Goal: Task Accomplishment & Management: Manage account settings

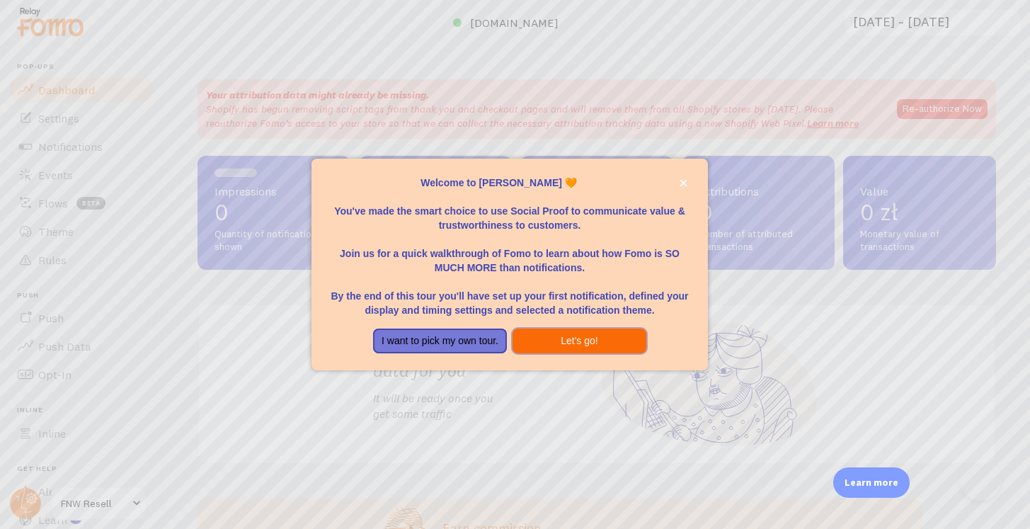
click at [604, 347] on button "Let's go!" at bounding box center [580, 341] width 134 height 25
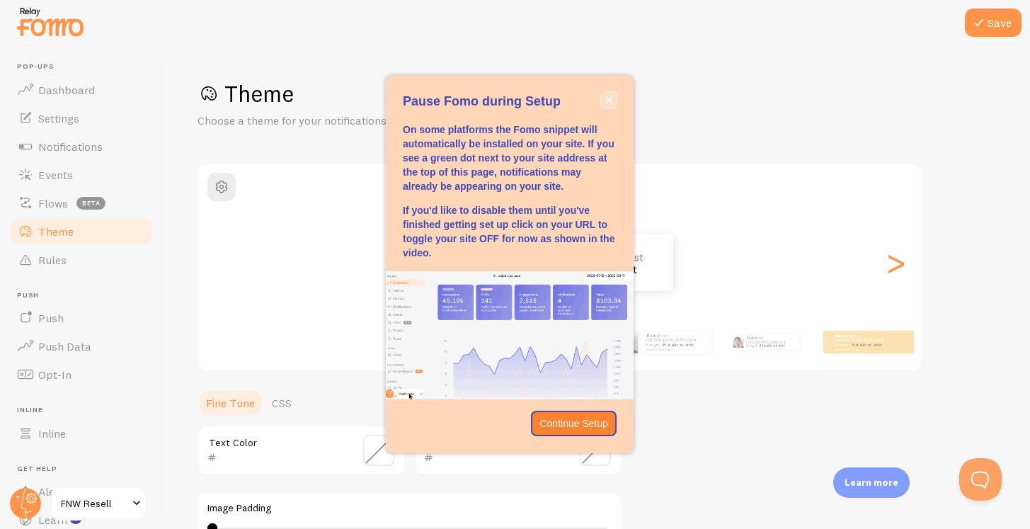
click at [608, 98] on icon "close," at bounding box center [609, 100] width 8 height 8
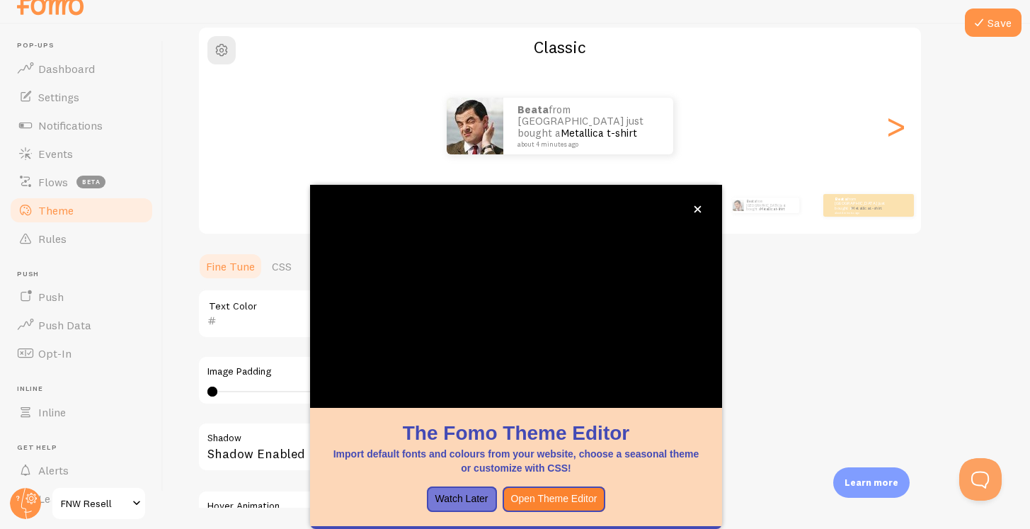
scroll to position [115, 0]
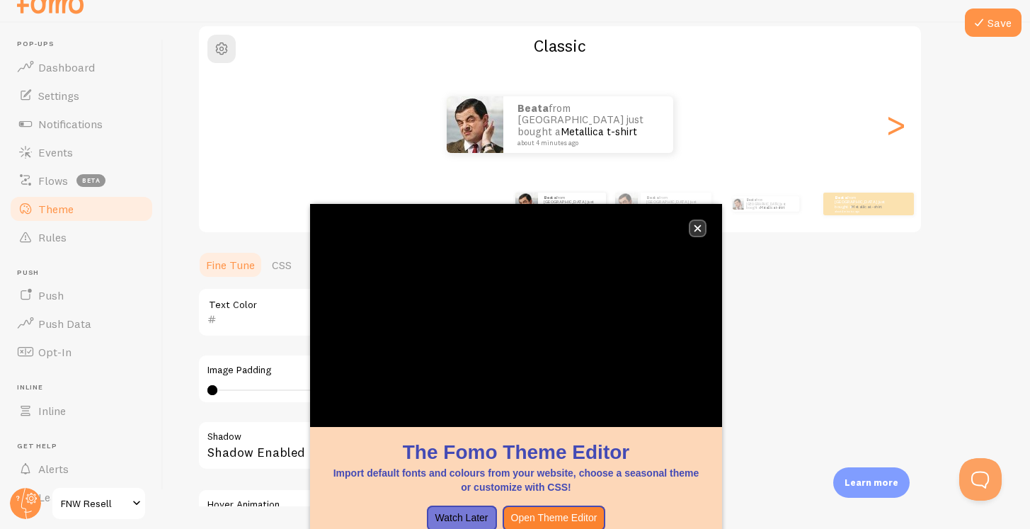
click at [695, 226] on icon "close," at bounding box center [698, 228] width 7 height 7
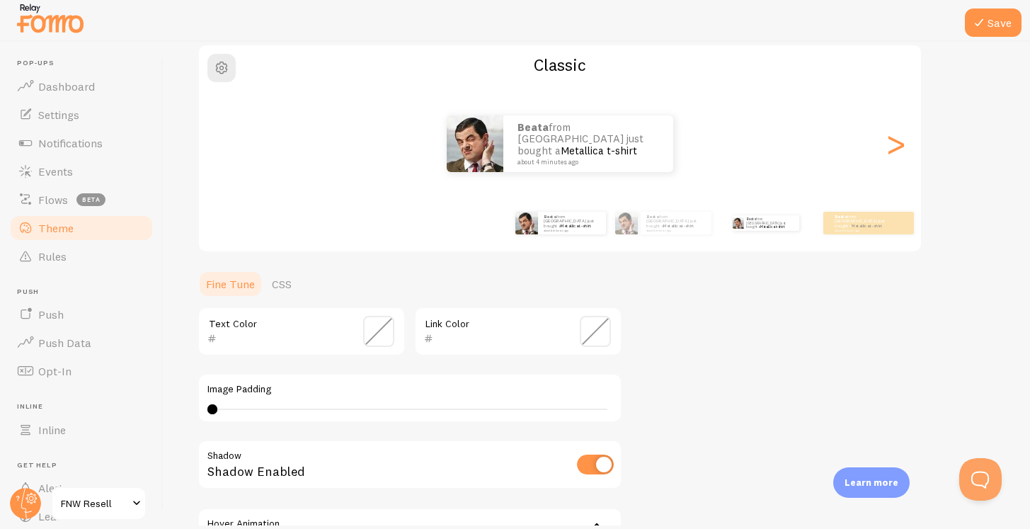
click at [727, 231] on div "Beata from [GEOGRAPHIC_DATA] just bought a Metallica t-shirt about 4 minutes ago" at bounding box center [765, 223] width 91 height 40
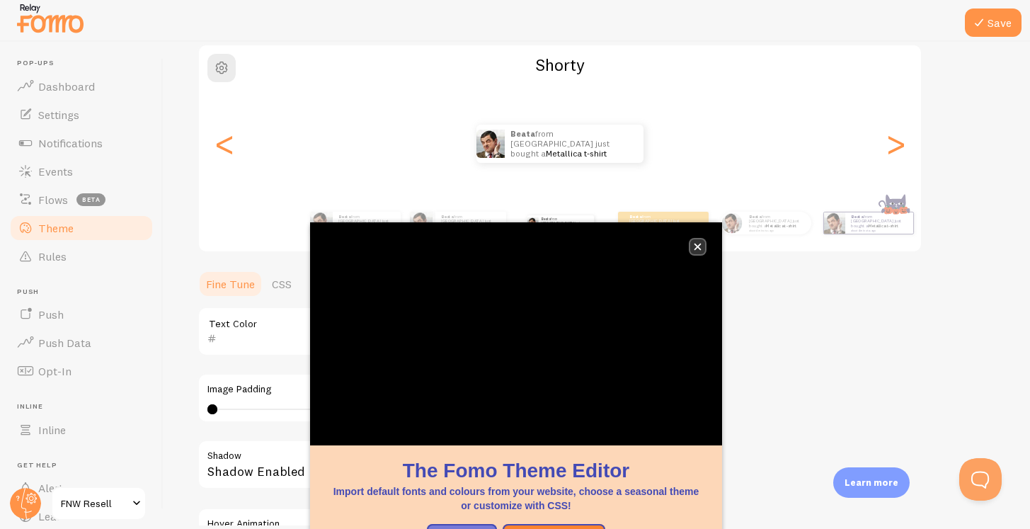
click at [696, 246] on icon "close," at bounding box center [698, 247] width 7 height 7
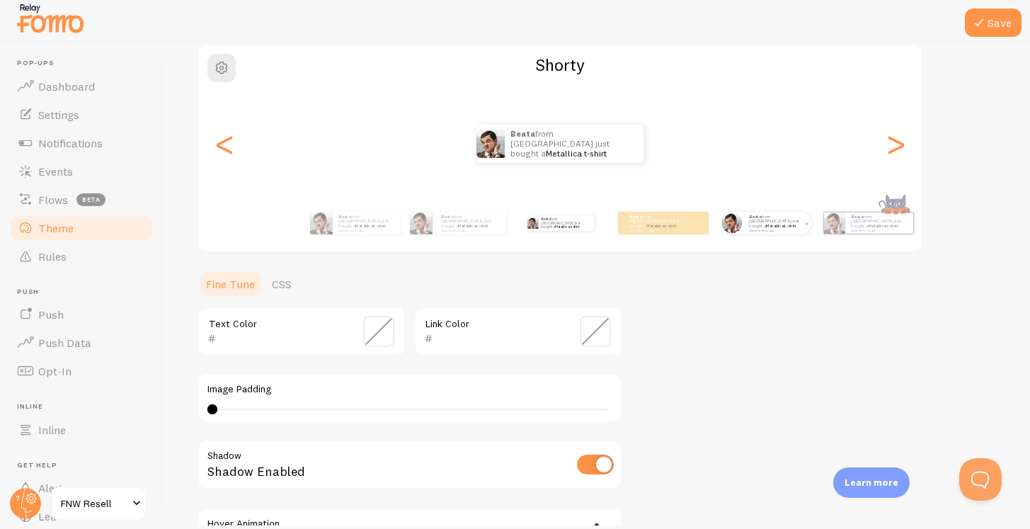
click at [756, 229] on small "about 4 minutes ago" at bounding box center [776, 230] width 55 height 3
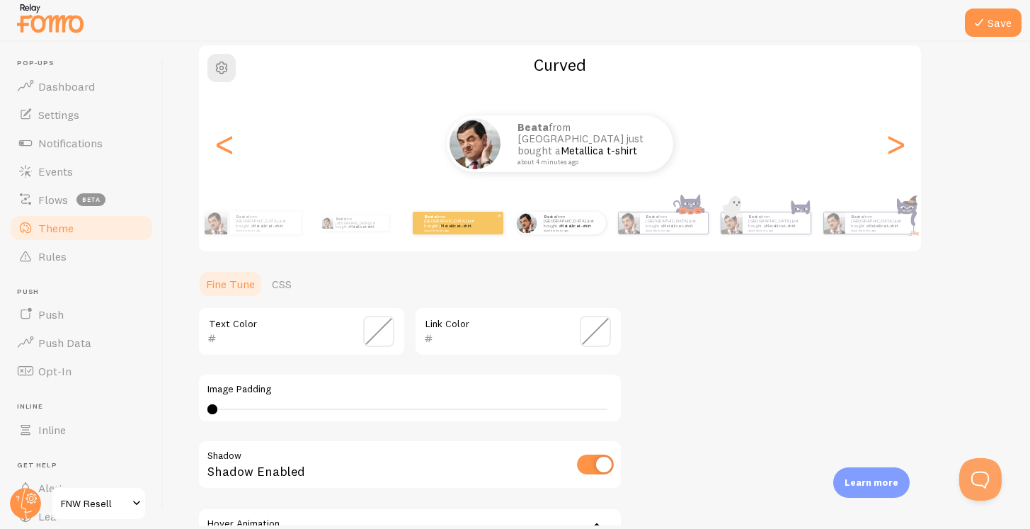
click at [484, 229] on div "Beata from [GEOGRAPHIC_DATA] just bought a Metallica t-shirt about 4 minutes ago" at bounding box center [458, 223] width 91 height 23
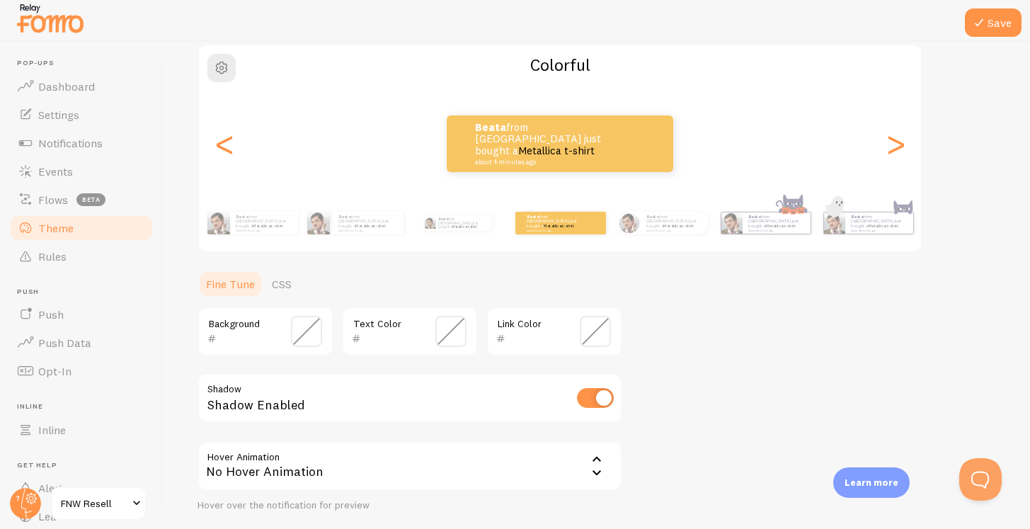
click at [309, 339] on span at bounding box center [306, 331] width 31 height 31
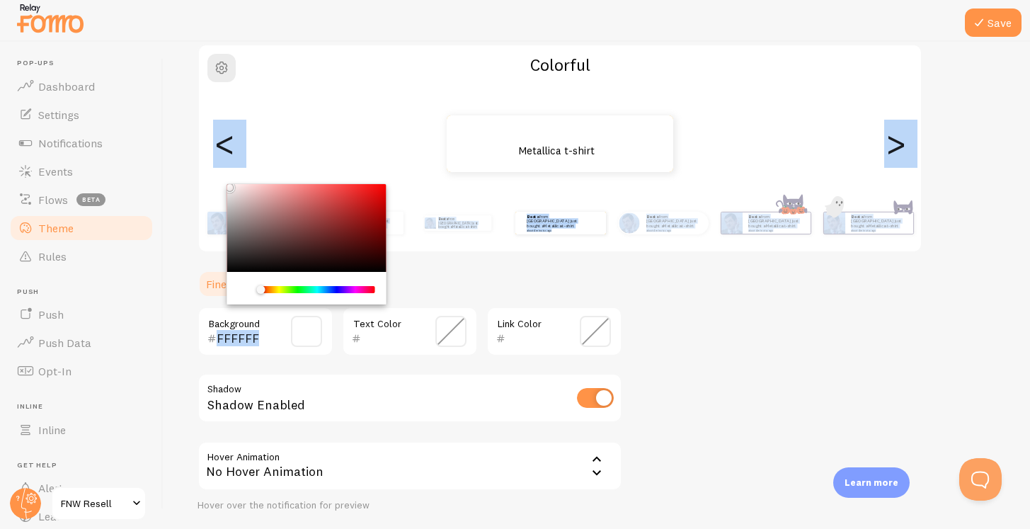
type input "000000"
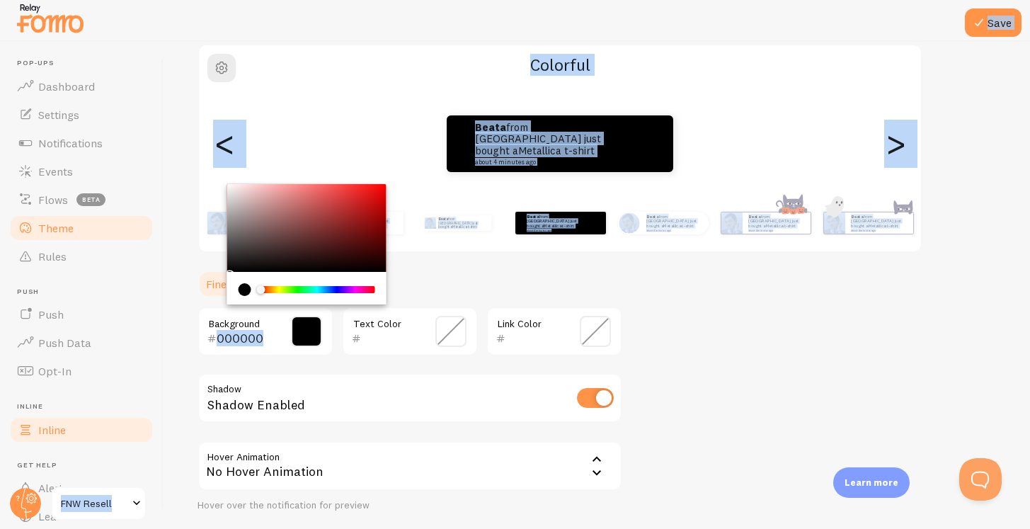
drag, startPoint x: 237, startPoint y: 239, endPoint x: 132, endPoint y: 436, distance: 223.4
click at [132, 437] on main "Pop-ups Dashboard Settings Notifications Events Flows beta Theme Rules [GEOGRAP…" at bounding box center [515, 284] width 1030 height 484
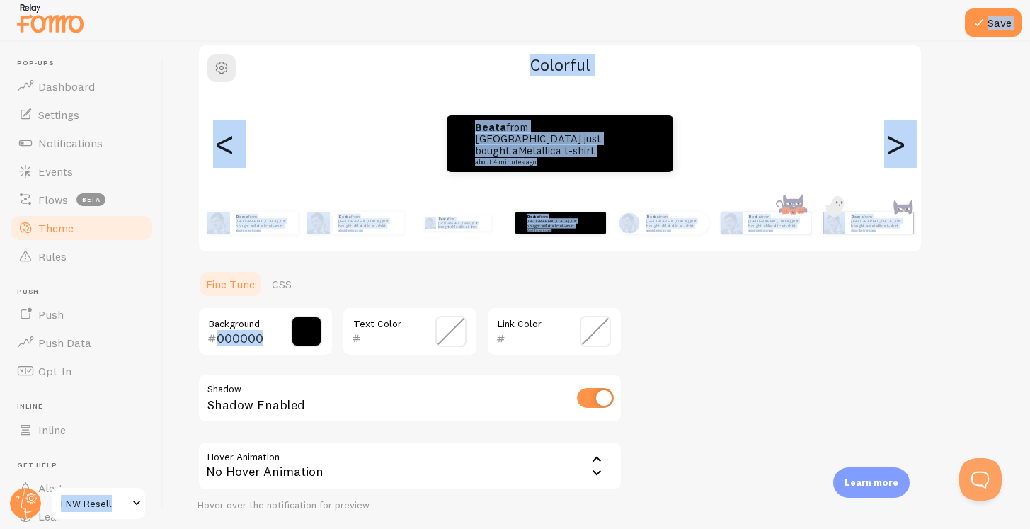
click at [394, 296] on ul "Fine Tune CSS" at bounding box center [410, 284] width 425 height 28
click at [518, 130] on p "Beata from [GEOGRAPHIC_DATA] just bought a Metallica t-shirt about 4 minutes ago" at bounding box center [546, 144] width 142 height 44
click at [538, 161] on div "Beata from [GEOGRAPHIC_DATA] just bought a Metallica t-shirt about 4 minutes ago" at bounding box center [560, 143] width 227 height 57
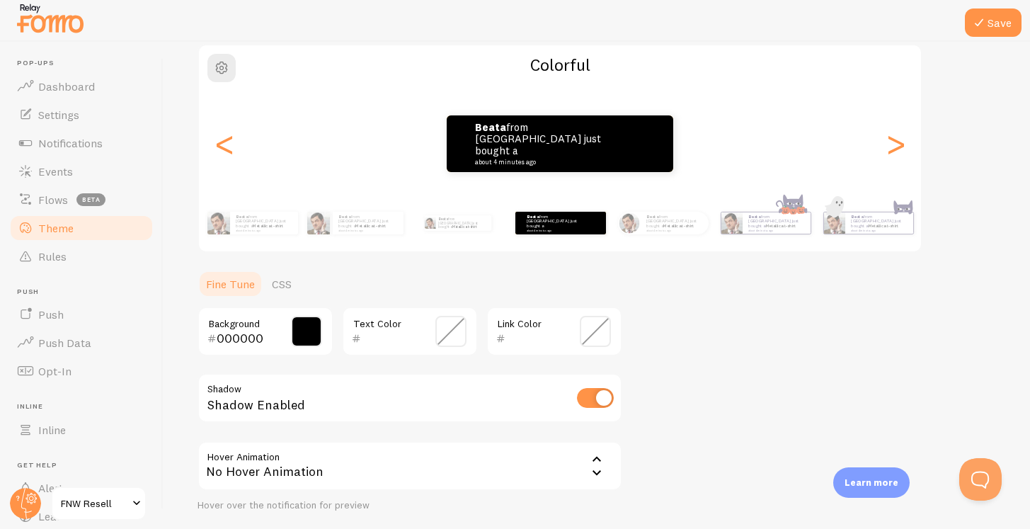
click at [658, 316] on div "Theme Choose a theme for your notifications Colorful Beata from [GEOGRAPHIC_DAT…" at bounding box center [597, 262] width 799 height 605
click at [428, 462] on div "No Hover Animation" at bounding box center [410, 466] width 425 height 50
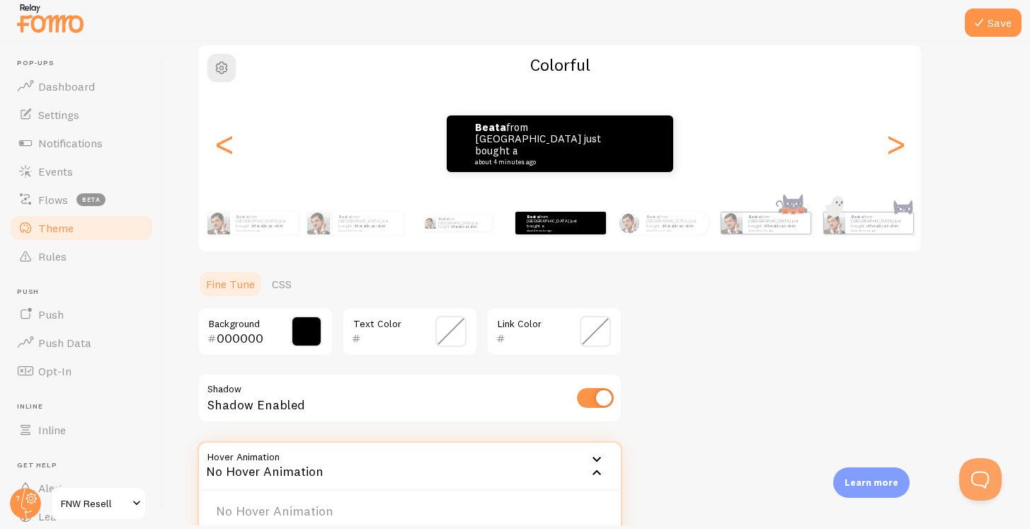
scroll to position [166, 0]
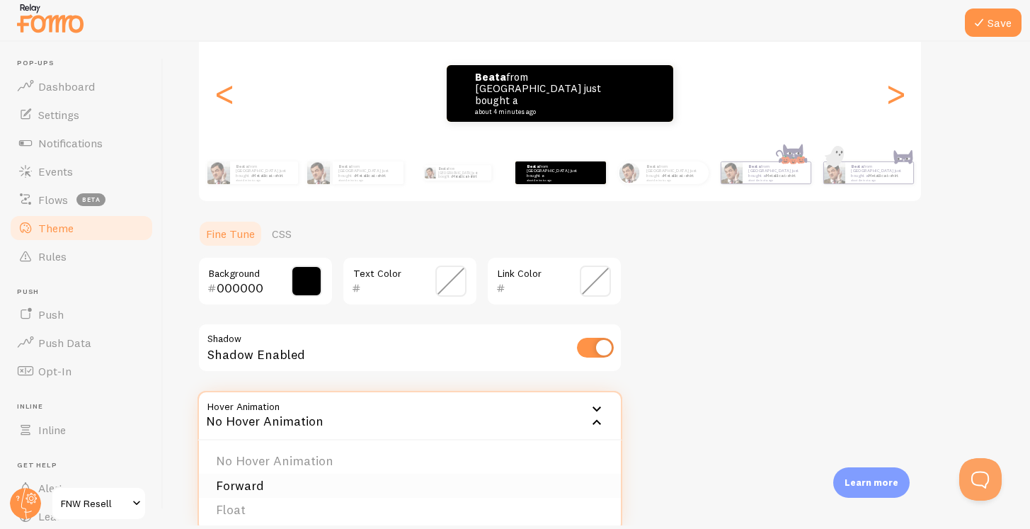
click at [373, 487] on li "Forward" at bounding box center [410, 486] width 422 height 25
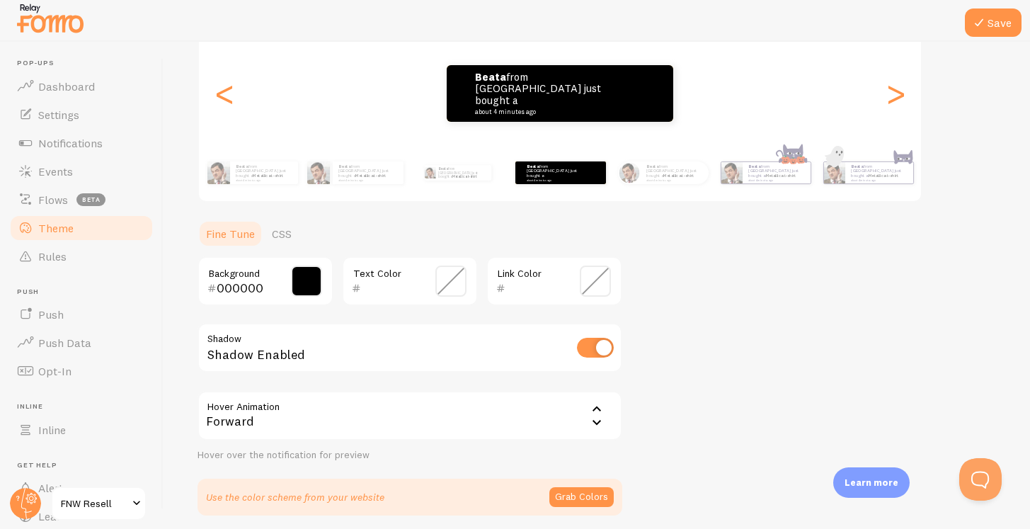
click at [700, 377] on div "Theme Choose a theme for your notifications Colorful Beata from [GEOGRAPHIC_DAT…" at bounding box center [597, 212] width 799 height 605
click at [84, 118] on link "Settings" at bounding box center [81, 115] width 146 height 28
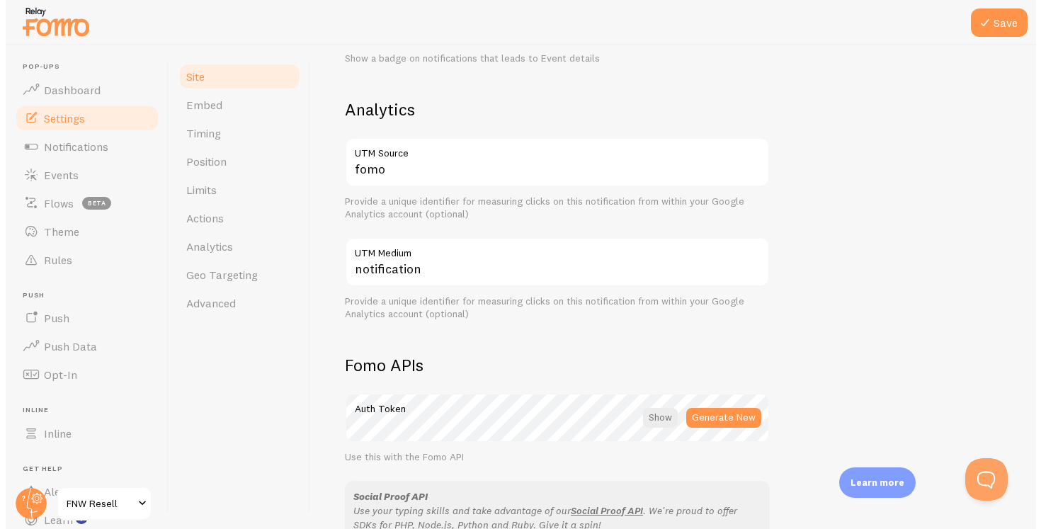
scroll to position [808, 0]
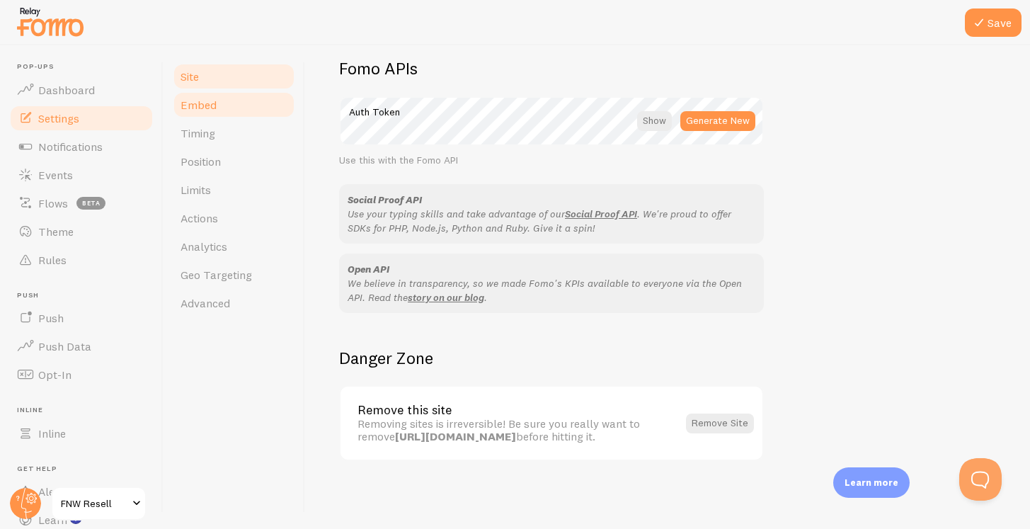
click at [248, 99] on link "Embed" at bounding box center [234, 105] width 124 height 28
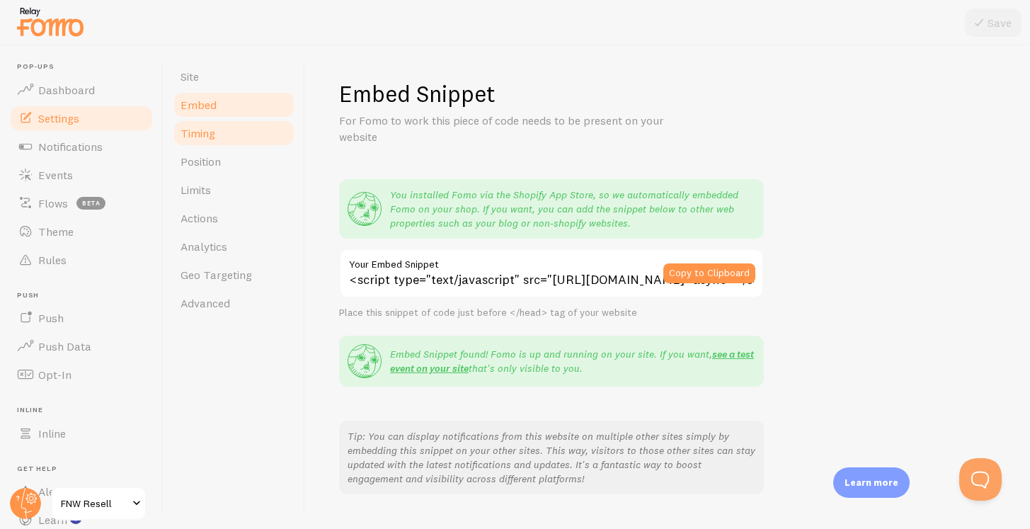
click at [225, 137] on link "Timing" at bounding box center [234, 133] width 124 height 28
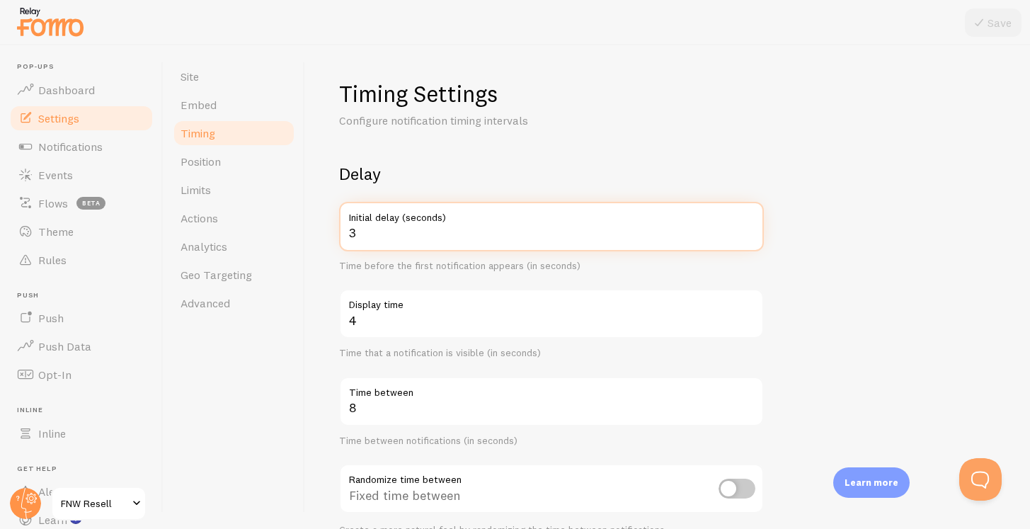
click at [385, 237] on input "3" at bounding box center [551, 227] width 425 height 50
type input "10"
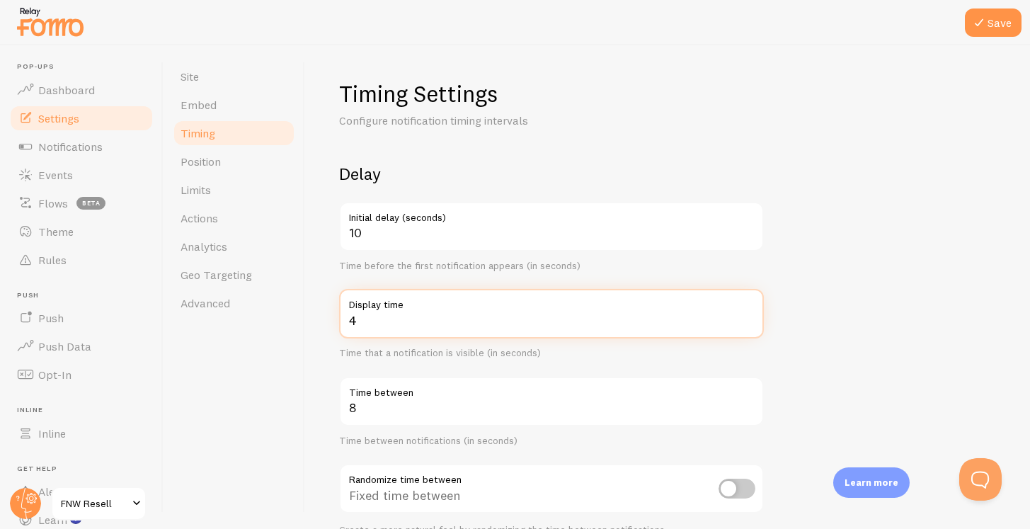
click at [409, 322] on input "4" at bounding box center [551, 314] width 425 height 50
type input "8"
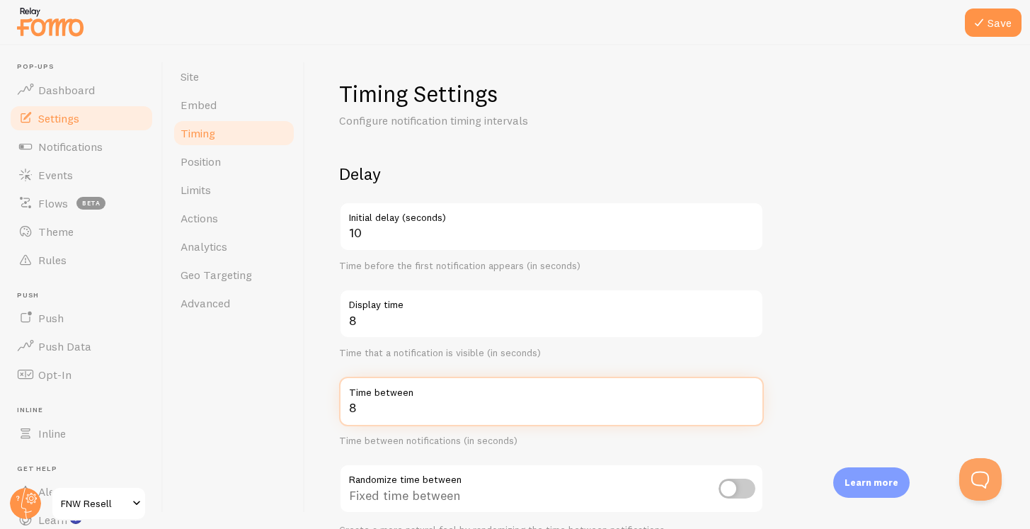
click at [380, 422] on input "8" at bounding box center [551, 402] width 425 height 50
type input "15"
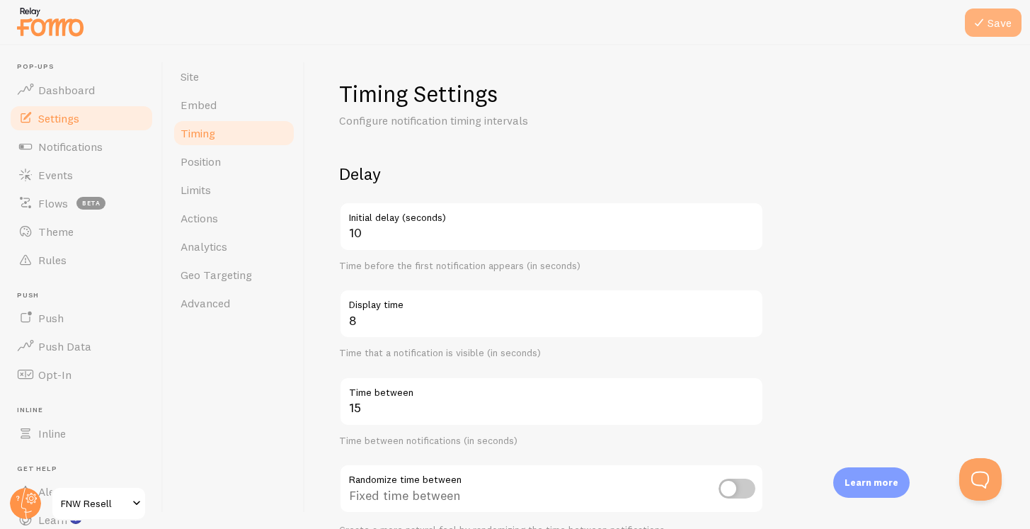
click at [999, 20] on button "Save" at bounding box center [993, 22] width 57 height 28
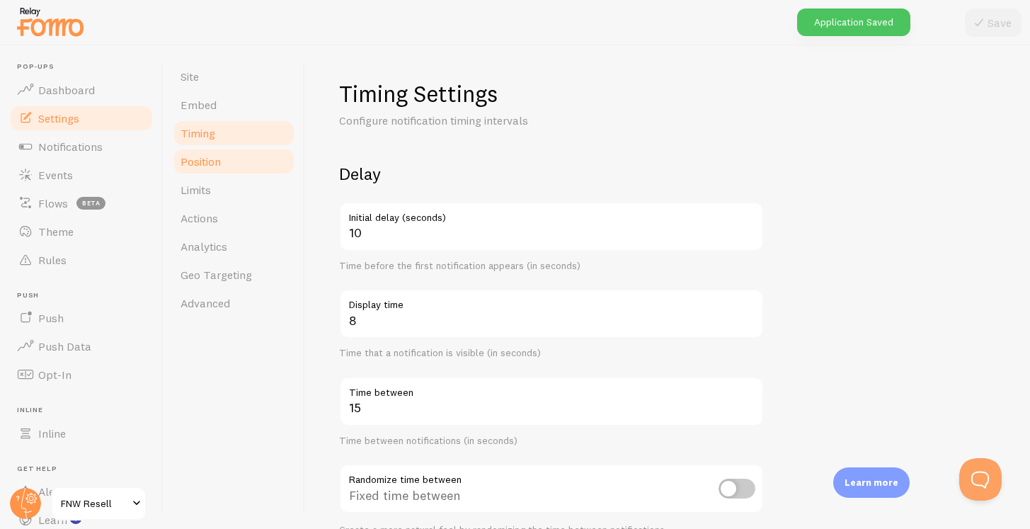
click at [229, 158] on link "Position" at bounding box center [234, 161] width 124 height 28
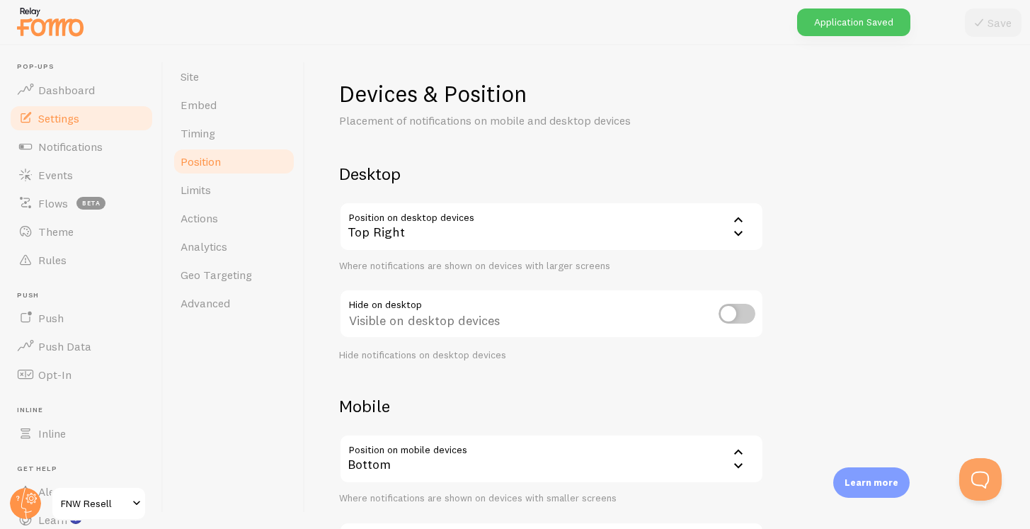
click at [377, 227] on div "Top Right" at bounding box center [551, 227] width 425 height 50
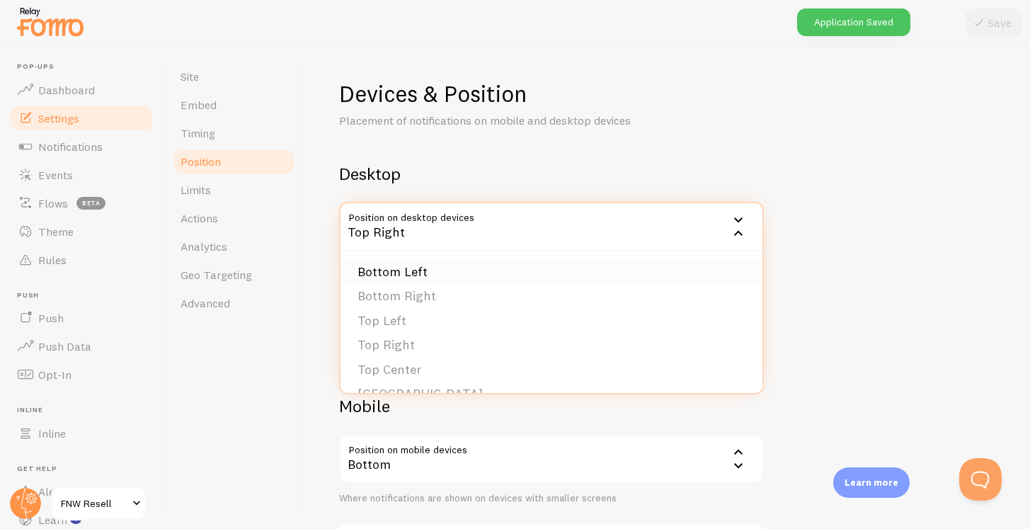
click at [404, 280] on li "Bottom Left" at bounding box center [552, 272] width 422 height 25
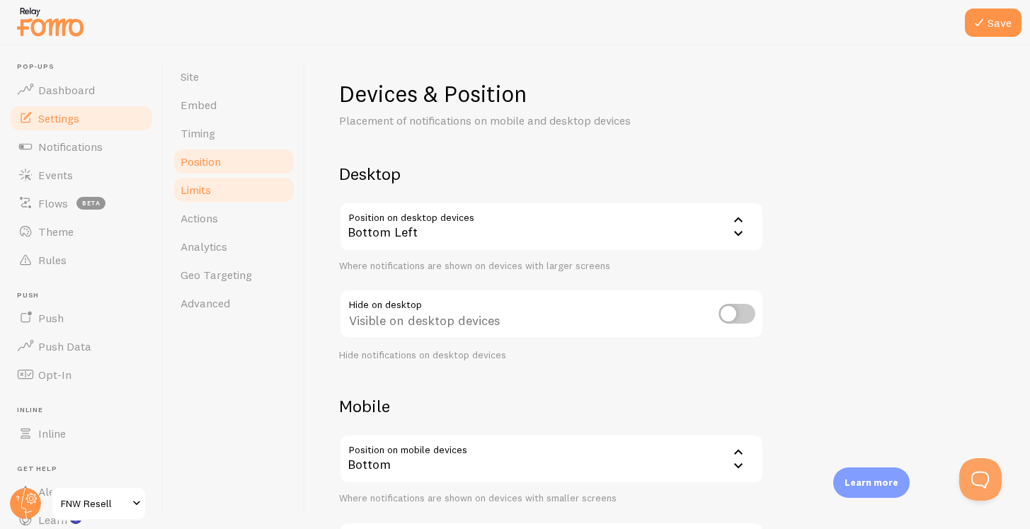
click at [248, 197] on link "Limits" at bounding box center [234, 190] width 124 height 28
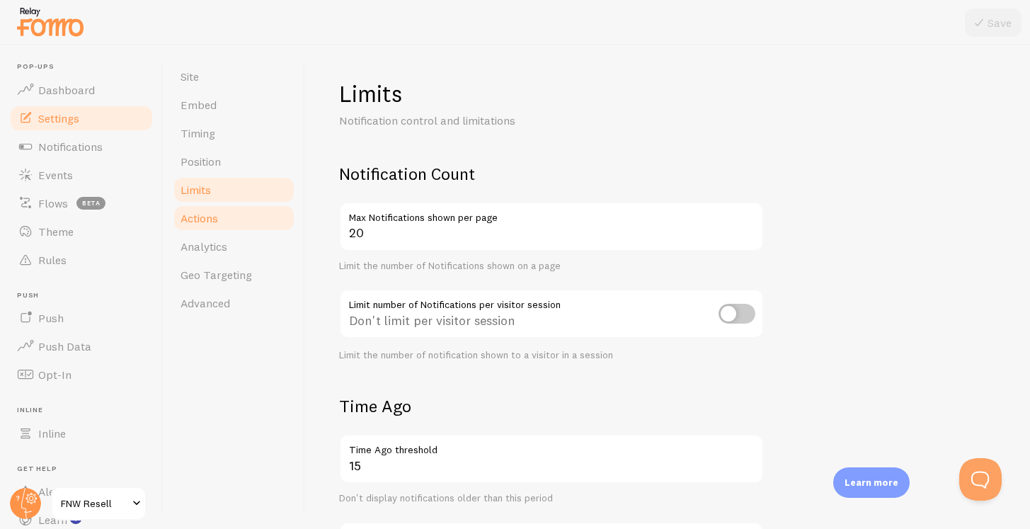
click at [228, 217] on link "Actions" at bounding box center [234, 218] width 124 height 28
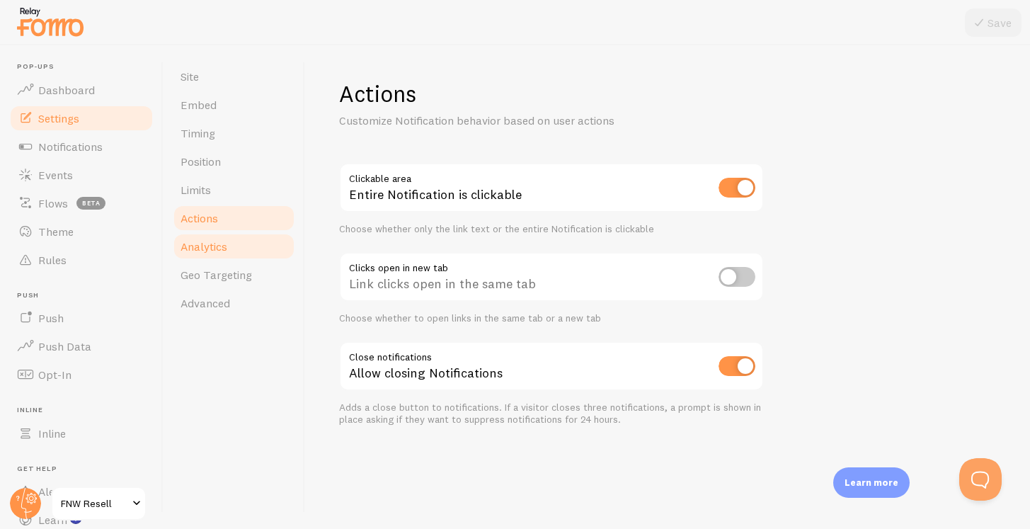
click at [231, 240] on link "Analytics" at bounding box center [234, 246] width 124 height 28
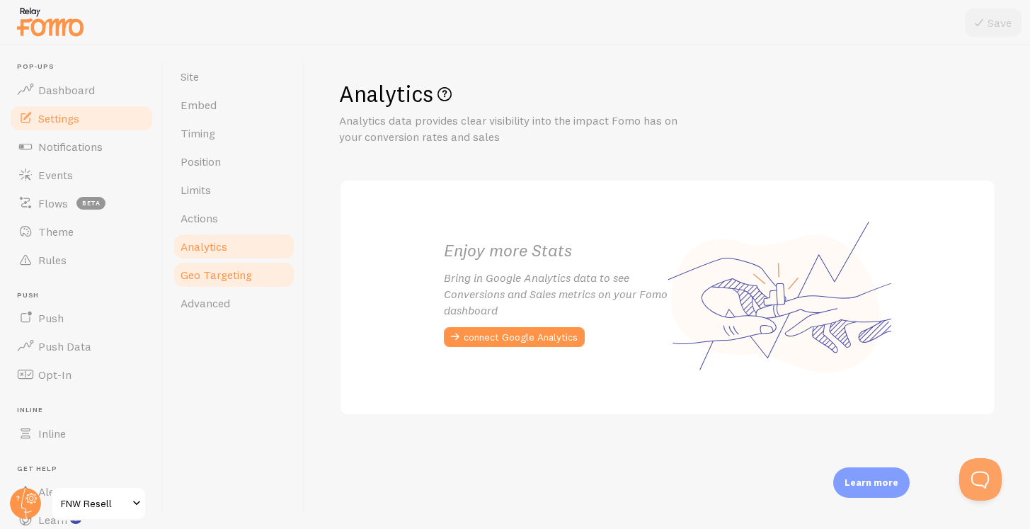
click at [232, 262] on link "Geo Targeting" at bounding box center [234, 275] width 124 height 28
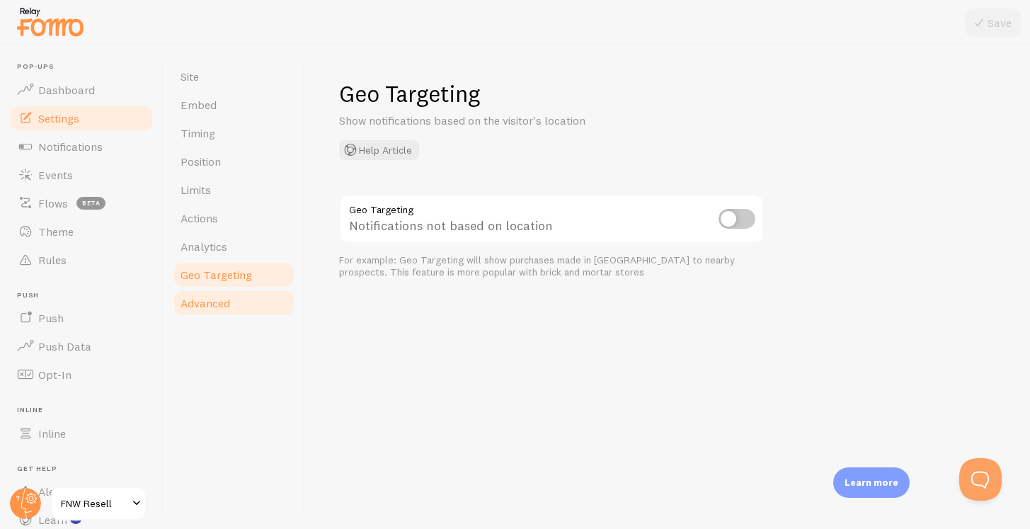
click at [233, 298] on link "Advanced" at bounding box center [234, 303] width 124 height 28
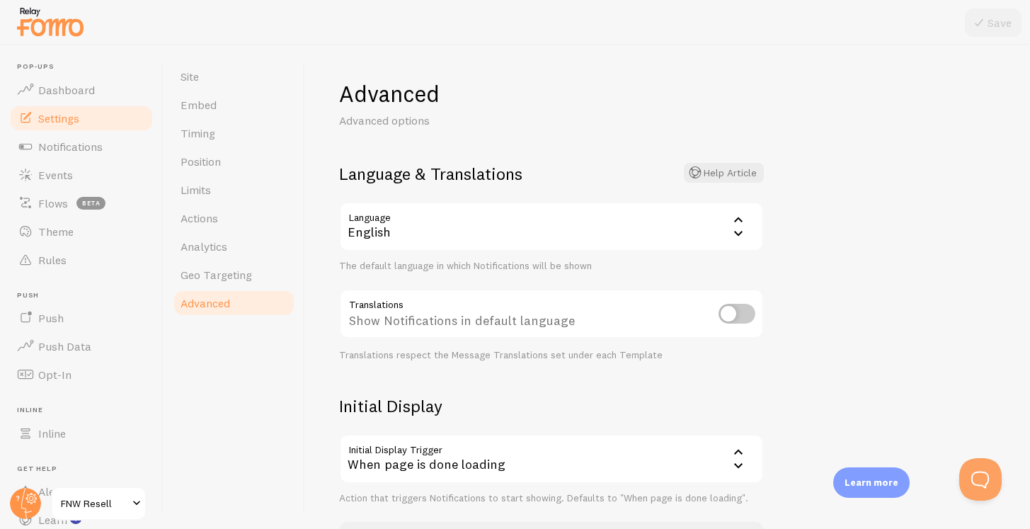
click at [443, 233] on div "English" at bounding box center [551, 227] width 425 height 50
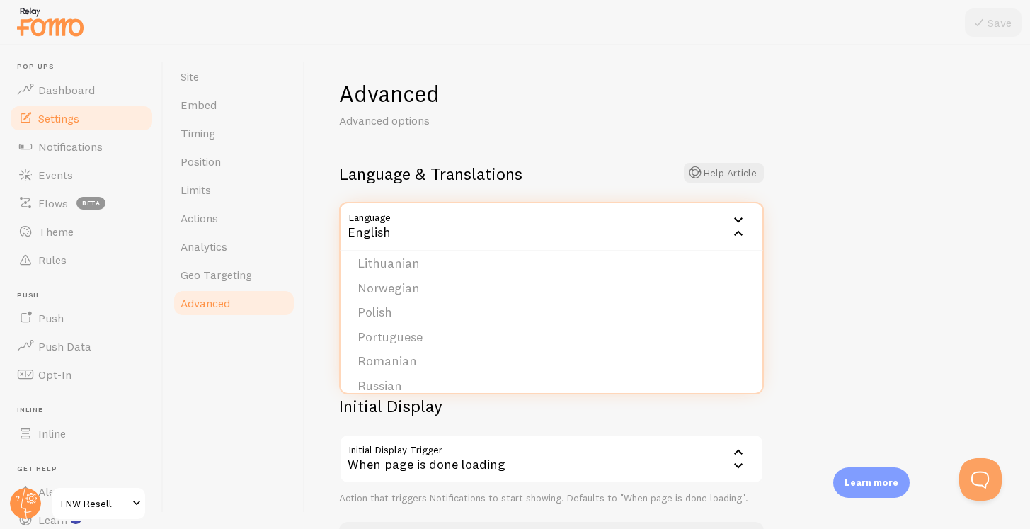
scroll to position [438, 0]
click at [404, 297] on li "Polish" at bounding box center [552, 298] width 422 height 25
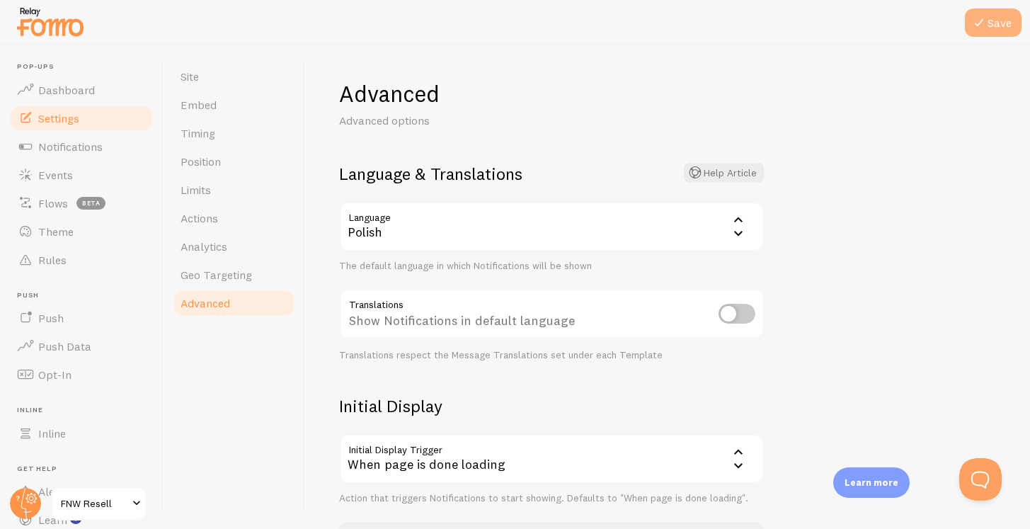
click at [986, 21] on icon at bounding box center [979, 22] width 17 height 17
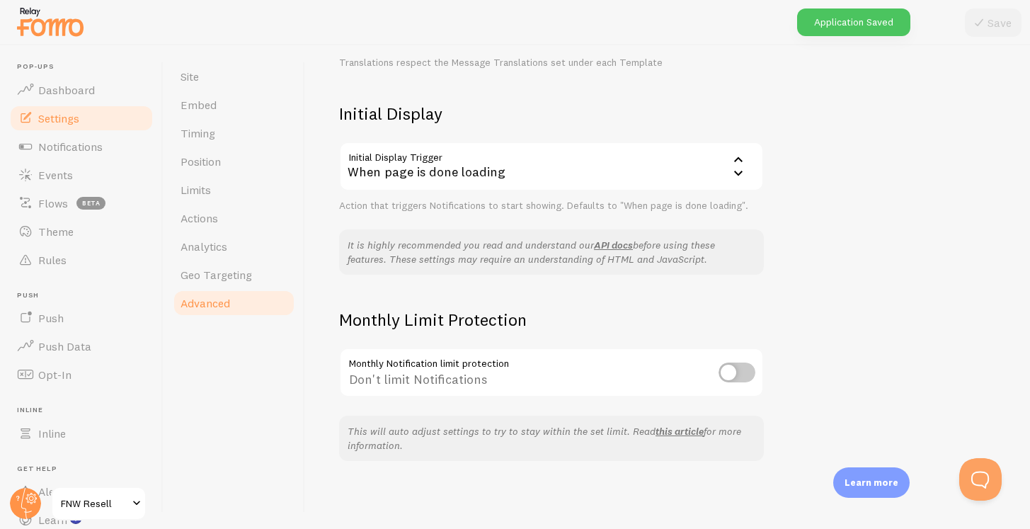
scroll to position [4, 0]
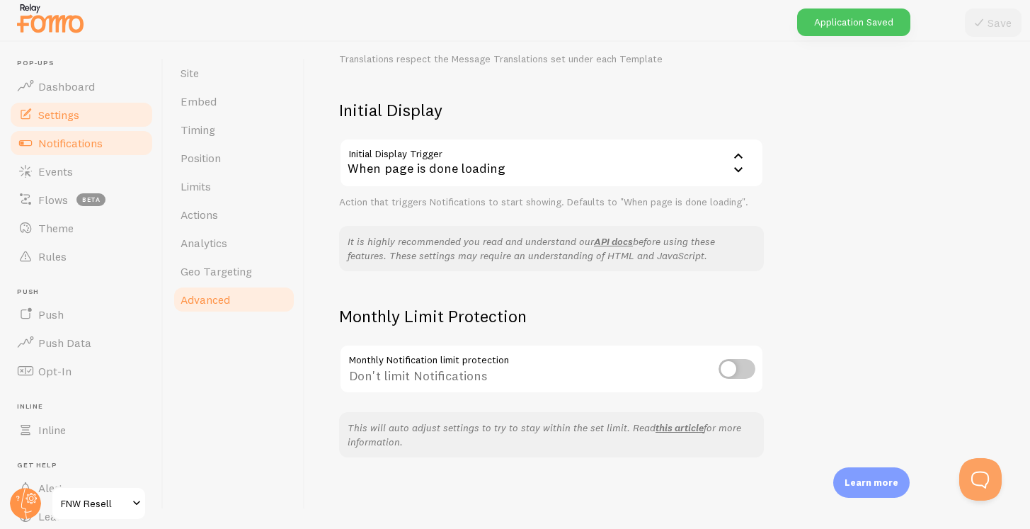
click at [108, 149] on link "Notifications" at bounding box center [81, 143] width 146 height 28
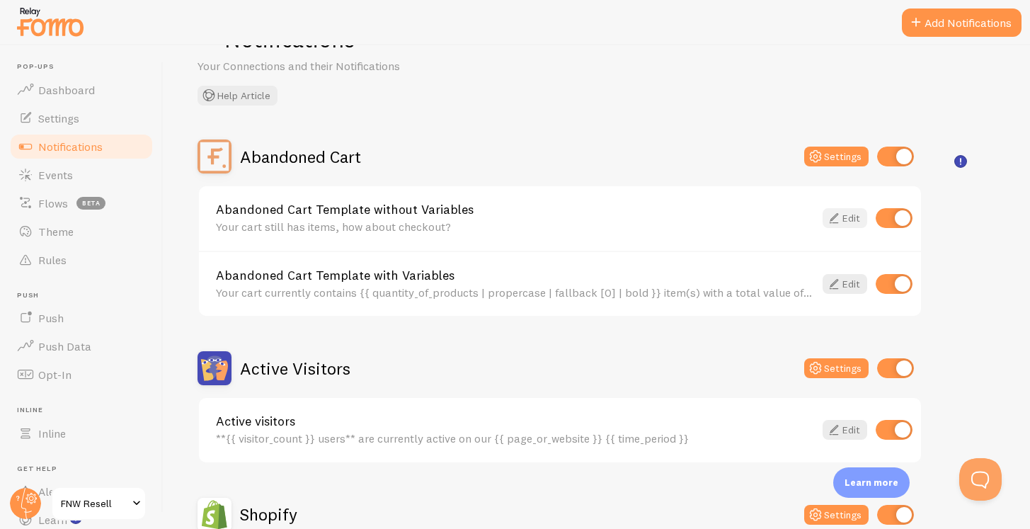
scroll to position [61, 0]
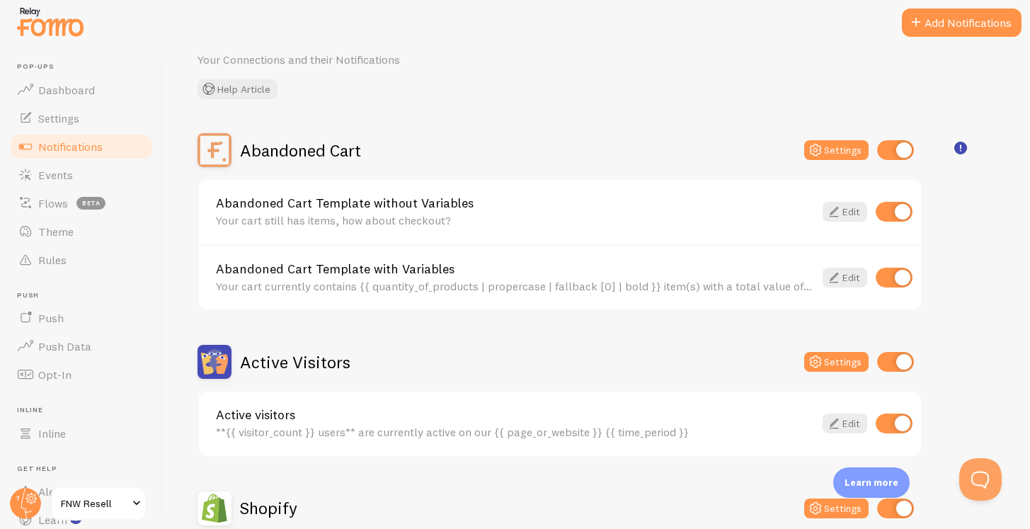
click at [893, 151] on input "checkbox" at bounding box center [895, 150] width 37 height 20
checkbox input "false"
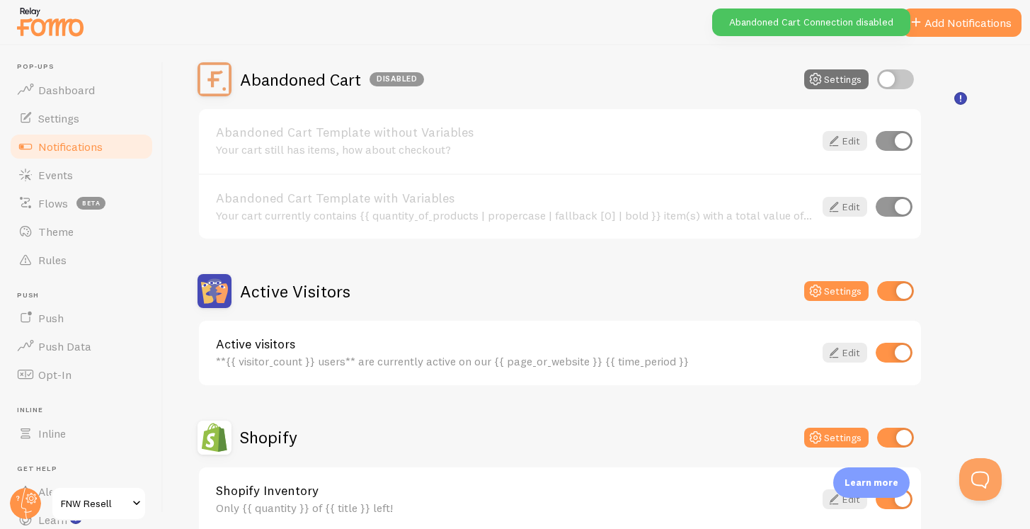
scroll to position [132, 0]
click at [898, 290] on input "checkbox" at bounding box center [895, 290] width 37 height 20
checkbox input "false"
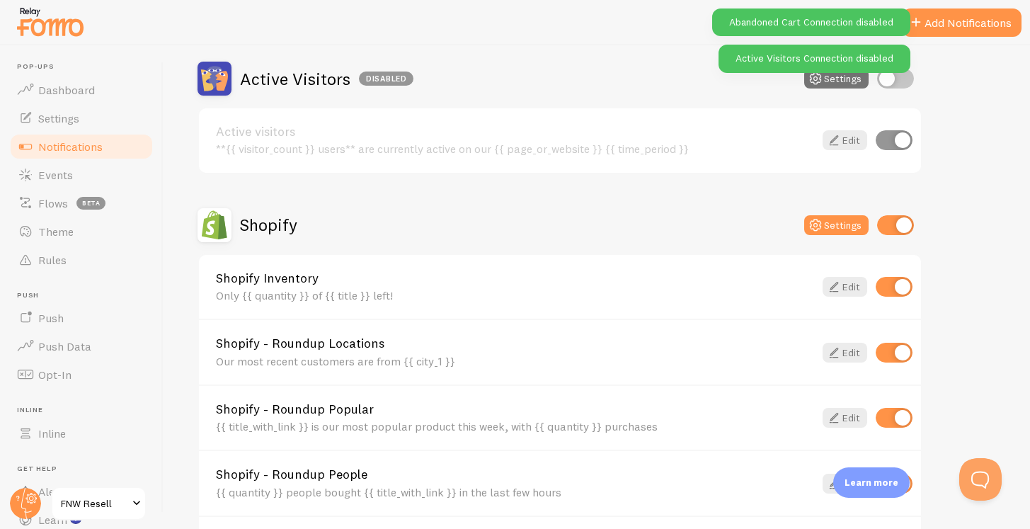
scroll to position [351, 0]
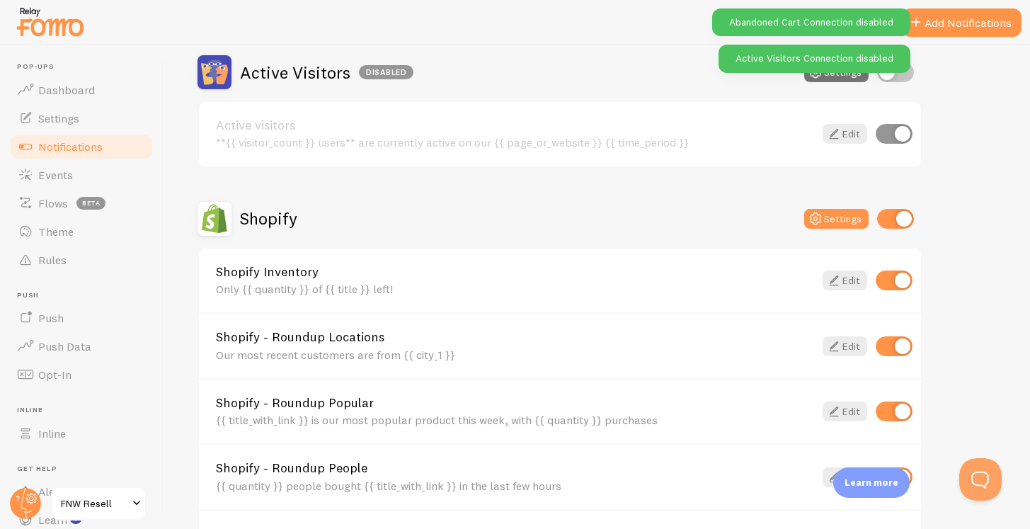
click at [892, 280] on input "checkbox" at bounding box center [894, 281] width 37 height 20
checkbox input "false"
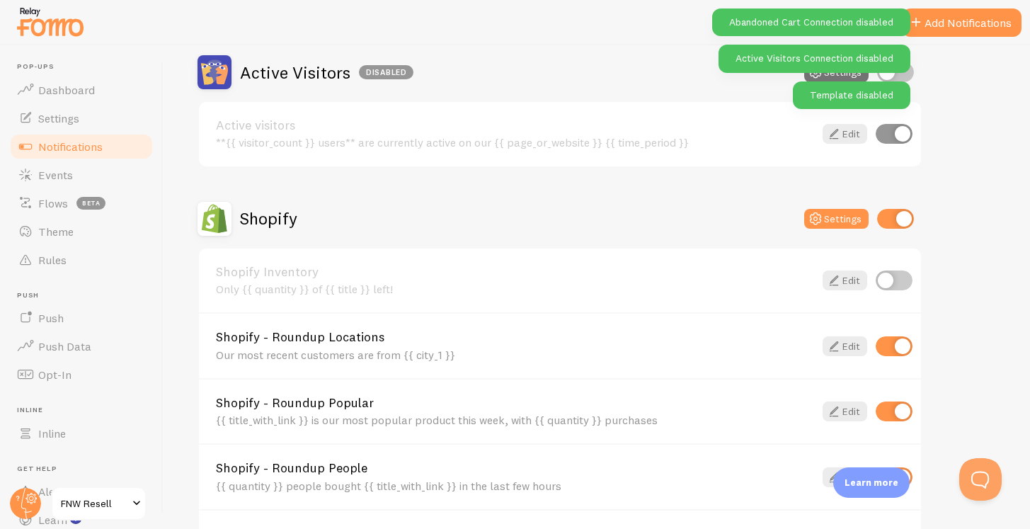
click at [892, 342] on input "checkbox" at bounding box center [894, 346] width 37 height 20
checkbox input "false"
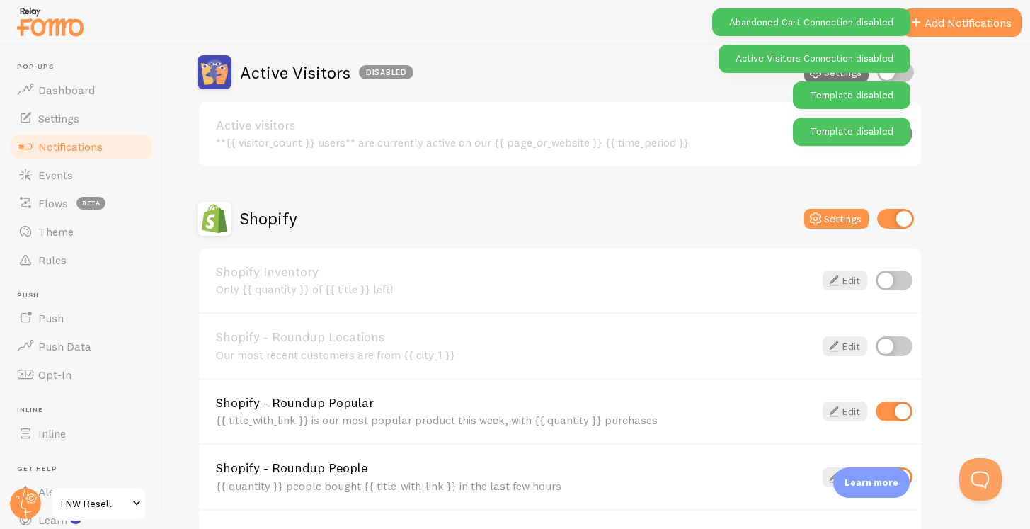
click at [897, 399] on div "Shopify - Roundup Popular {{ title_with_link }} is our most popular product thi…" at bounding box center [560, 411] width 722 height 66
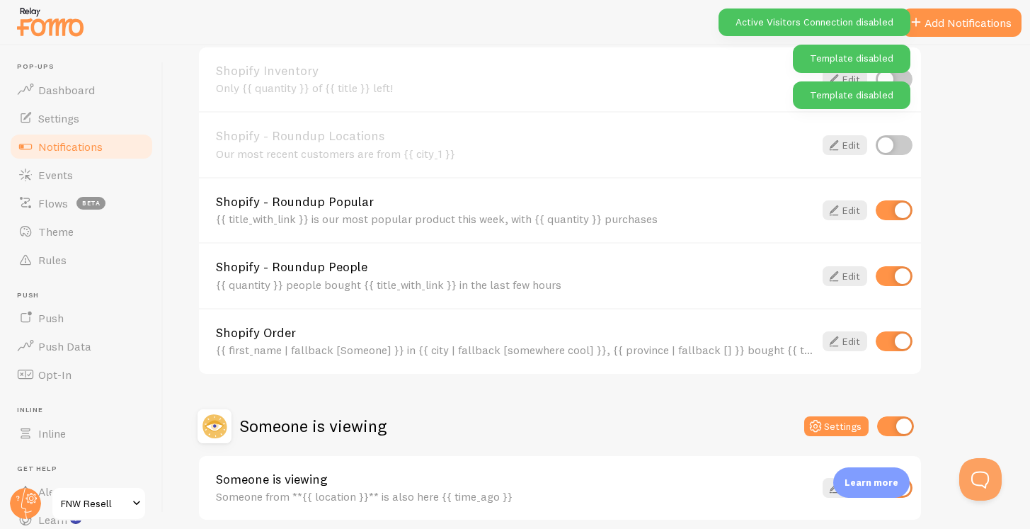
scroll to position [560, 0]
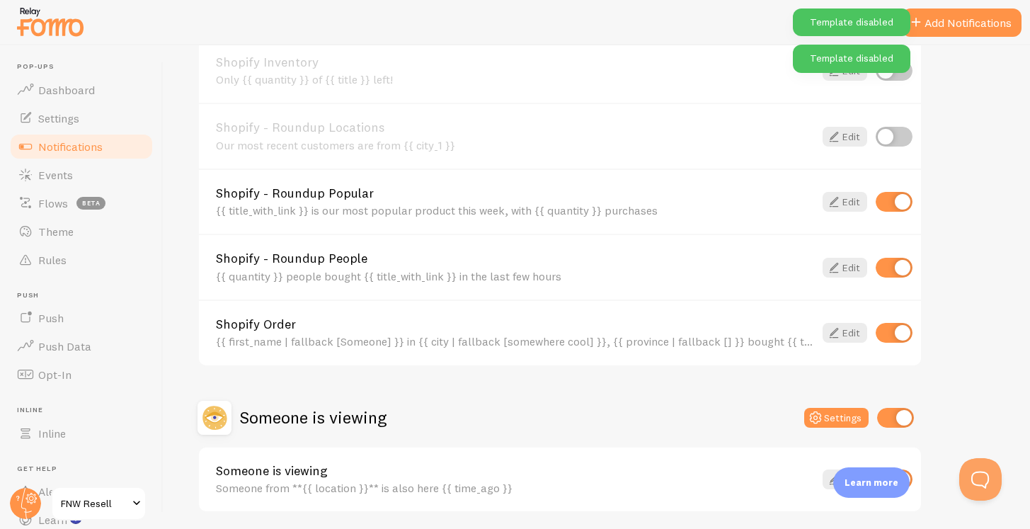
click at [893, 198] on input "checkbox" at bounding box center [894, 202] width 37 height 20
checkbox input "false"
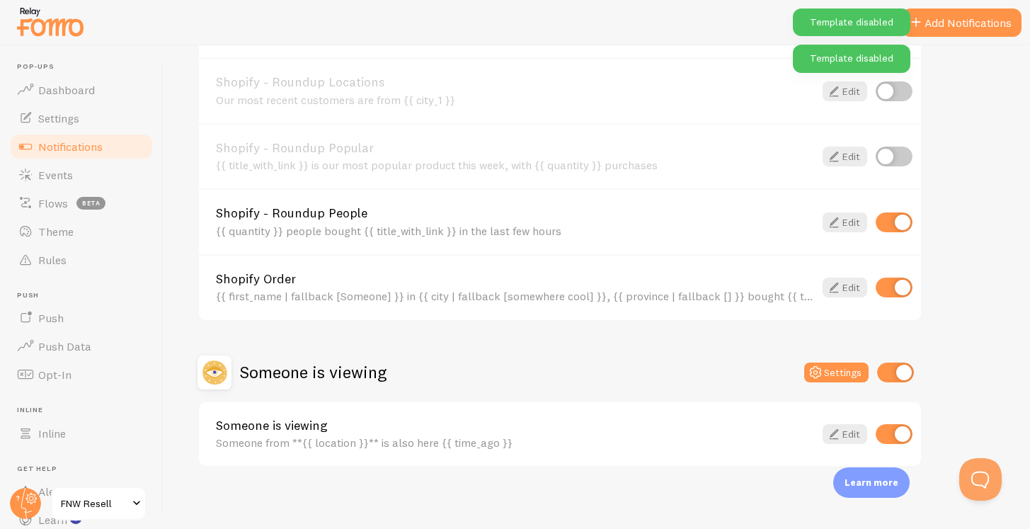
scroll to position [612, 0]
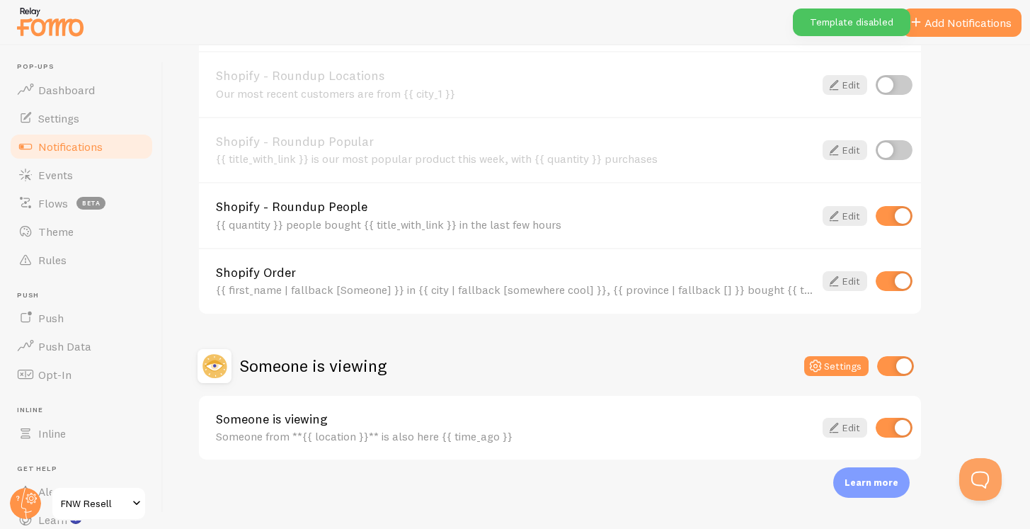
click at [894, 365] on input "checkbox" at bounding box center [895, 366] width 37 height 20
checkbox input "false"
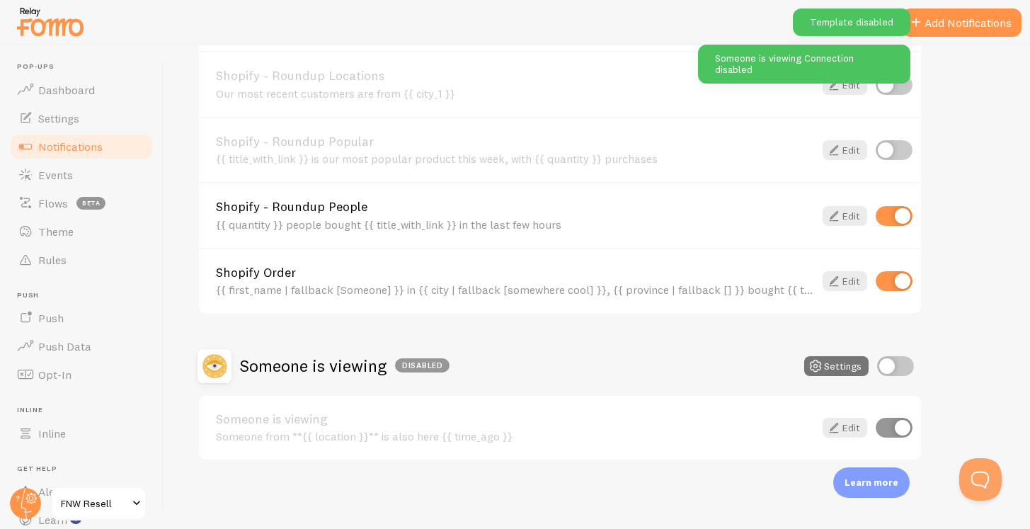
click at [981, 374] on div "Abandoned Cart Disabled Settings Abandoned Cart Template without Variables Your…" at bounding box center [597, 21] width 799 height 879
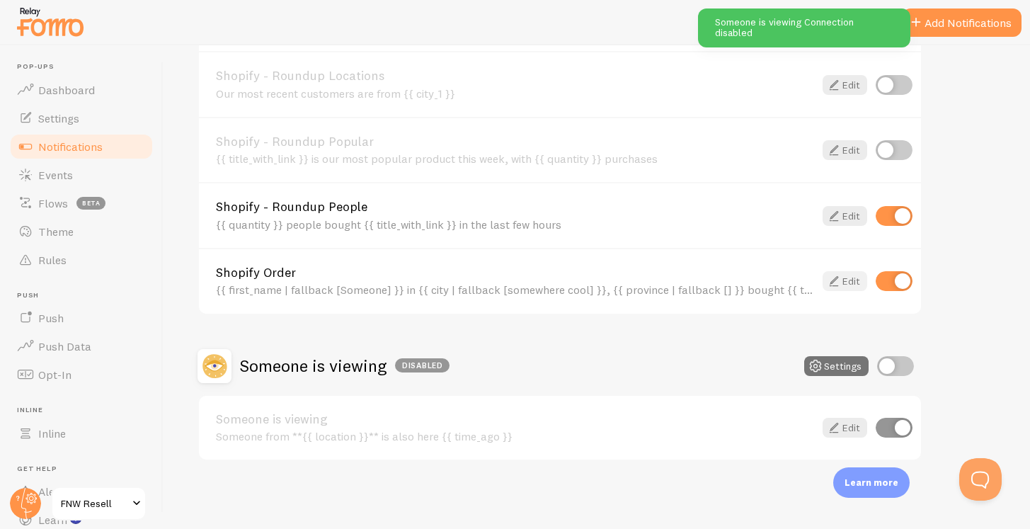
click at [839, 279] on icon at bounding box center [834, 281] width 17 height 17
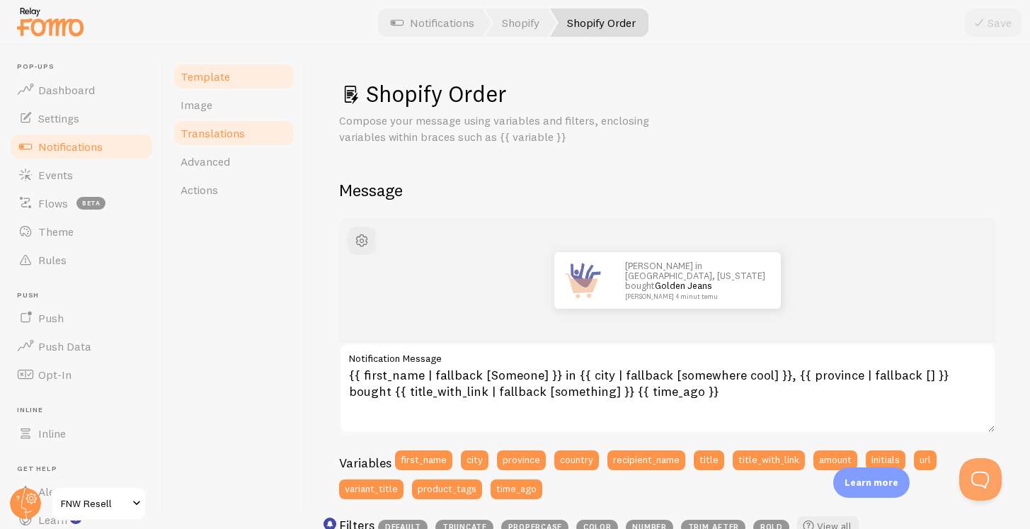
click at [245, 138] on link "Translations" at bounding box center [234, 133] width 124 height 28
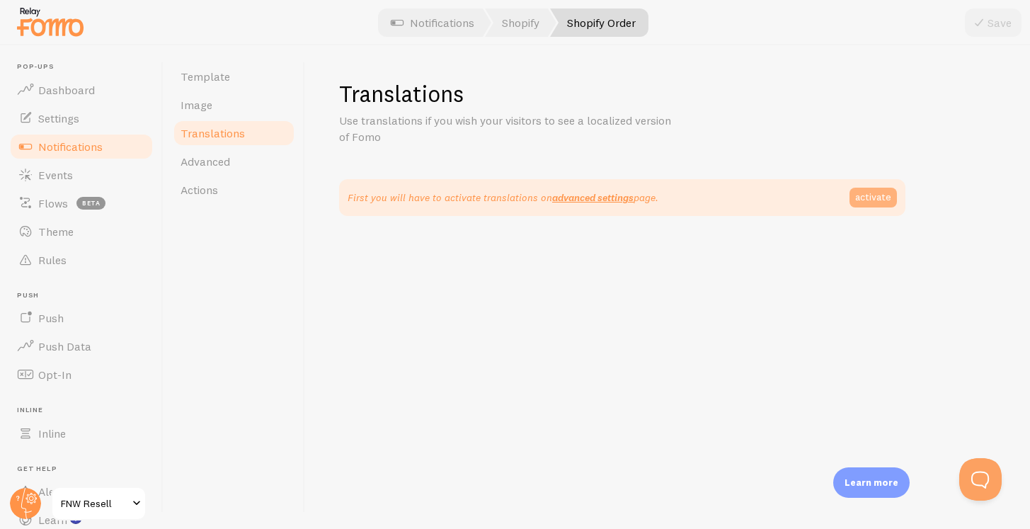
click at [862, 193] on link "activate" at bounding box center [873, 198] width 47 height 20
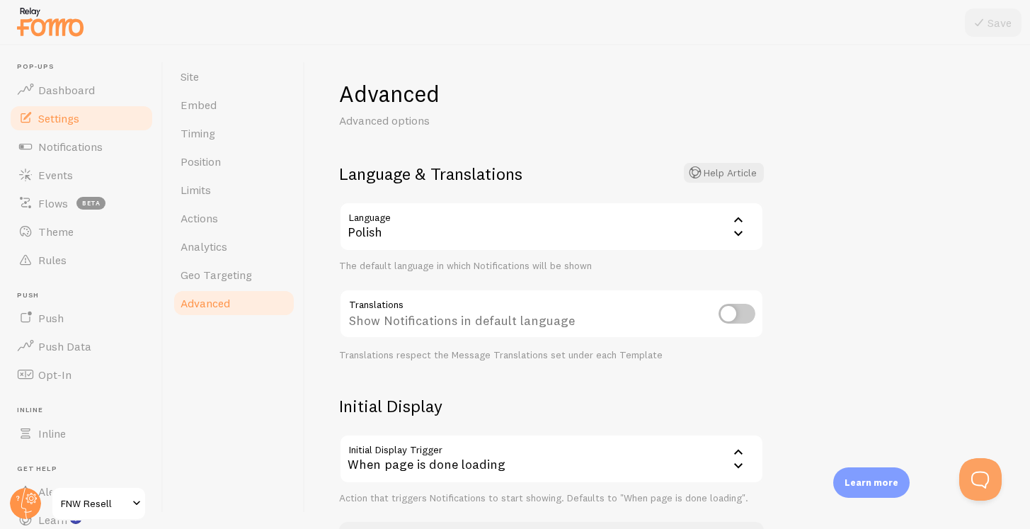
click at [736, 308] on input "checkbox" at bounding box center [737, 314] width 37 height 20
checkbox input "true"
click at [979, 32] on button "Save" at bounding box center [993, 22] width 57 height 28
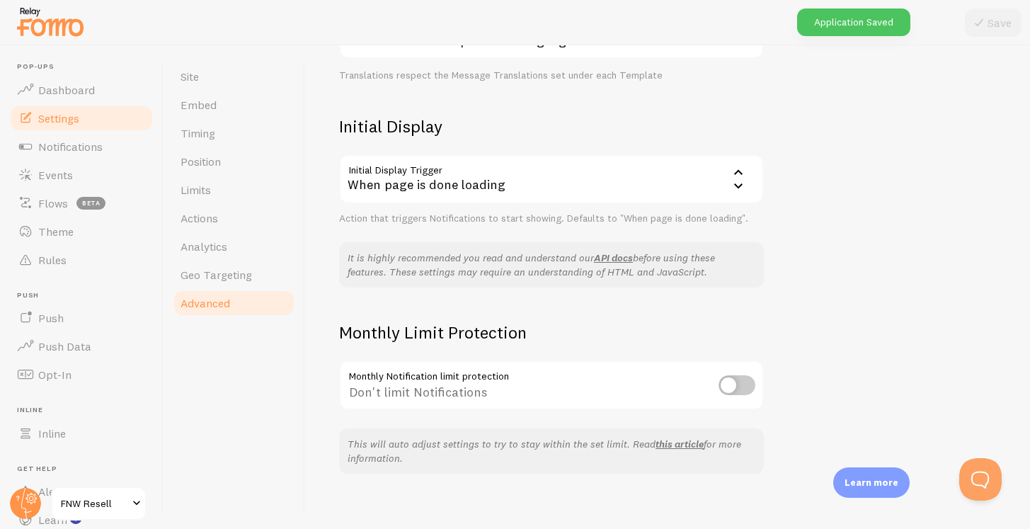
scroll to position [292, 0]
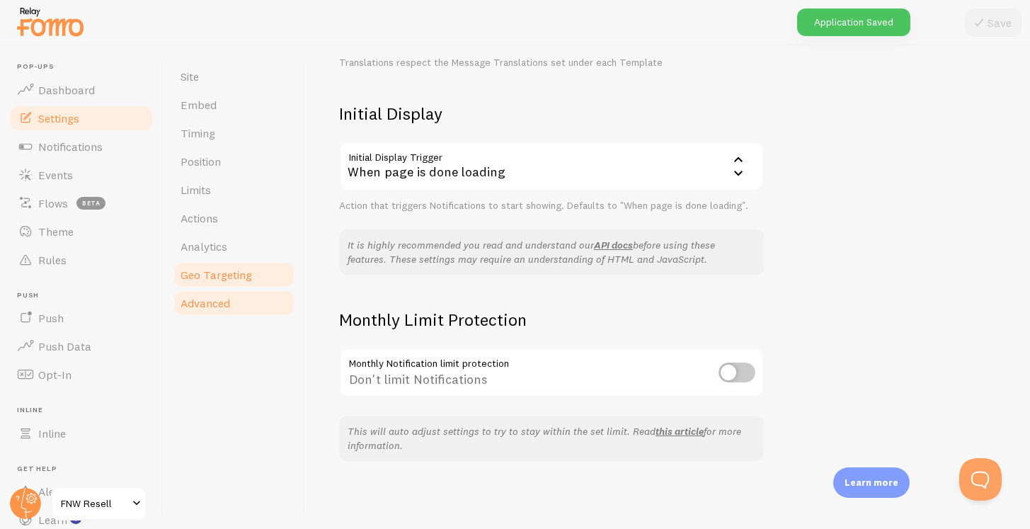
click at [268, 277] on link "Geo Targeting" at bounding box center [234, 275] width 124 height 28
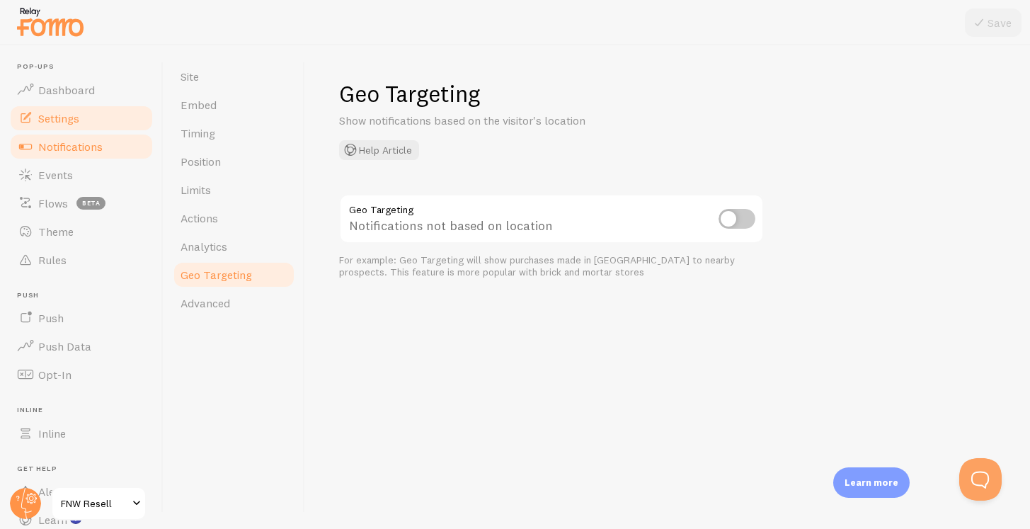
click at [79, 150] on span "Notifications" at bounding box center [70, 147] width 64 height 14
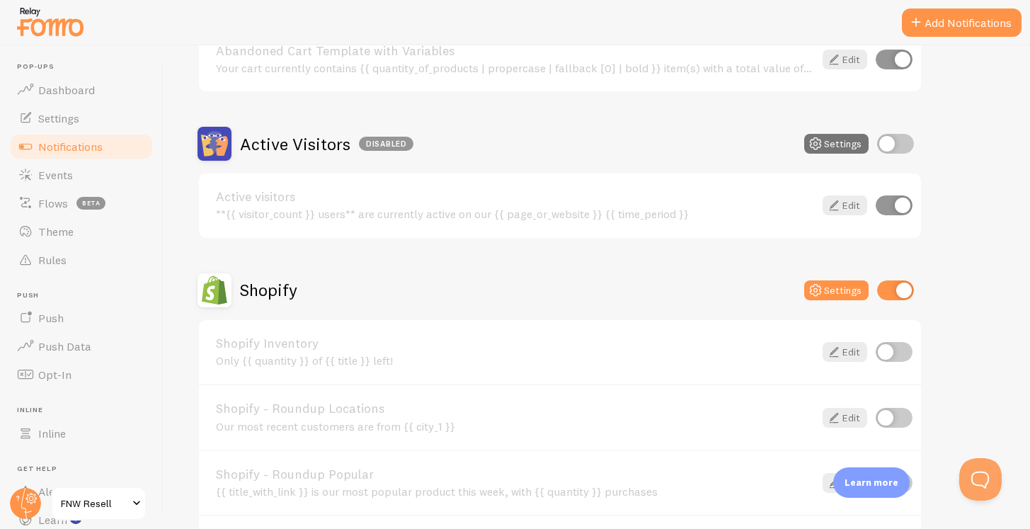
scroll to position [612, 0]
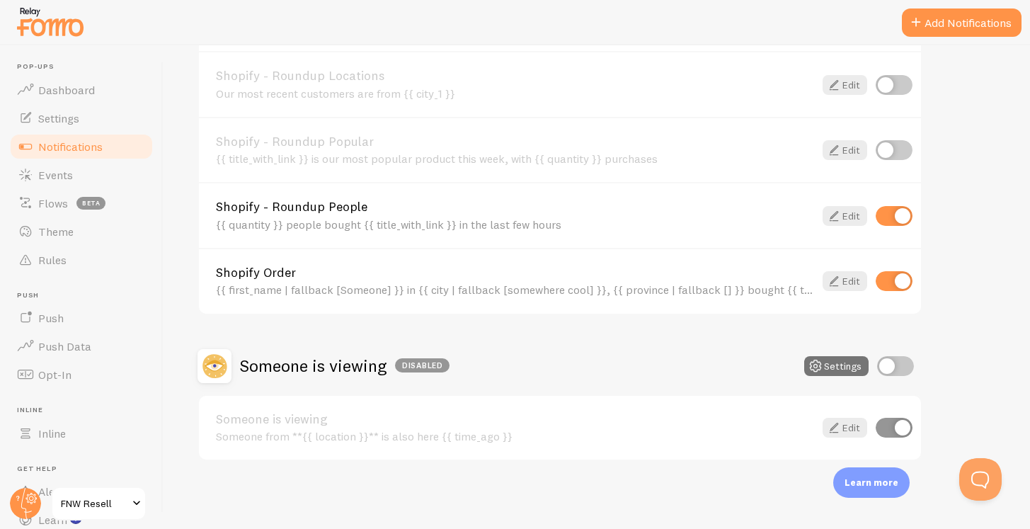
click at [906, 213] on input "checkbox" at bounding box center [894, 216] width 37 height 20
checkbox input "false"
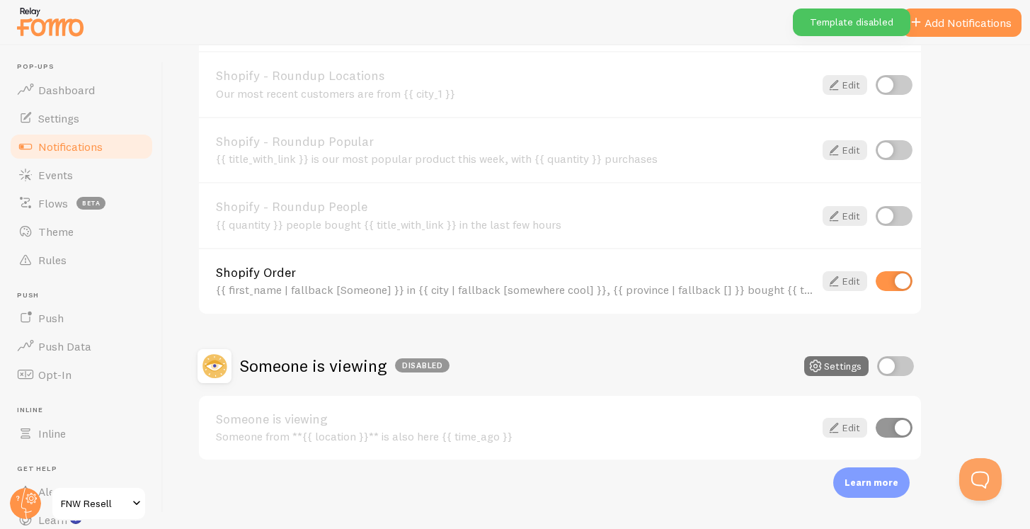
click at [977, 246] on div "Abandoned Cart Disabled Settings Abandoned Cart Template without Variables Your…" at bounding box center [597, 21] width 799 height 879
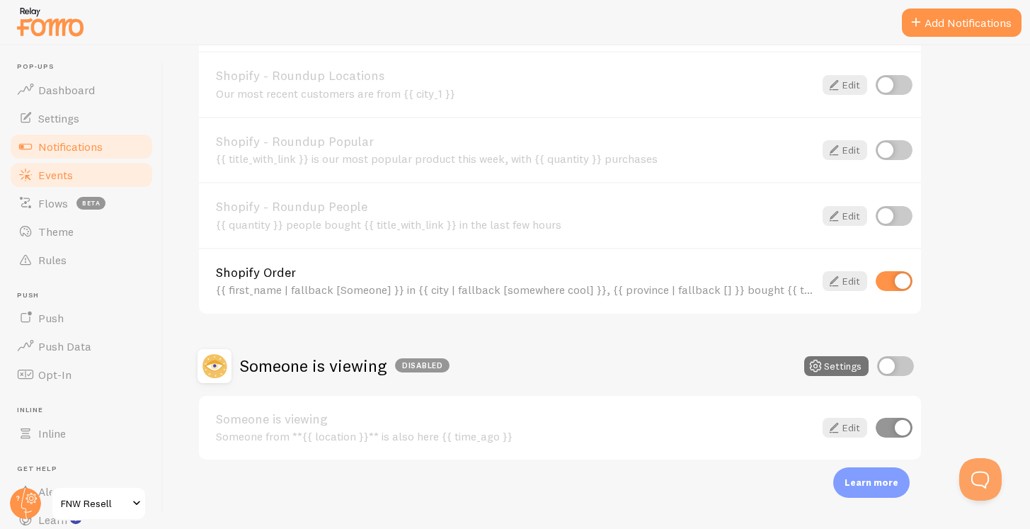
click at [54, 186] on link "Events" at bounding box center [81, 175] width 146 height 28
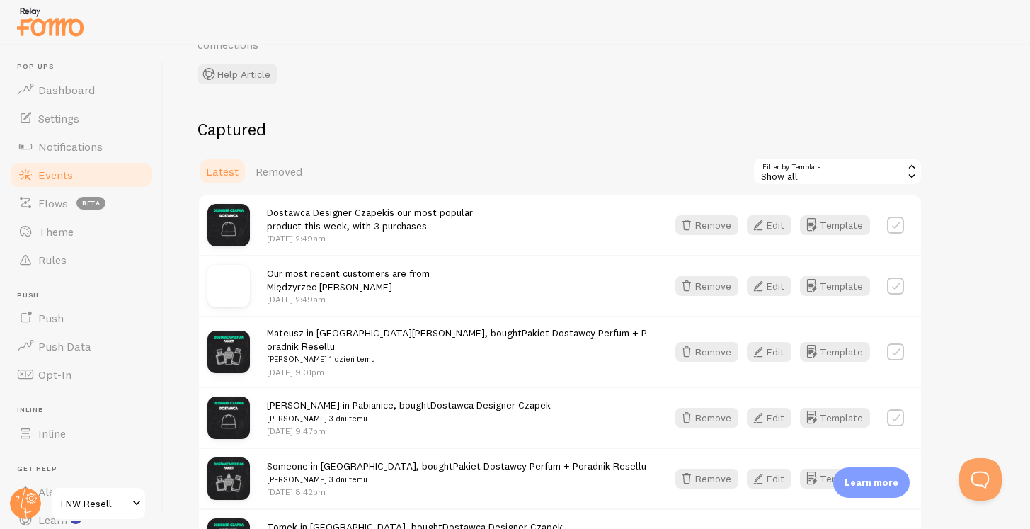
scroll to position [180, 0]
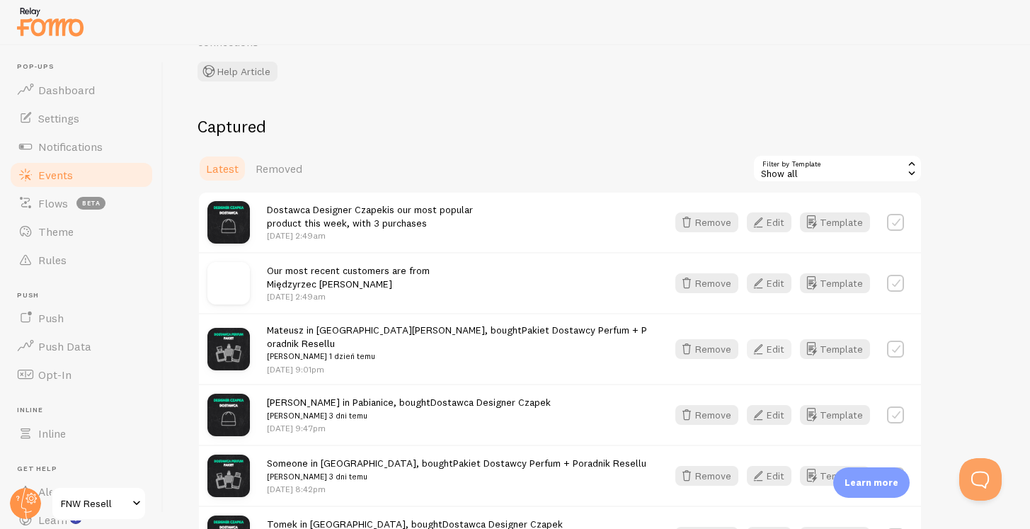
click at [779, 351] on button "Edit" at bounding box center [769, 349] width 45 height 20
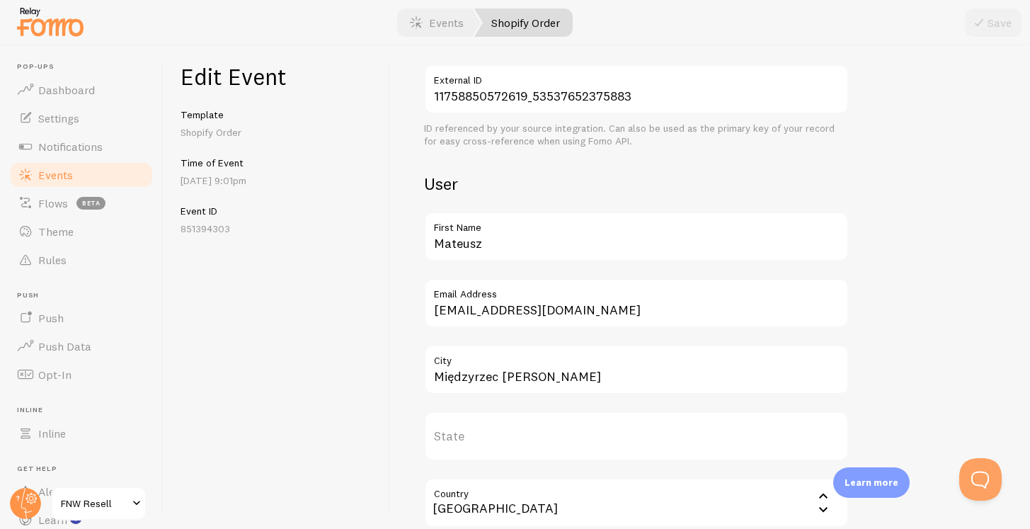
scroll to position [373, 0]
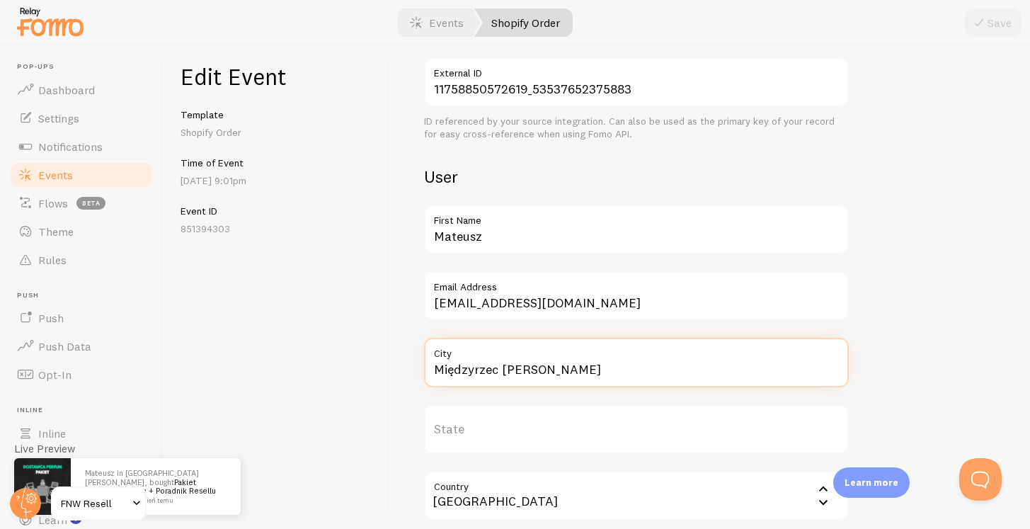
click at [554, 365] on input "Międzyrzec [PERSON_NAME]" at bounding box center [636, 363] width 425 height 50
type input "[GEOGRAPHIC_DATA]"
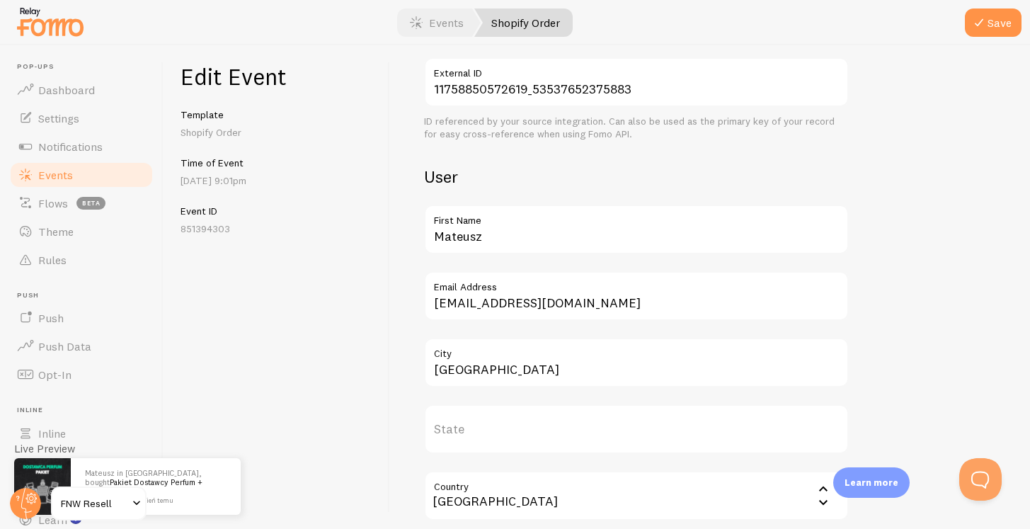
click at [1006, 6] on div at bounding box center [515, 22] width 1030 height 45
click at [998, 34] on button "Save" at bounding box center [993, 22] width 57 height 28
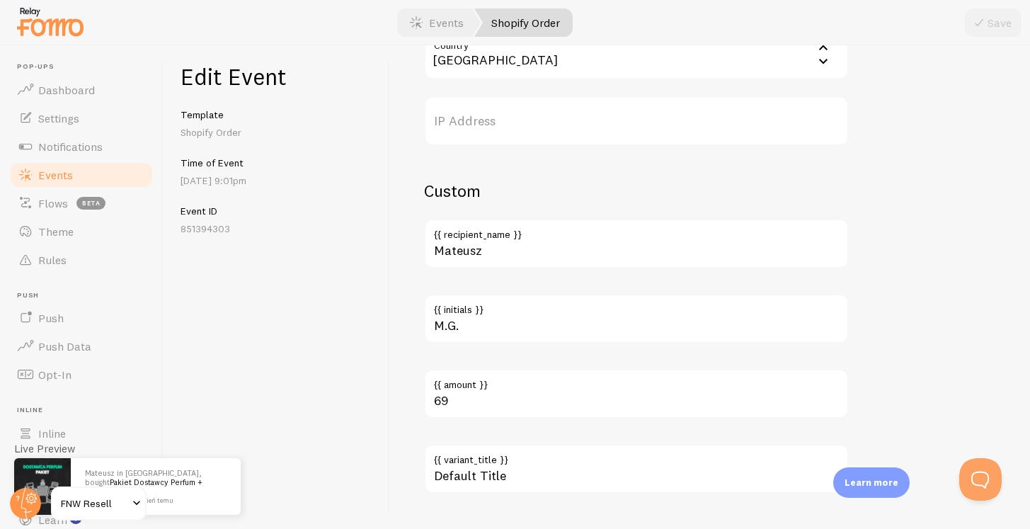
scroll to position [0, 0]
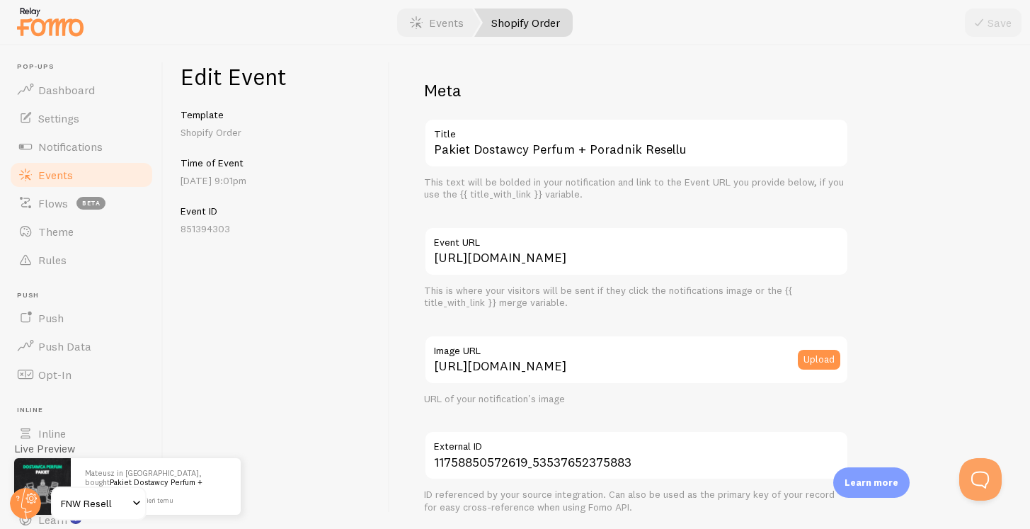
click at [511, 17] on link "Shopify Order" at bounding box center [523, 22] width 98 height 28
click at [442, 20] on link "Events" at bounding box center [437, 22] width 88 height 28
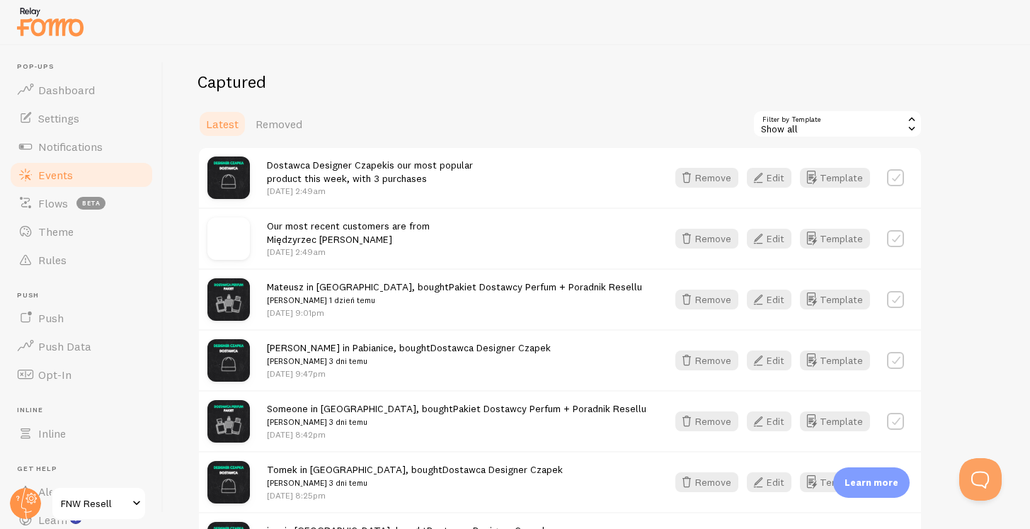
scroll to position [230, 0]
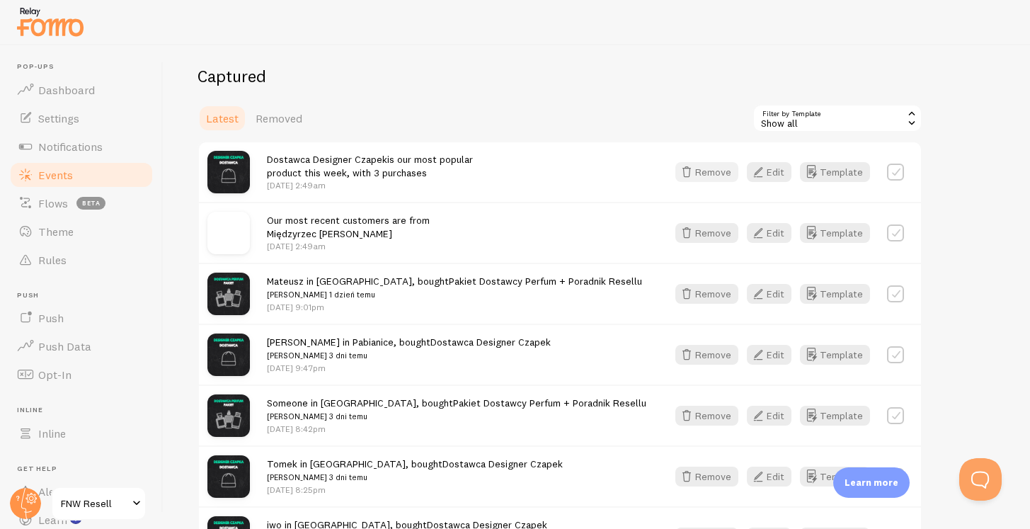
click at [713, 174] on button "Remove" at bounding box center [707, 172] width 63 height 20
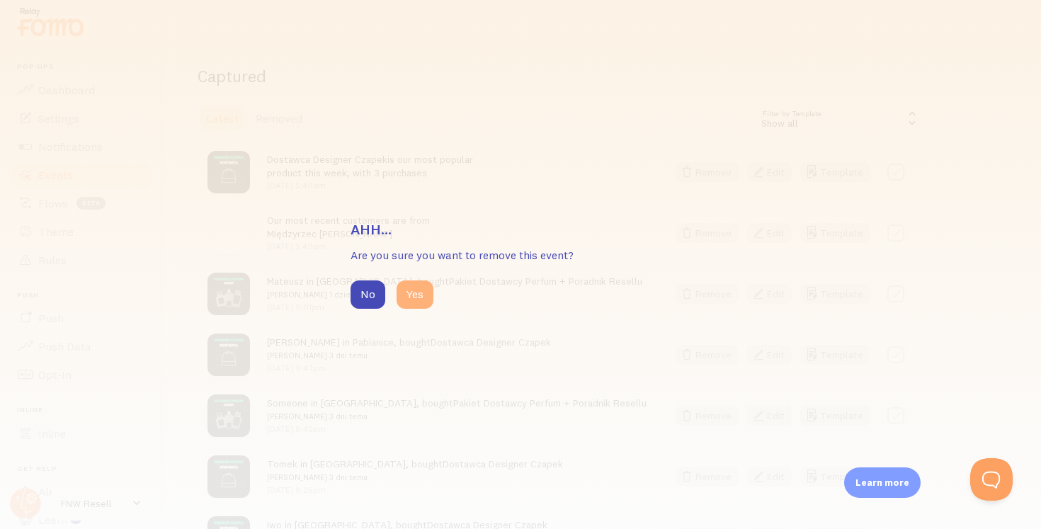
click at [421, 290] on button "Yes" at bounding box center [415, 294] width 37 height 28
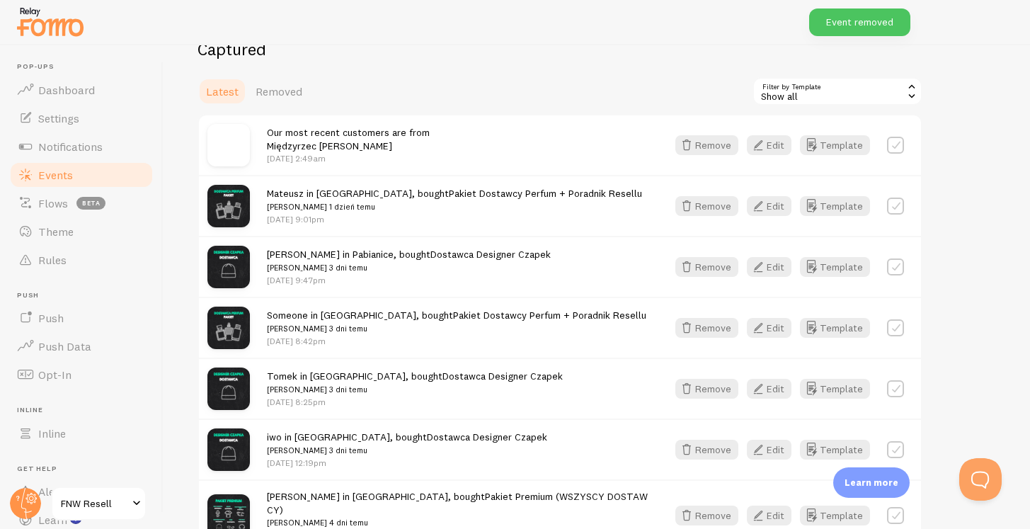
scroll to position [261, 0]
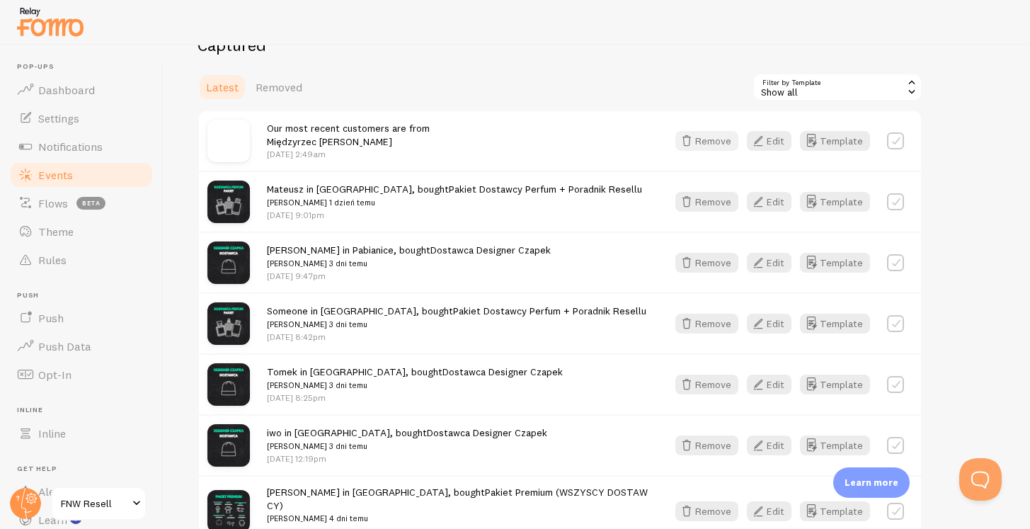
click at [719, 140] on button "Remove" at bounding box center [707, 141] width 63 height 20
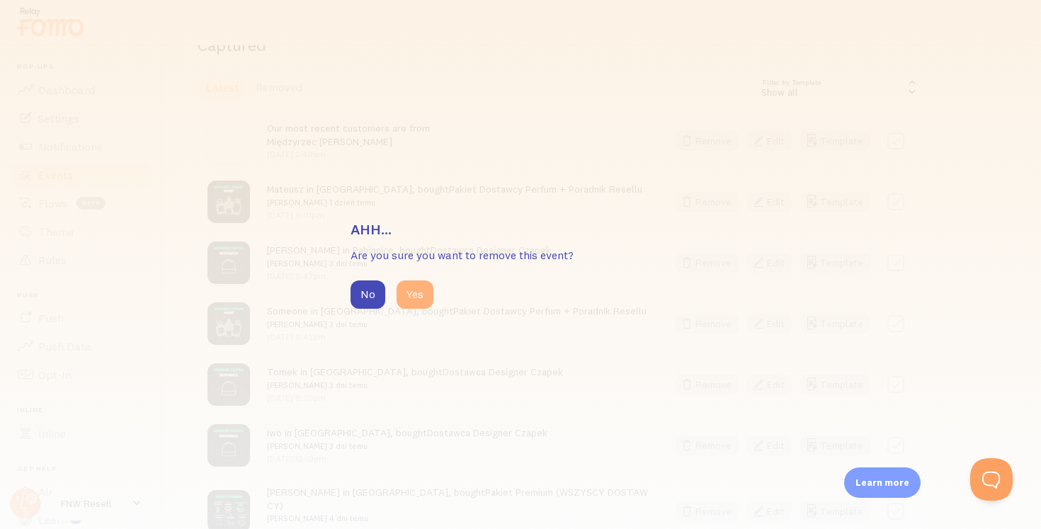
click at [419, 282] on button "Yes" at bounding box center [415, 294] width 37 height 28
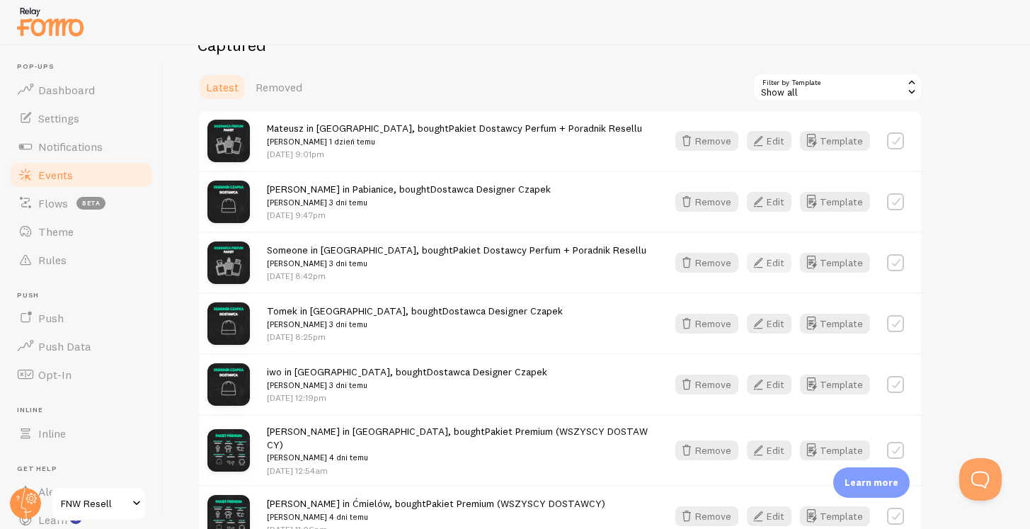
click at [776, 264] on button "Edit" at bounding box center [769, 263] width 45 height 20
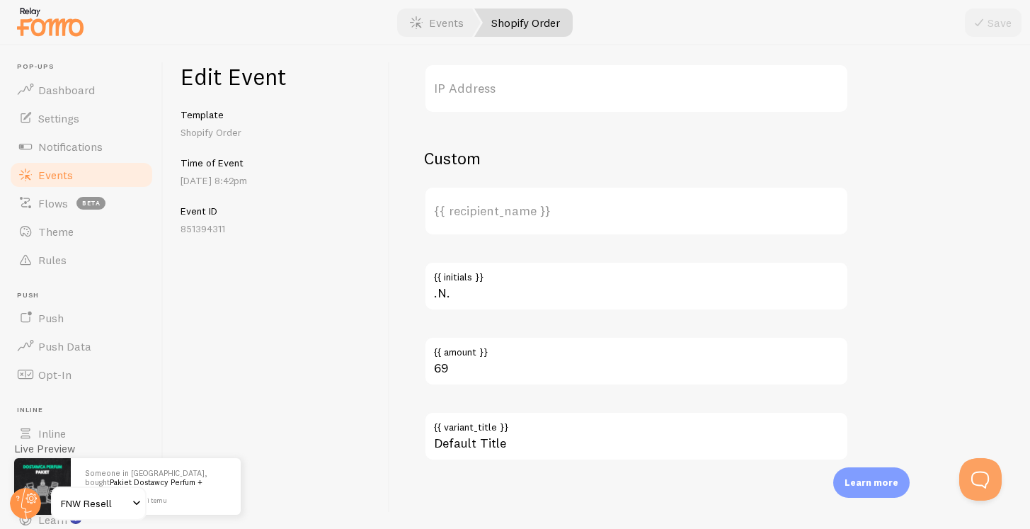
scroll to position [4, 0]
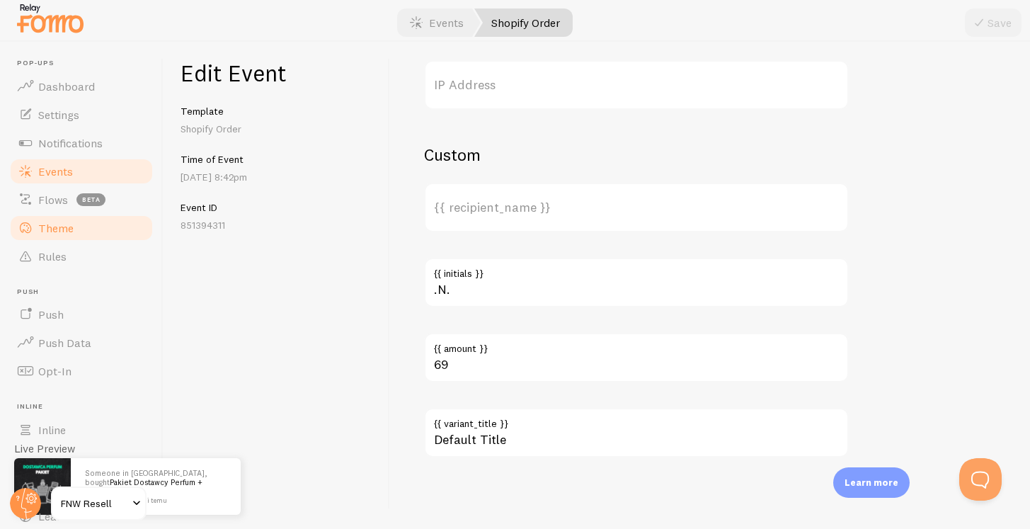
click at [84, 226] on link "Theme" at bounding box center [81, 228] width 146 height 28
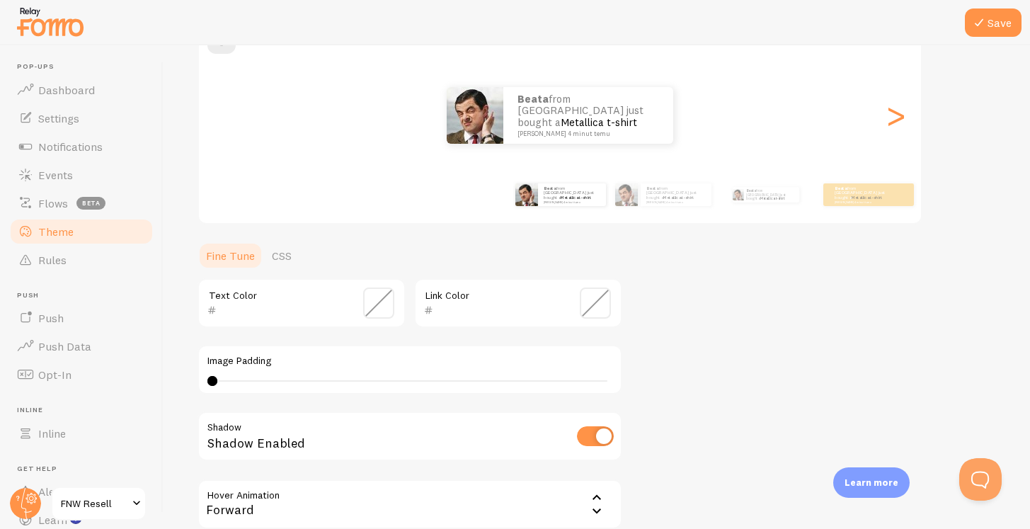
scroll to position [140, 0]
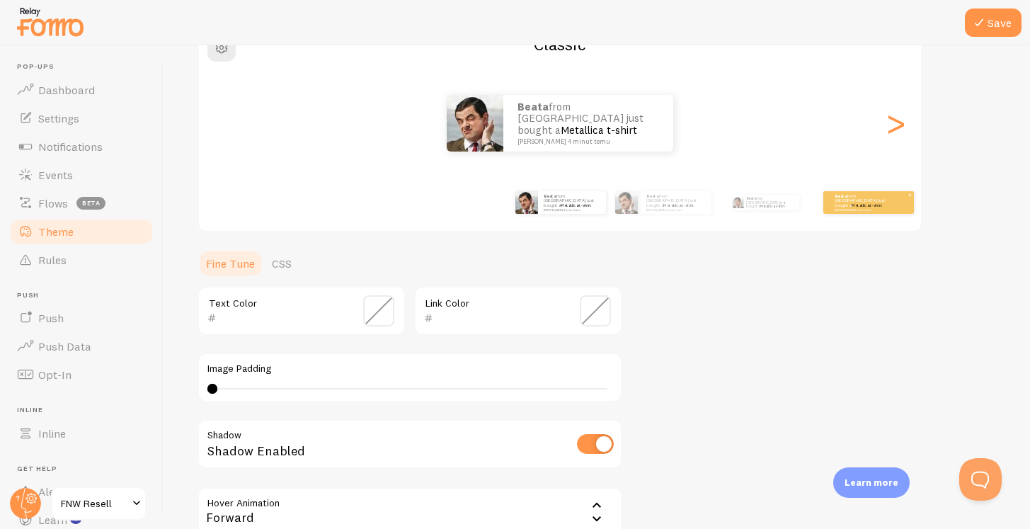
click at [830, 209] on div "Beata from [GEOGRAPHIC_DATA] just bought a Metallica t-shirt [PERSON_NAME] 4 mi…" at bounding box center [869, 202] width 91 height 23
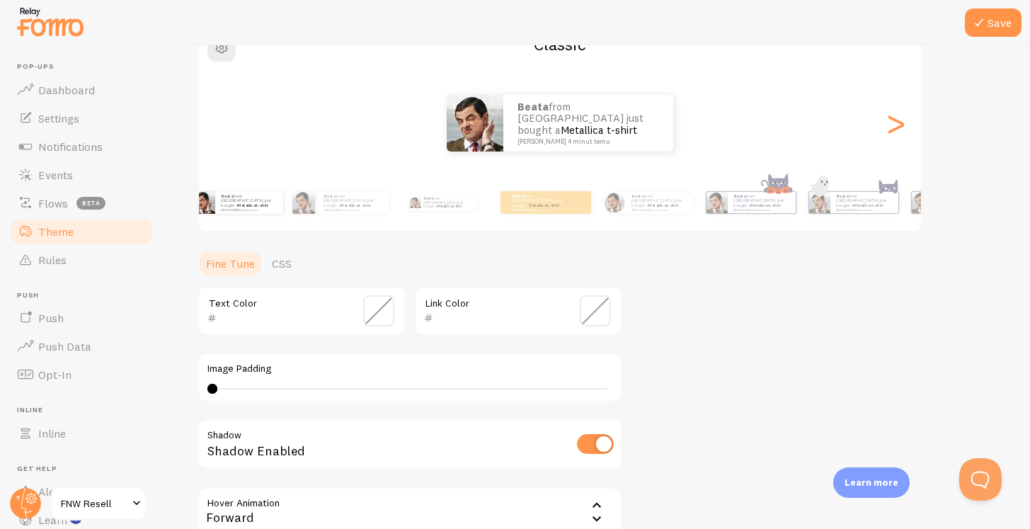
click at [512, 238] on div "Theme Choose a theme for your notifications Classic Beata from [GEOGRAPHIC_DATA…" at bounding box center [597, 276] width 799 height 672
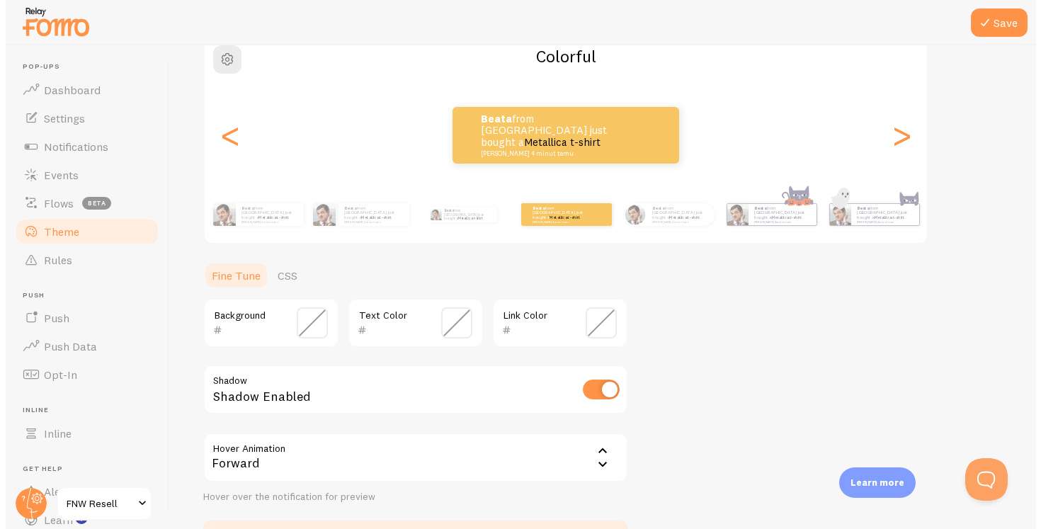
scroll to position [116, 0]
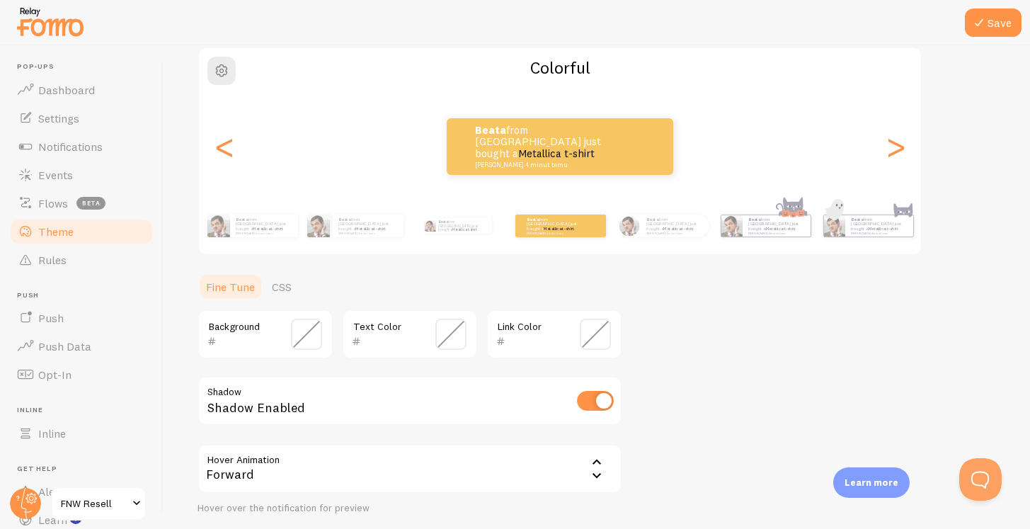
click at [312, 334] on span at bounding box center [306, 334] width 31 height 31
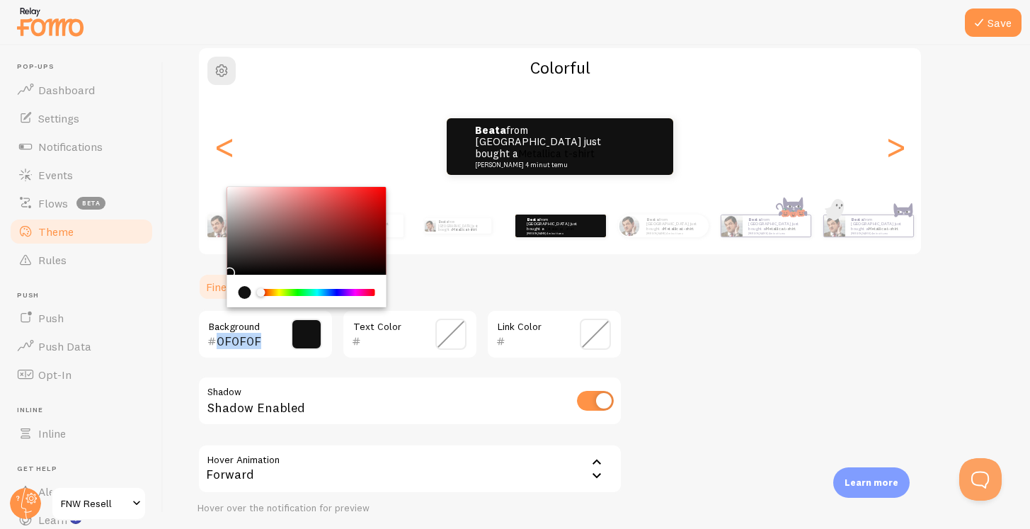
type input "000000"
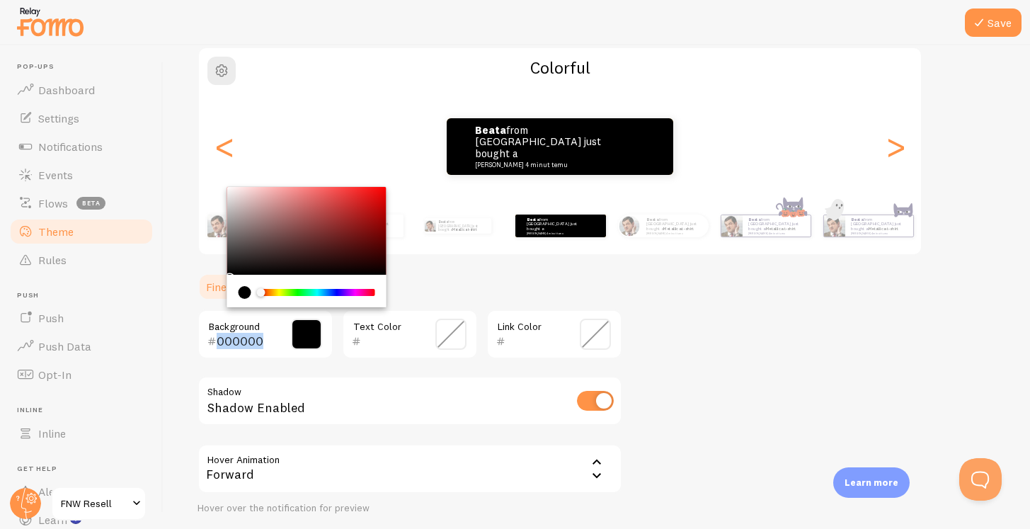
drag, startPoint x: 271, startPoint y: 242, endPoint x: 217, endPoint y: 278, distance: 64.8
click at [217, 278] on section "Fine Tune CSS 000000 Background Text Color Link Color Shadow Shadow Enabled Hov…" at bounding box center [410, 421] width 425 height 296
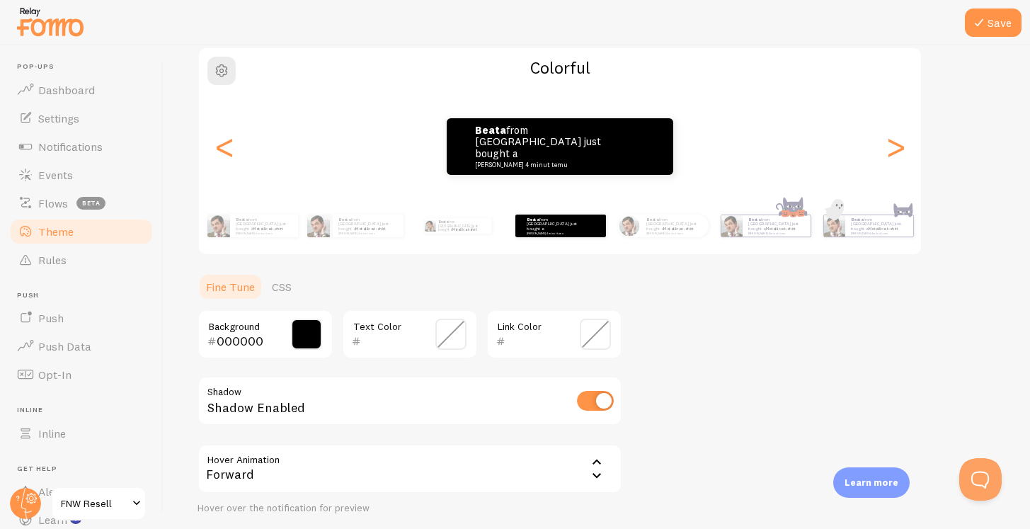
click at [780, 351] on div "Theme Choose a theme for your notifications Colorful Beata from [GEOGRAPHIC_DAT…" at bounding box center [597, 265] width 799 height 605
click at [989, 21] on button "Save" at bounding box center [993, 22] width 57 height 28
click at [982, 21] on icon at bounding box center [979, 22] width 17 height 17
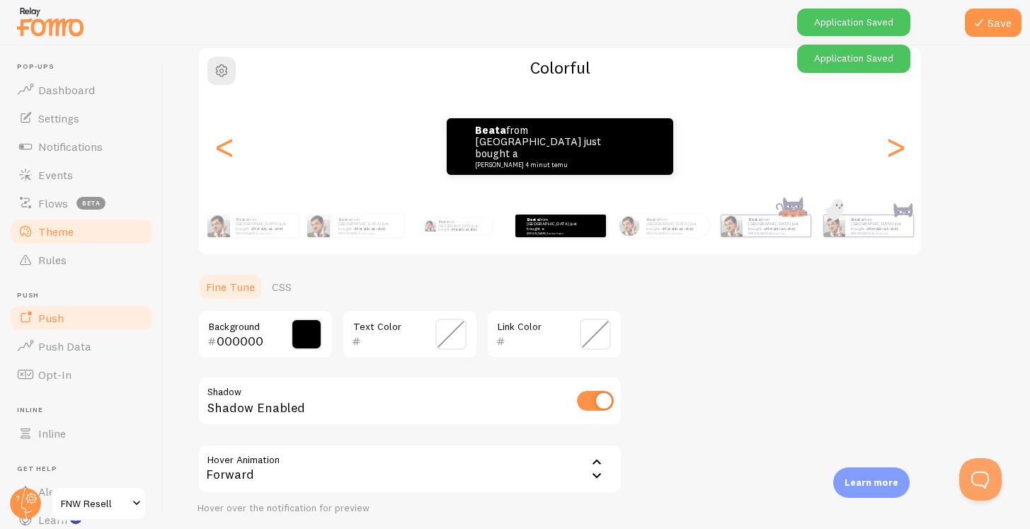
click at [99, 323] on link "Push" at bounding box center [81, 318] width 146 height 28
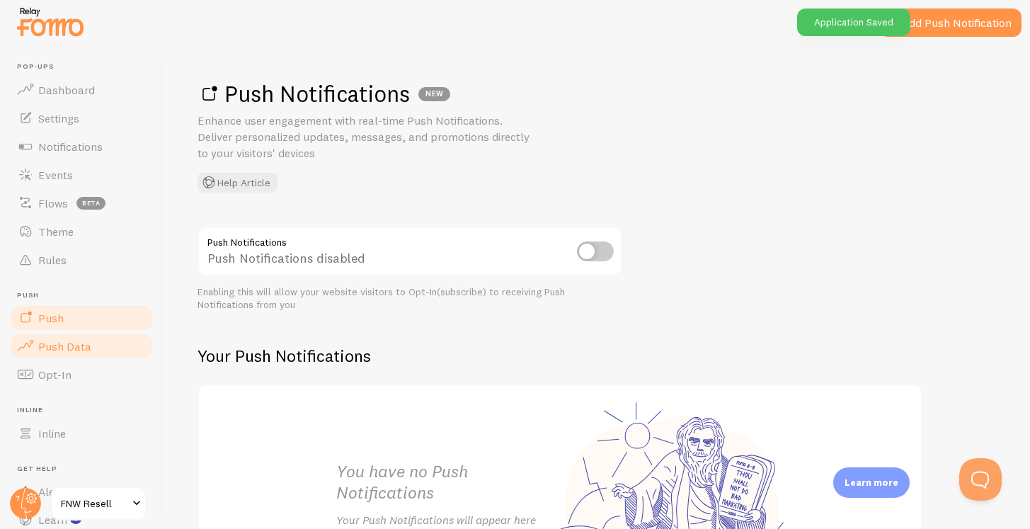
click at [97, 345] on link "Push Data" at bounding box center [81, 346] width 146 height 28
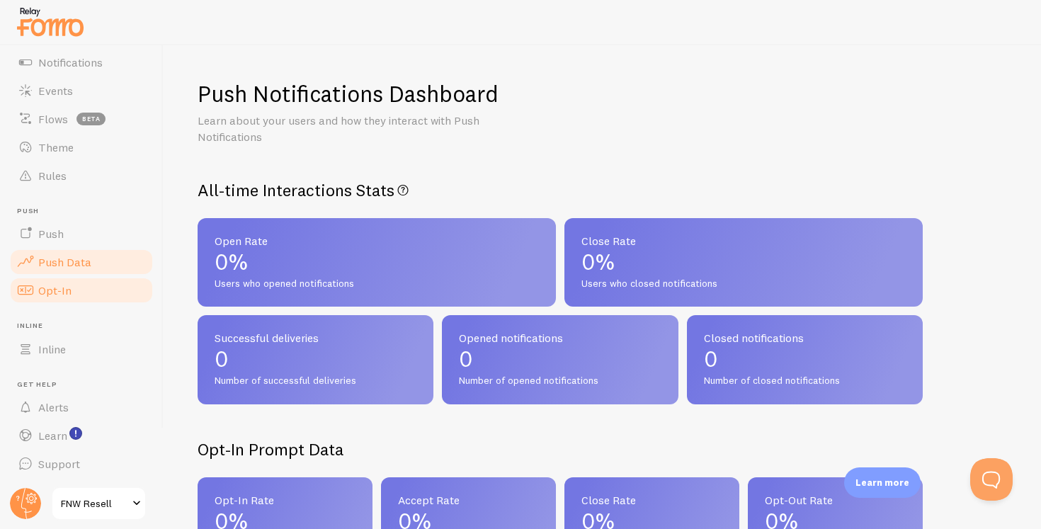
scroll to position [84, 0]
click at [84, 288] on link "Opt-In" at bounding box center [81, 291] width 146 height 28
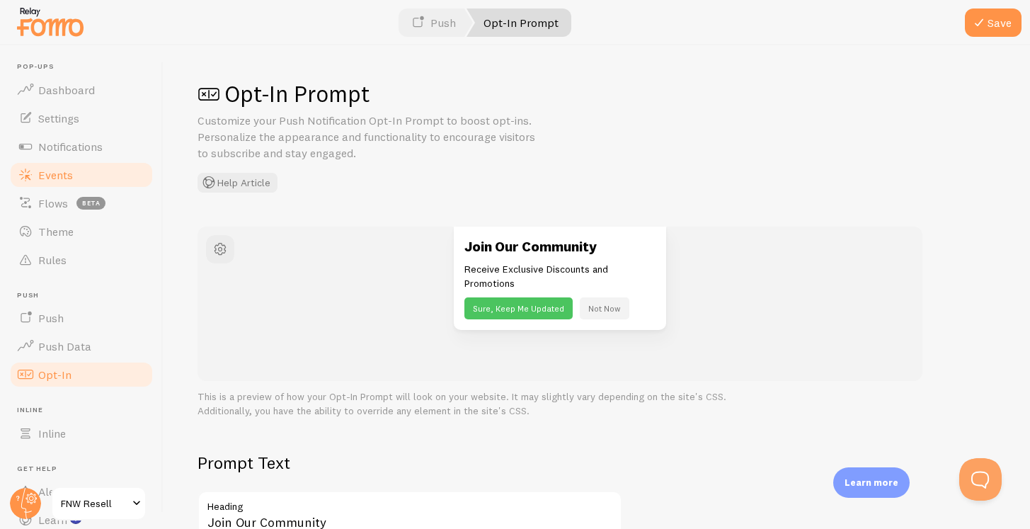
click at [79, 173] on link "Events" at bounding box center [81, 175] width 146 height 28
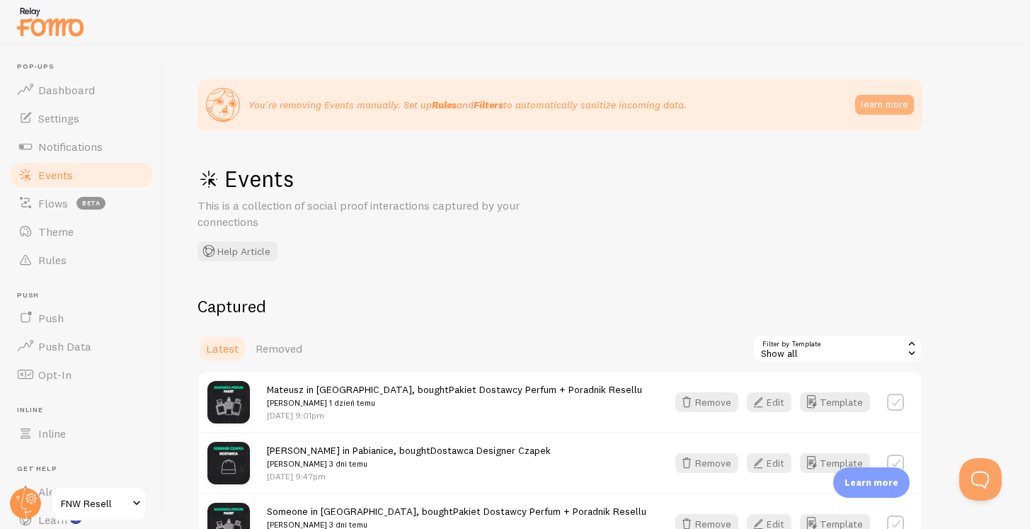
click at [875, 110] on button "learn more" at bounding box center [884, 105] width 59 height 20
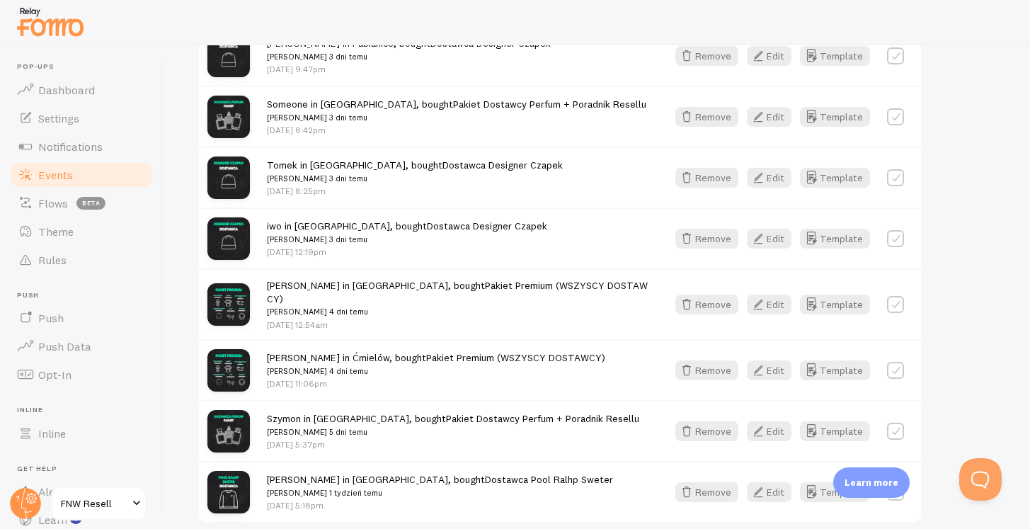
scroll to position [459, 0]
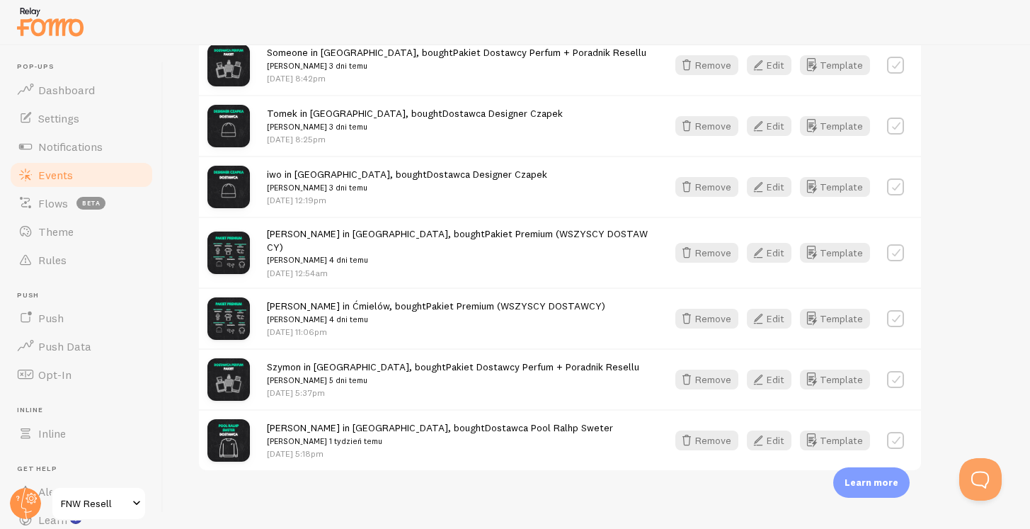
click at [894, 432] on label at bounding box center [895, 440] width 17 height 17
checkbox input "false"
click at [851, 431] on button "Template" at bounding box center [835, 441] width 70 height 20
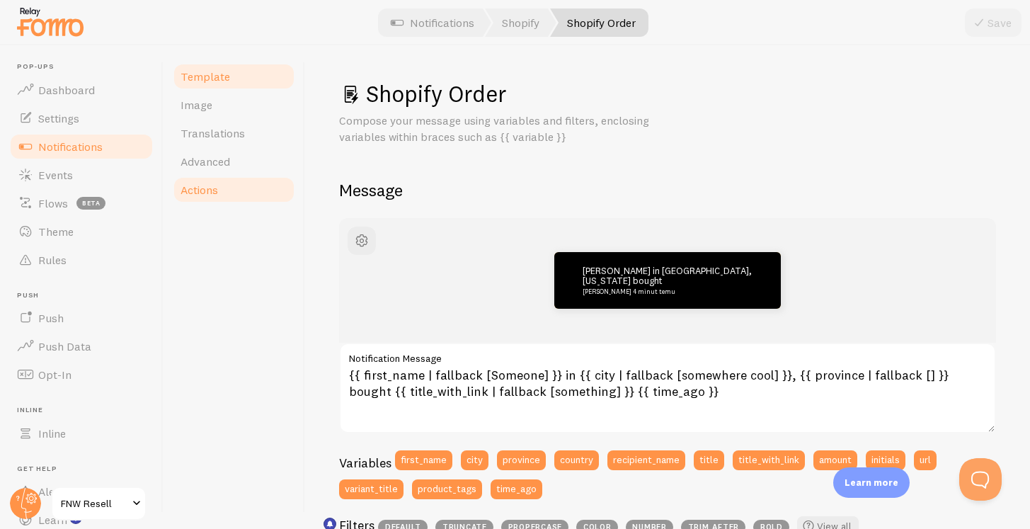
click at [227, 202] on link "Actions" at bounding box center [234, 190] width 124 height 28
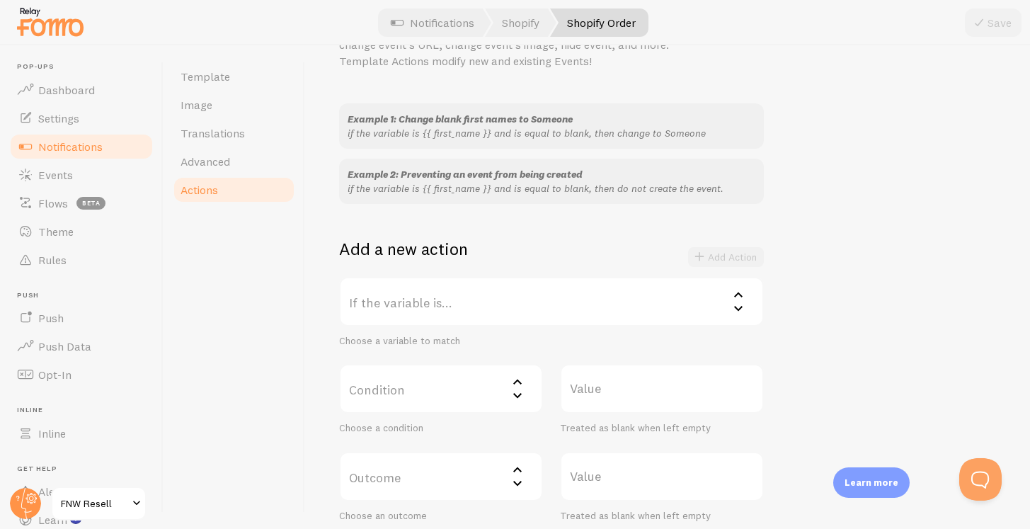
scroll to position [96, 0]
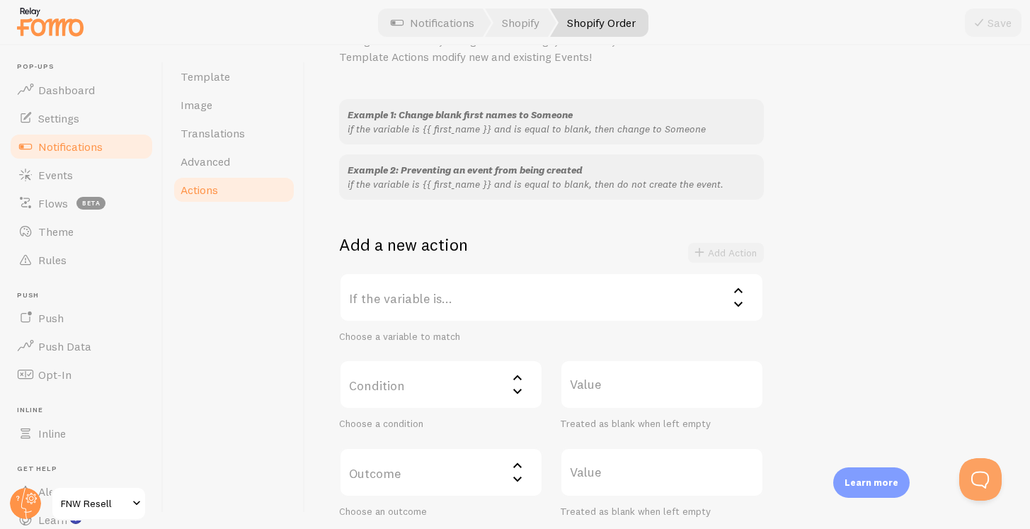
click at [399, 307] on label "If the variable is..." at bounding box center [551, 298] width 425 height 50
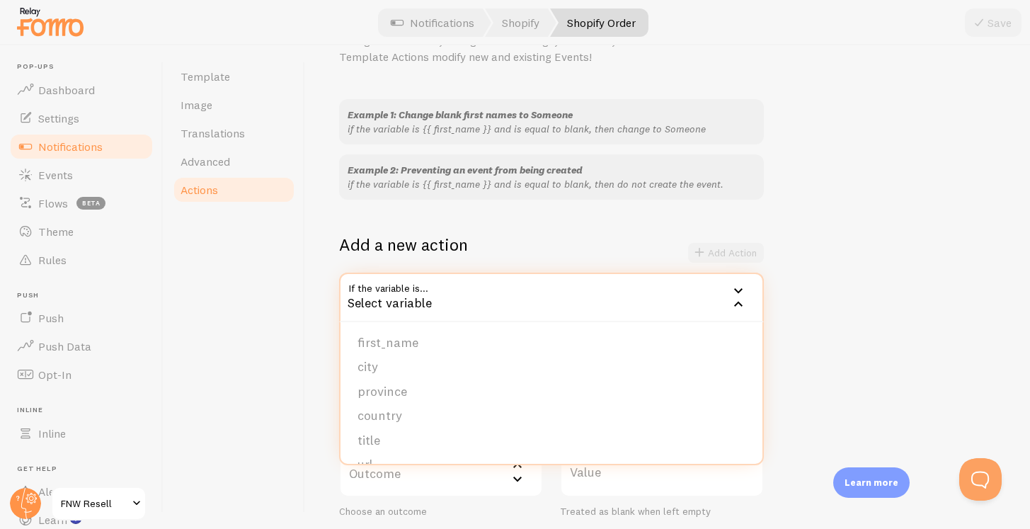
click at [279, 347] on div "Template Image Translations Advanced Actions" at bounding box center [235, 287] width 142 height 484
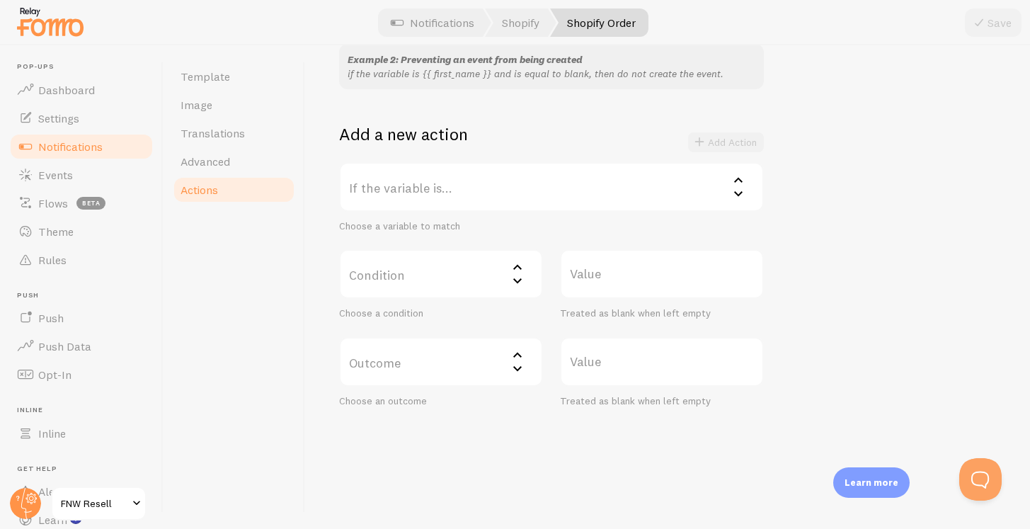
scroll to position [4, 0]
click at [394, 273] on label "Condition" at bounding box center [441, 271] width 204 height 50
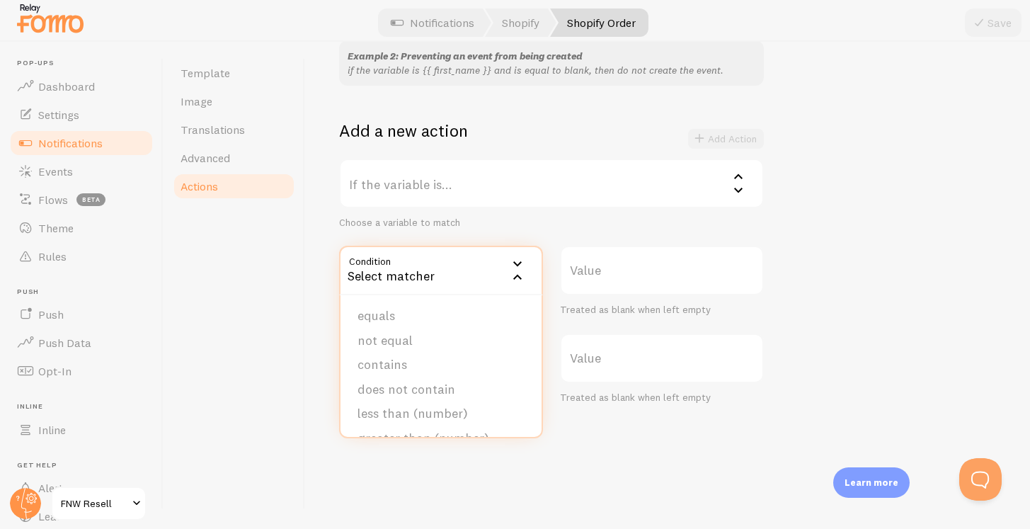
click at [273, 368] on div "Template Image Translations Advanced Actions" at bounding box center [235, 284] width 142 height 484
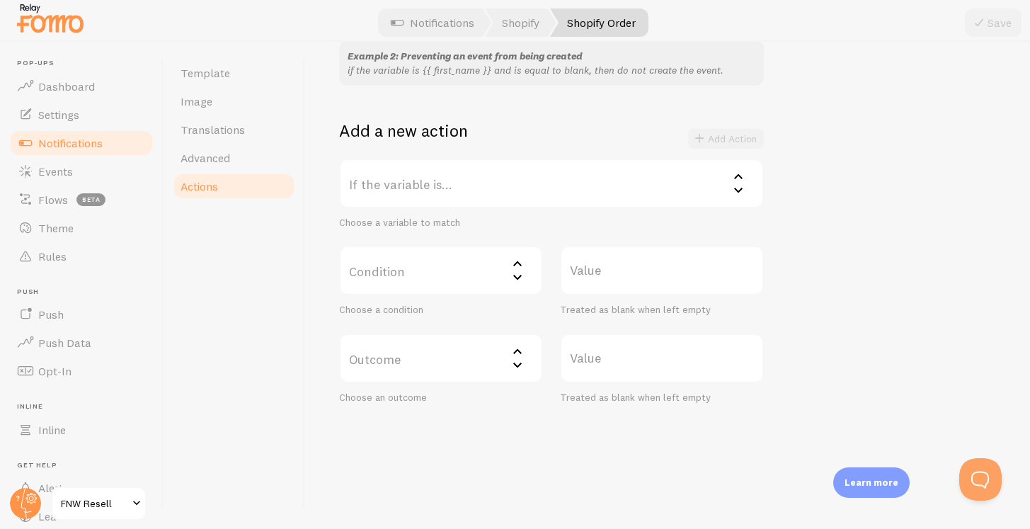
scroll to position [0, 0]
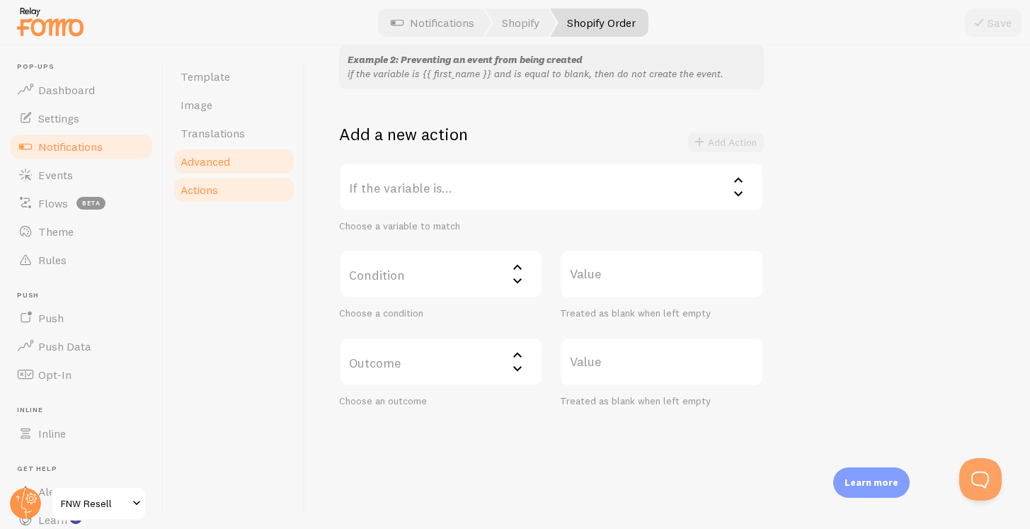
click at [220, 164] on span "Advanced" at bounding box center [206, 161] width 50 height 14
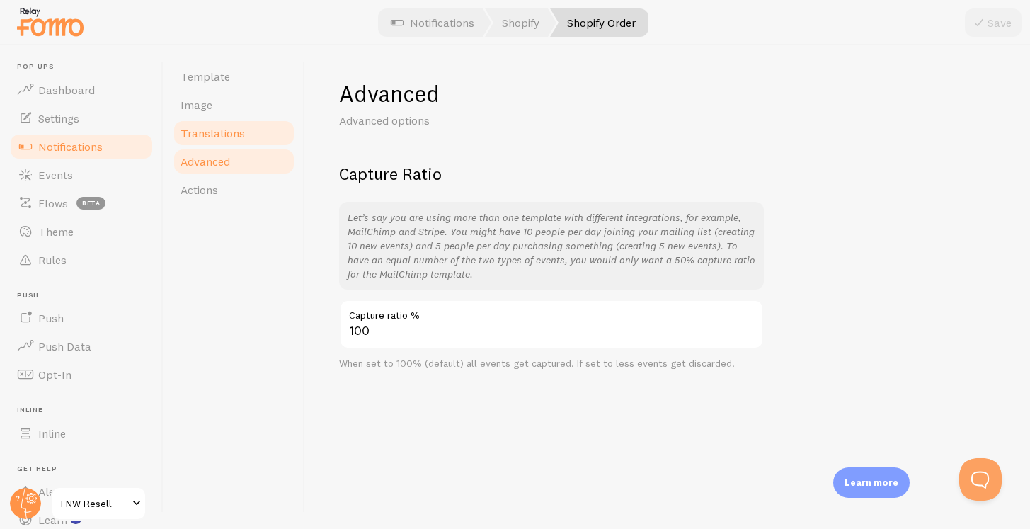
click at [232, 138] on span "Translations" at bounding box center [213, 133] width 64 height 14
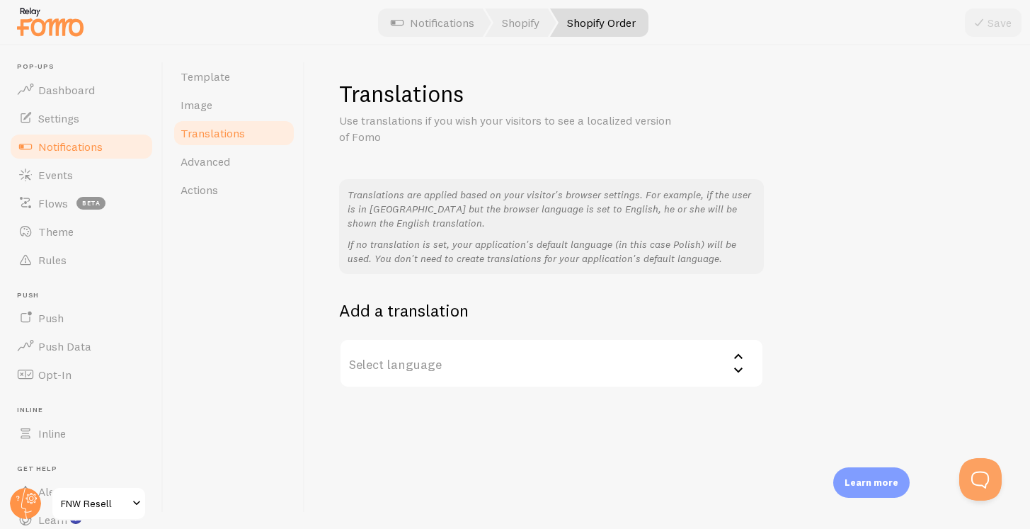
click at [450, 370] on label "Select language" at bounding box center [551, 364] width 425 height 50
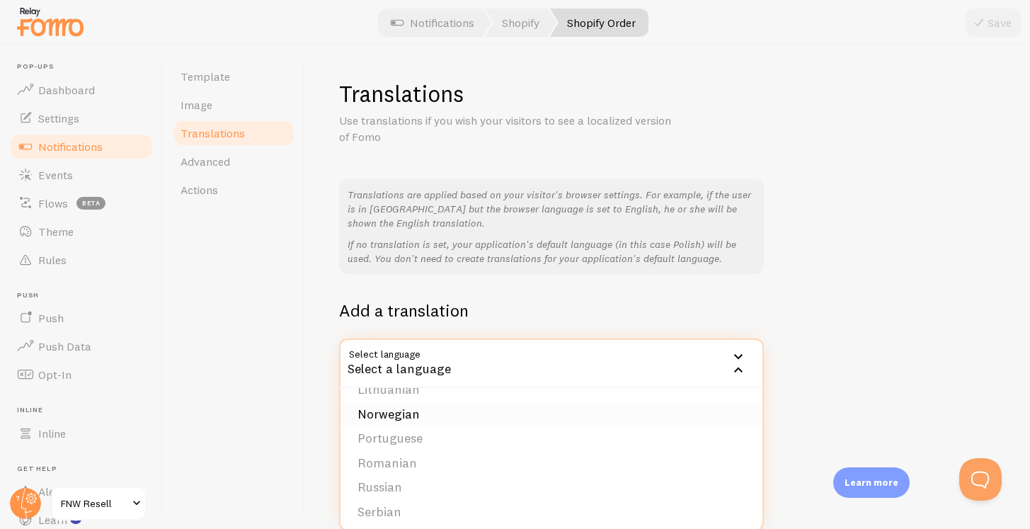
scroll to position [445, 0]
click at [859, 220] on div "Translations are applied based on your visitor's browser settings. For example,…" at bounding box center [667, 283] width 657 height 209
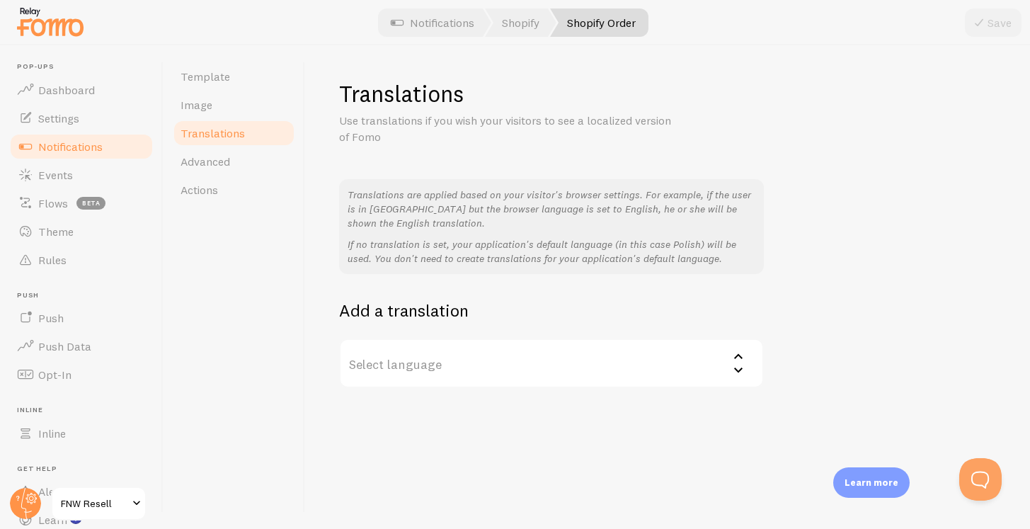
click at [508, 44] on div at bounding box center [515, 22] width 1030 height 45
click at [508, 37] on div at bounding box center [515, 22] width 1030 height 45
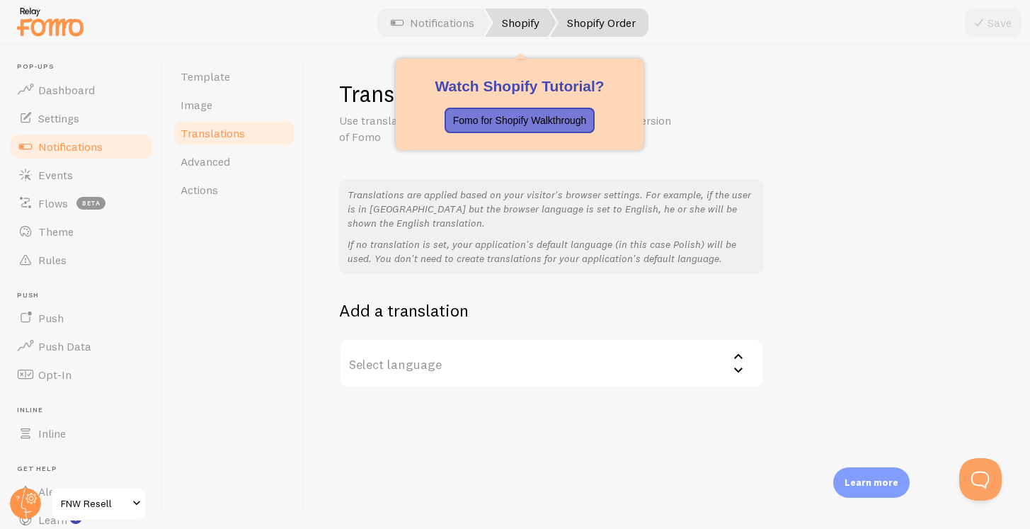
click at [517, 15] on link "Shopify" at bounding box center [521, 22] width 72 height 28
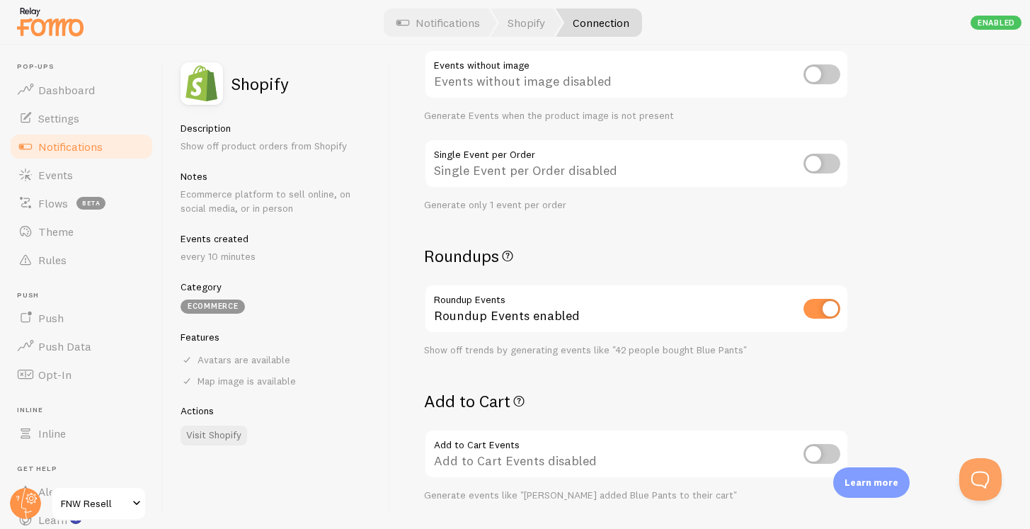
scroll to position [252, 0]
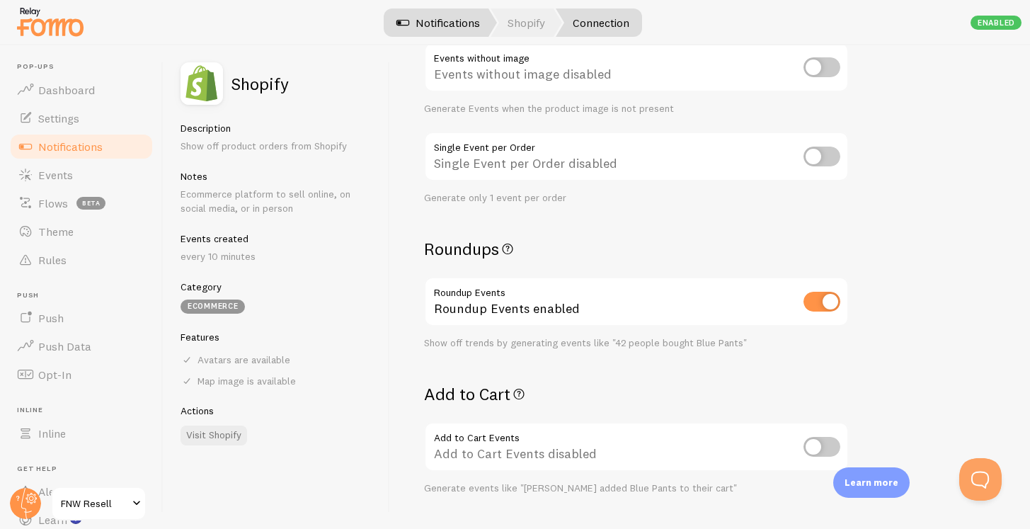
click at [433, 13] on link "Notifications" at bounding box center [439, 22] width 118 height 28
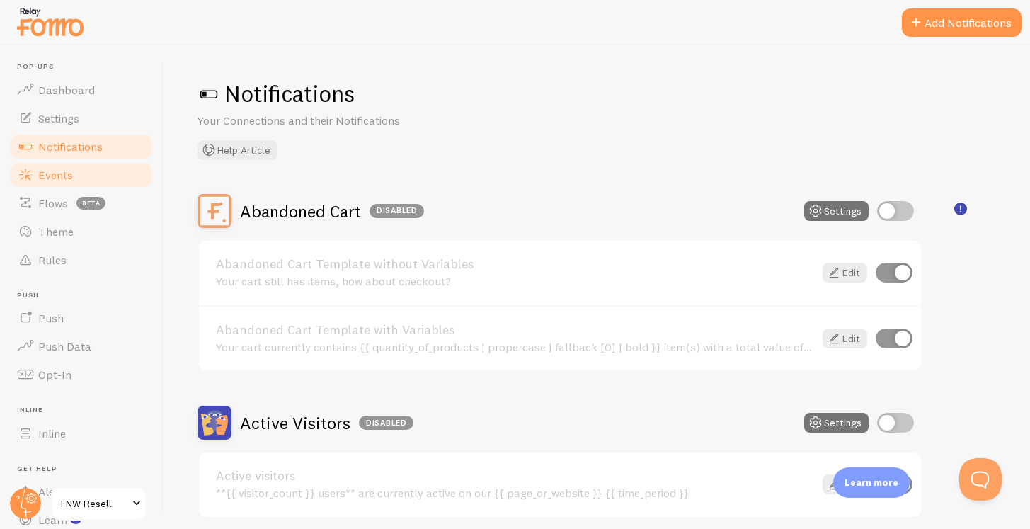
click at [68, 170] on span "Events" at bounding box center [55, 175] width 35 height 14
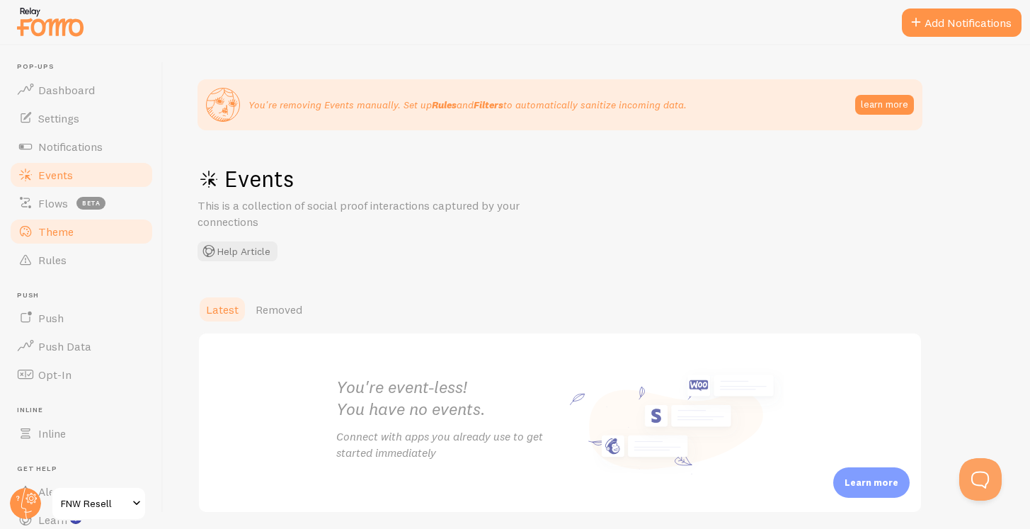
click at [64, 229] on span "Theme" at bounding box center [55, 231] width 35 height 14
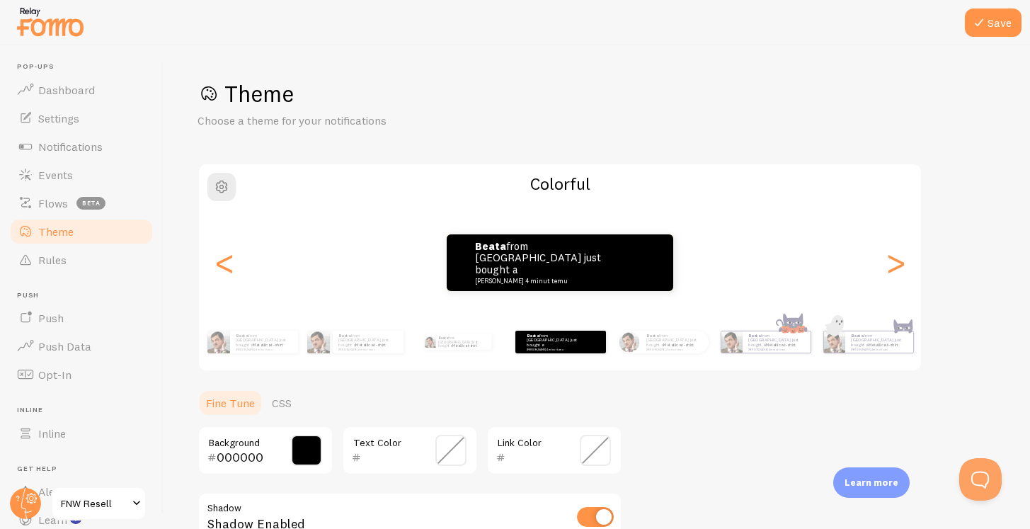
click at [302, 447] on span at bounding box center [306, 450] width 31 height 31
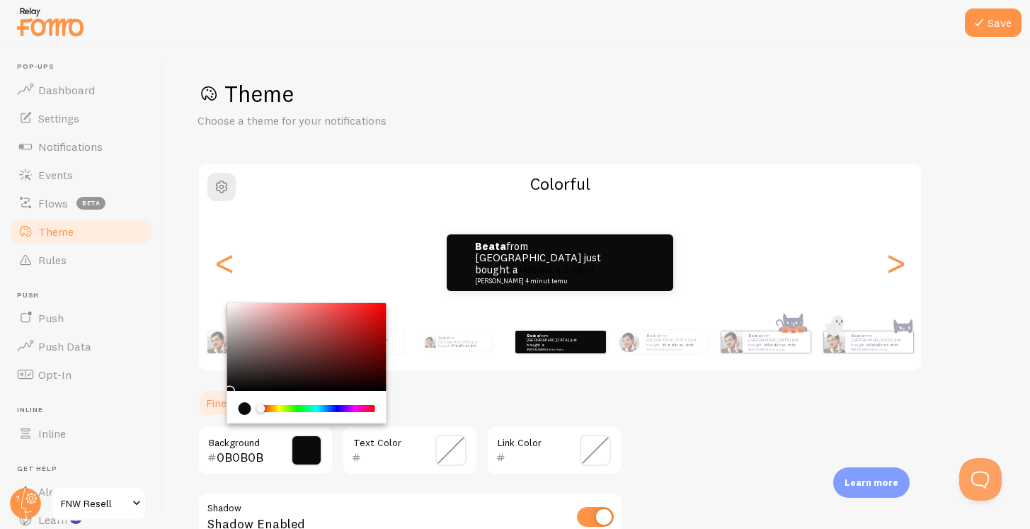
type input "020202"
drag, startPoint x: 244, startPoint y: 369, endPoint x: 210, endPoint y: 390, distance: 40.7
click at [210, 390] on section "Fine Tune CSS 020202 Background Text Color Link Color Shadow Shadow Enabled Hov…" at bounding box center [410, 537] width 425 height 296
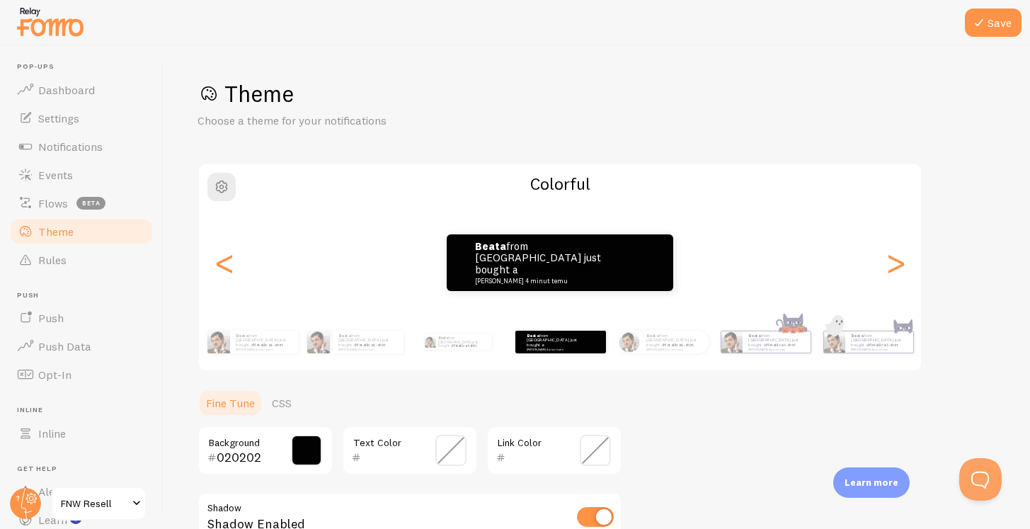
click at [446, 440] on span at bounding box center [451, 450] width 31 height 31
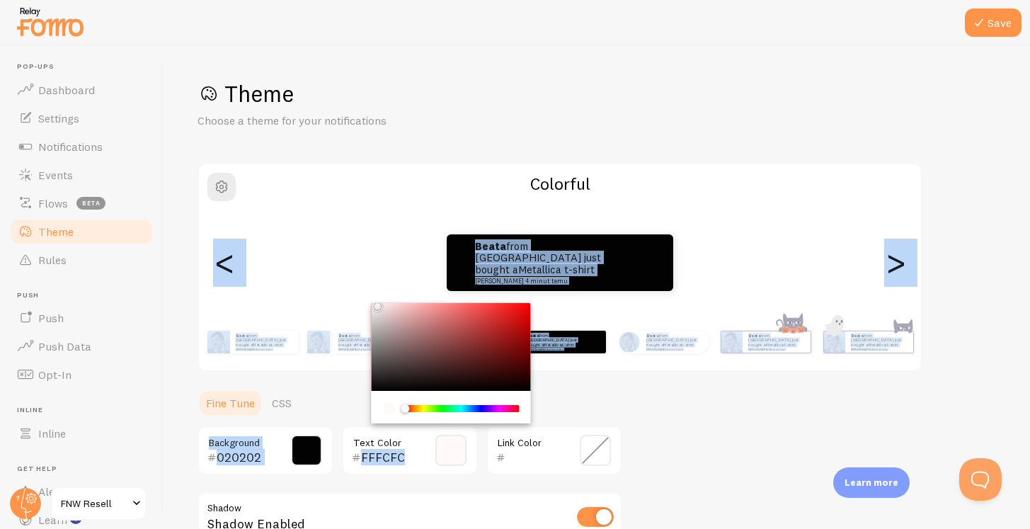
type input "FFFFFF"
drag, startPoint x: 401, startPoint y: 373, endPoint x: 365, endPoint y: 289, distance: 91.4
click at [365, 289] on div "Theme Choose a theme for your notifications Colorful Beata from [GEOGRAPHIC_DAT…" at bounding box center [597, 381] width 799 height 605
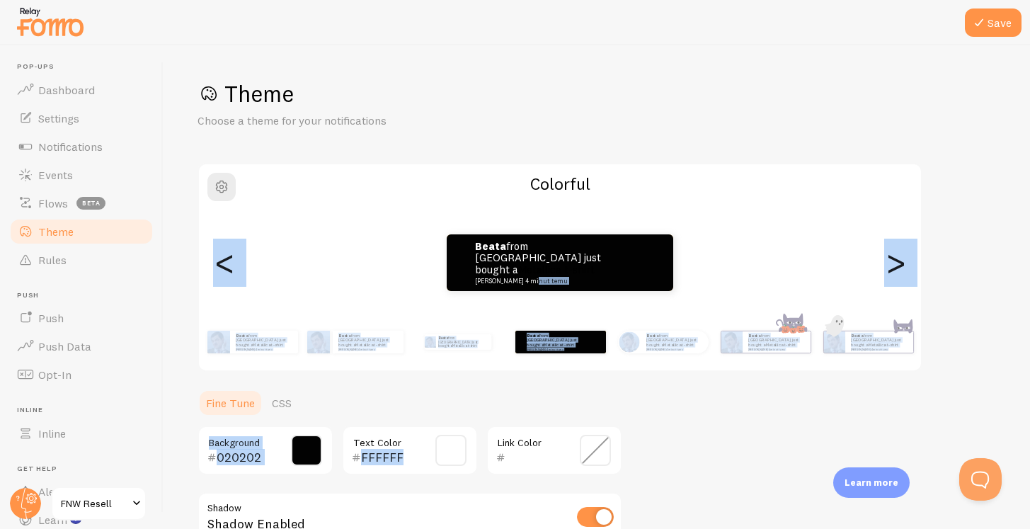
click at [548, 396] on ul "Fine Tune CSS" at bounding box center [410, 403] width 425 height 28
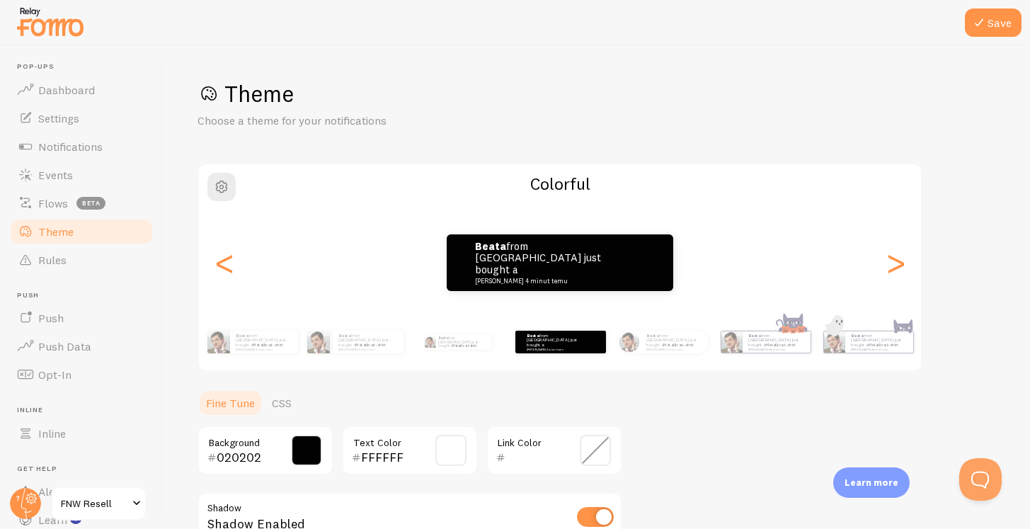
click at [601, 446] on span at bounding box center [595, 450] width 31 height 31
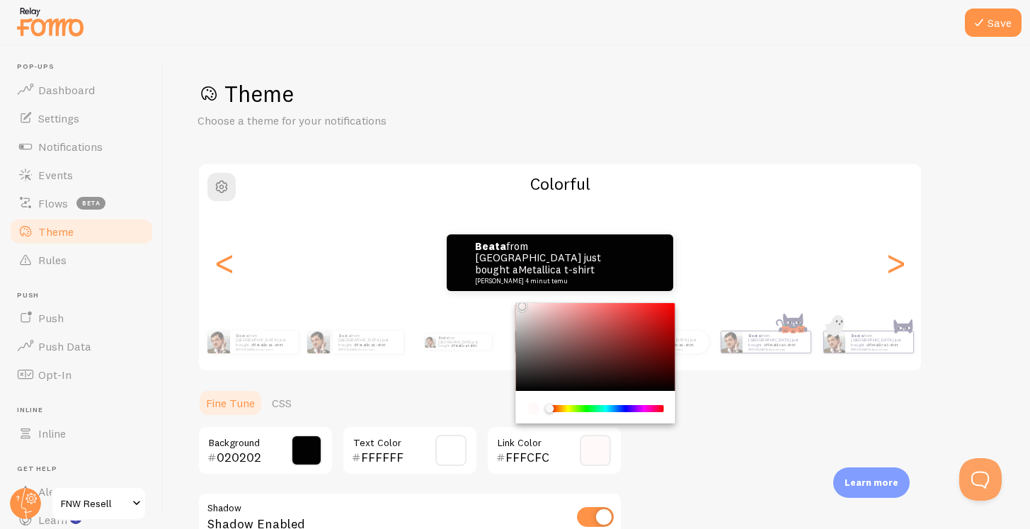
type input "FFFFFF"
drag, startPoint x: 554, startPoint y: 341, endPoint x: 515, endPoint y: 299, distance: 57.1
click at [515, 299] on div "Theme Choose a theme for your notifications Colorful Beata from [GEOGRAPHIC_DAT…" at bounding box center [597, 381] width 799 height 605
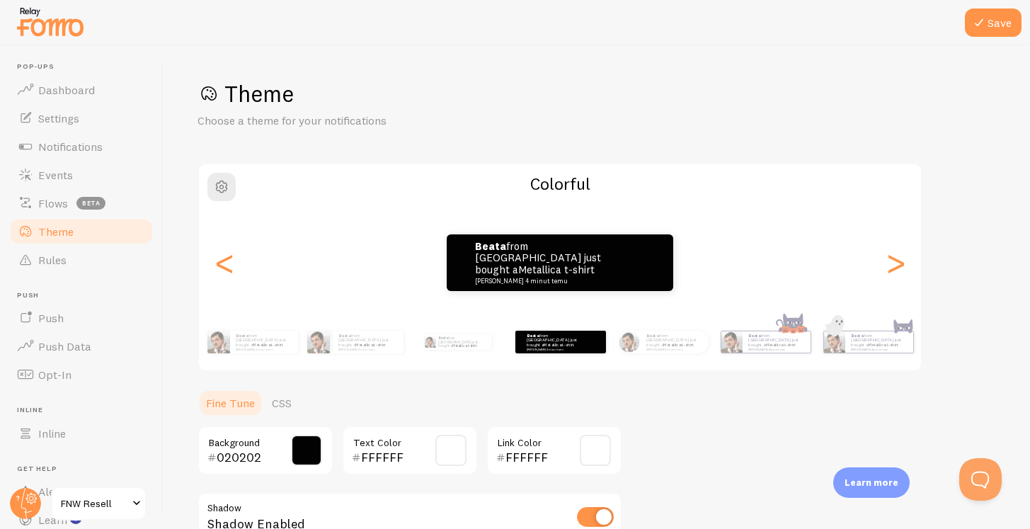
click at [695, 428] on div "Theme Choose a theme for your notifications Colorful Beata from [GEOGRAPHIC_DAT…" at bounding box center [597, 381] width 799 height 605
click at [994, 21] on button "Save" at bounding box center [993, 22] width 57 height 28
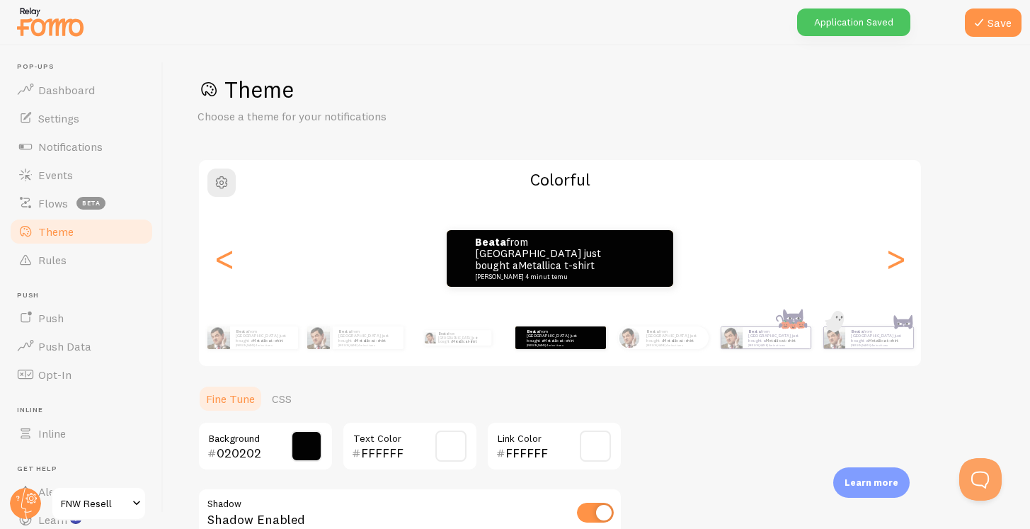
scroll to position [2, 0]
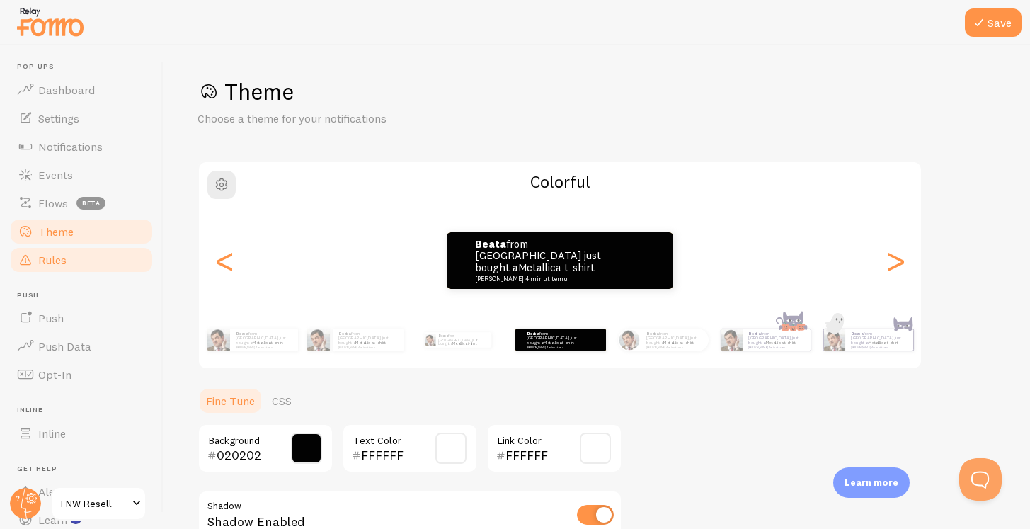
click at [70, 268] on link "Rules" at bounding box center [81, 260] width 146 height 28
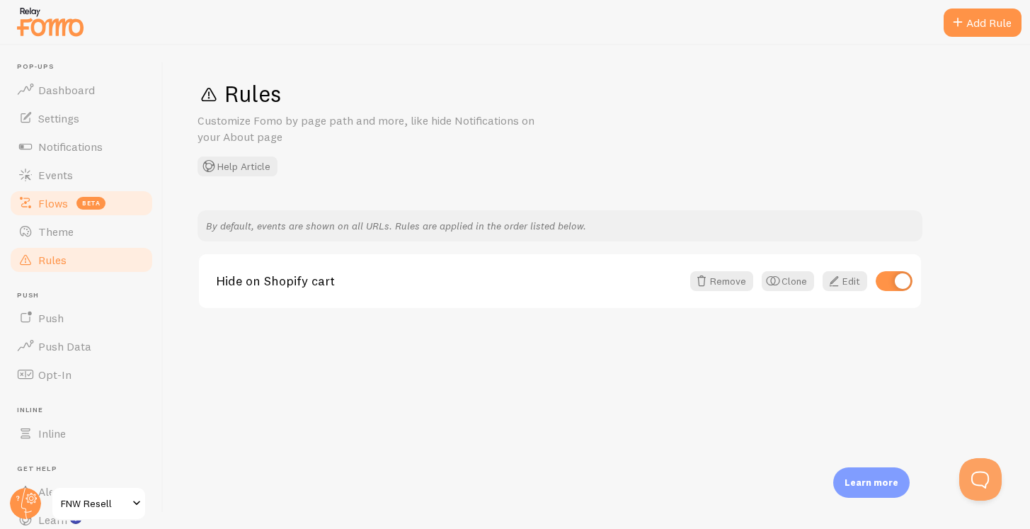
click at [55, 210] on link "Flows beta" at bounding box center [81, 203] width 146 height 28
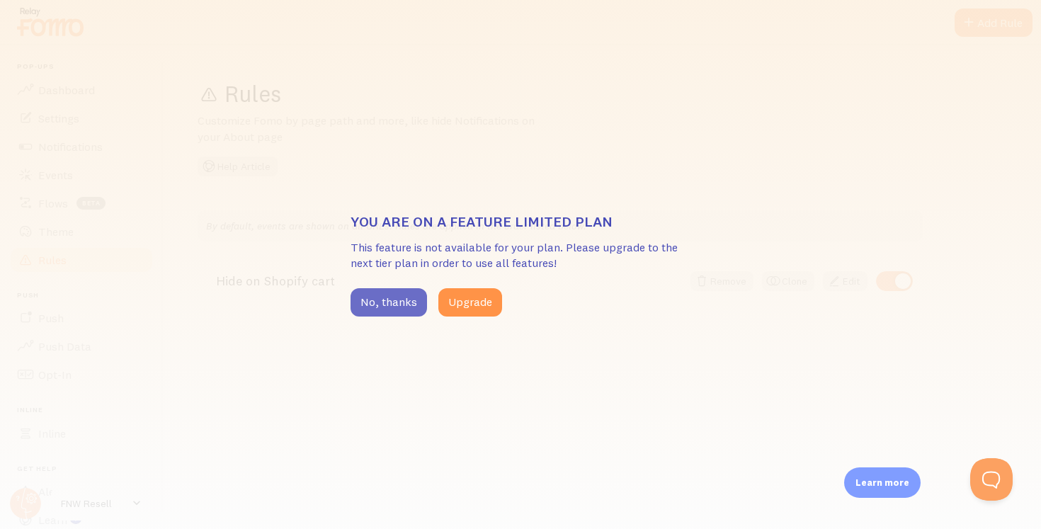
click at [375, 291] on button "No, thanks" at bounding box center [389, 302] width 76 height 28
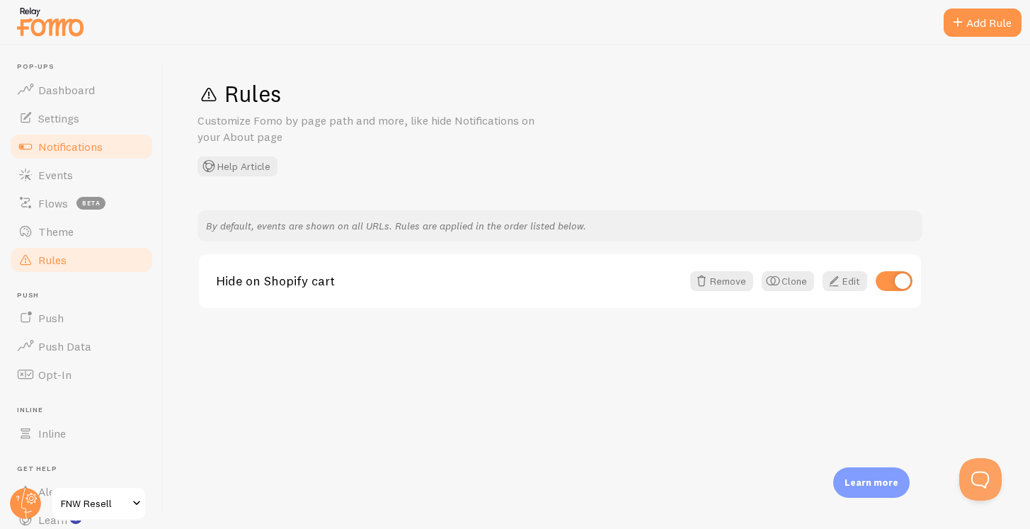
click at [98, 154] on link "Notifications" at bounding box center [81, 146] width 146 height 28
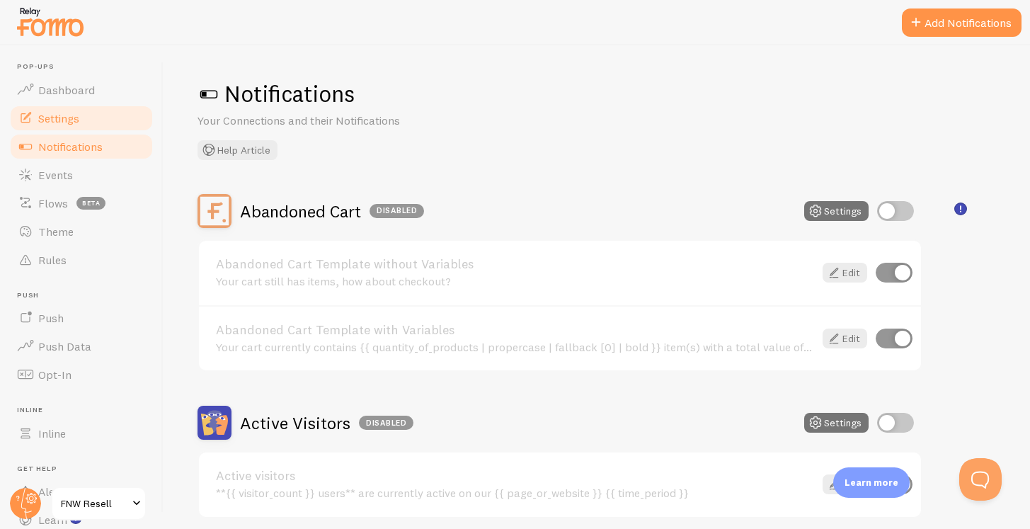
click at [70, 106] on link "Settings" at bounding box center [81, 118] width 146 height 28
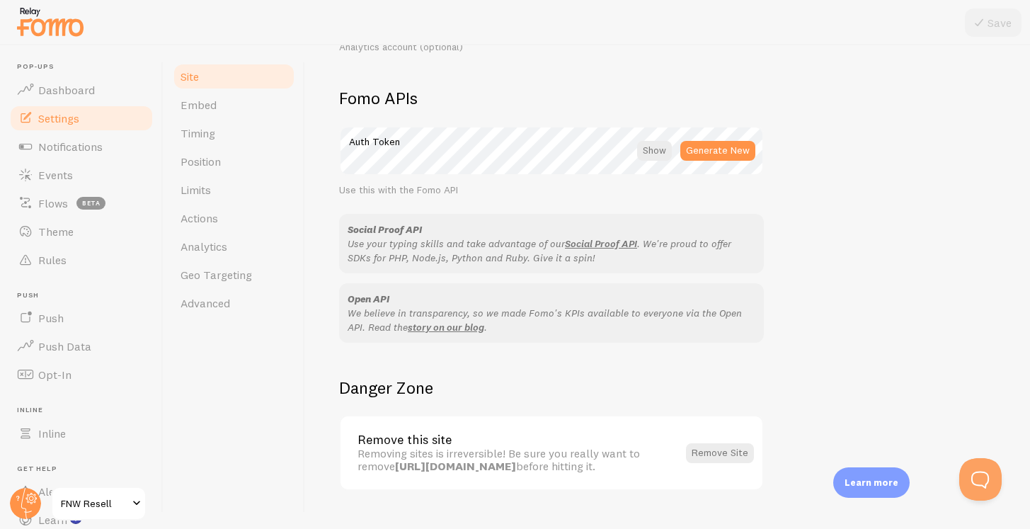
scroll to position [794, 0]
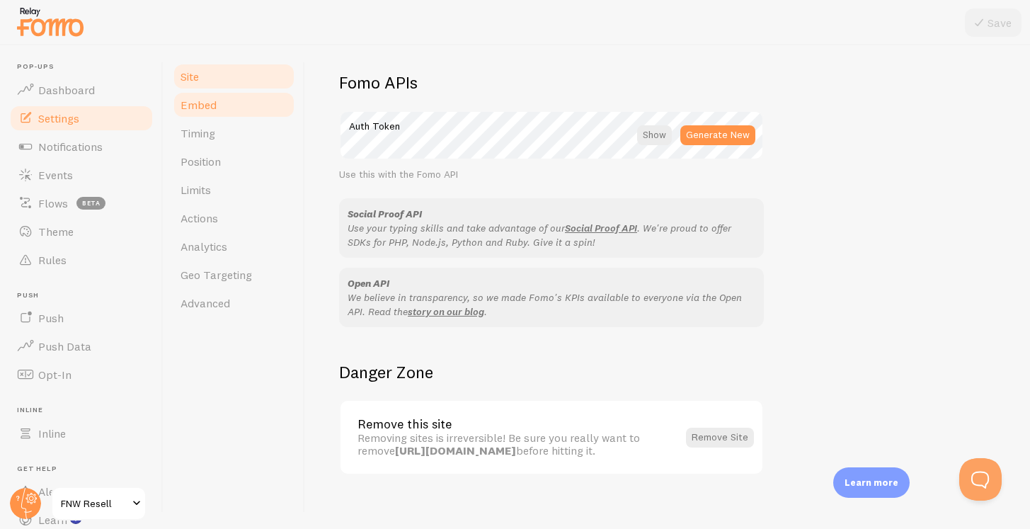
click at [222, 104] on link "Embed" at bounding box center [234, 105] width 124 height 28
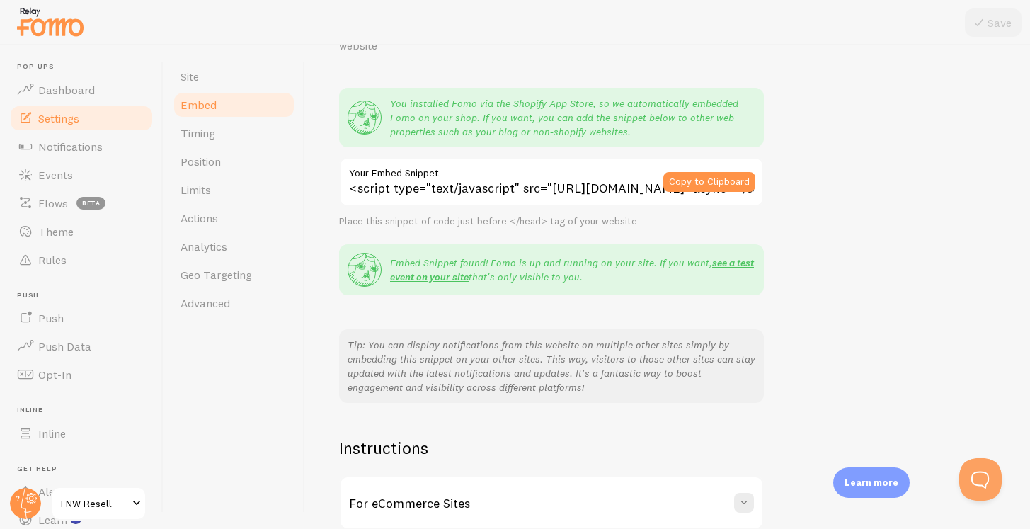
scroll to position [231, 0]
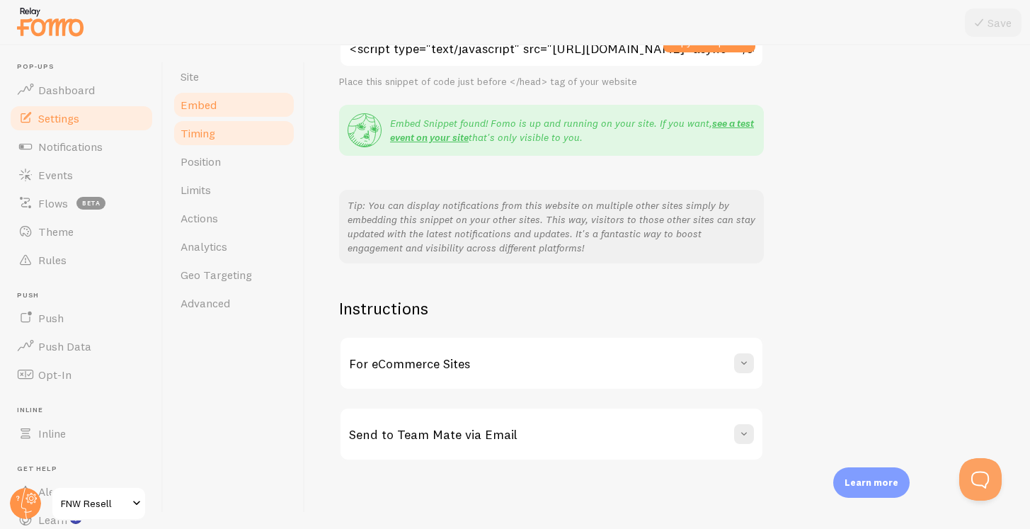
click at [243, 140] on link "Timing" at bounding box center [234, 133] width 124 height 28
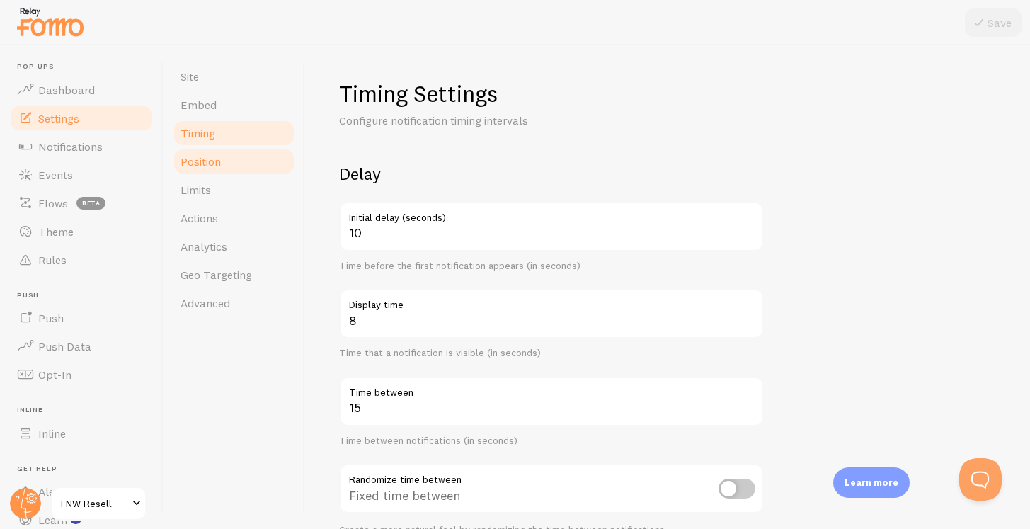
click at [246, 150] on link "Position" at bounding box center [234, 161] width 124 height 28
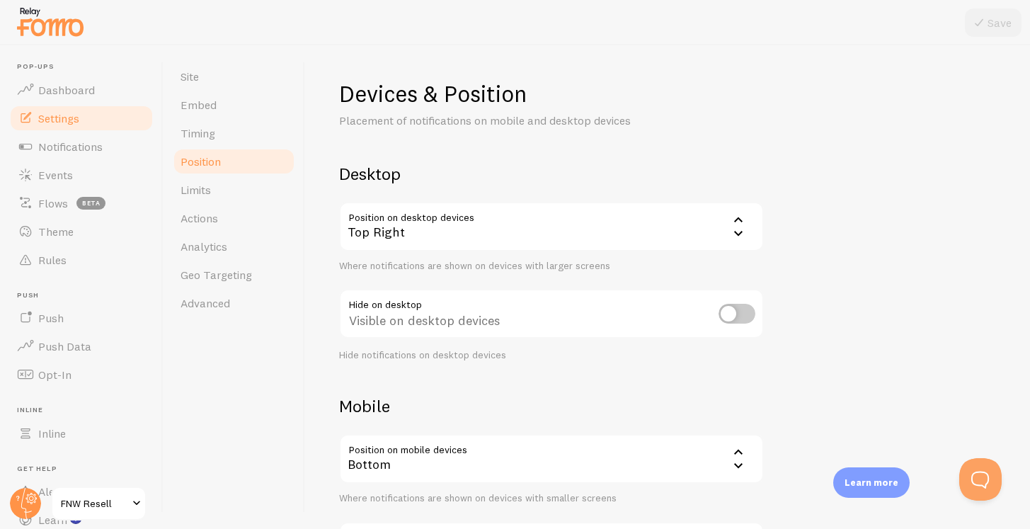
click at [410, 218] on div "Top Right" at bounding box center [551, 227] width 425 height 50
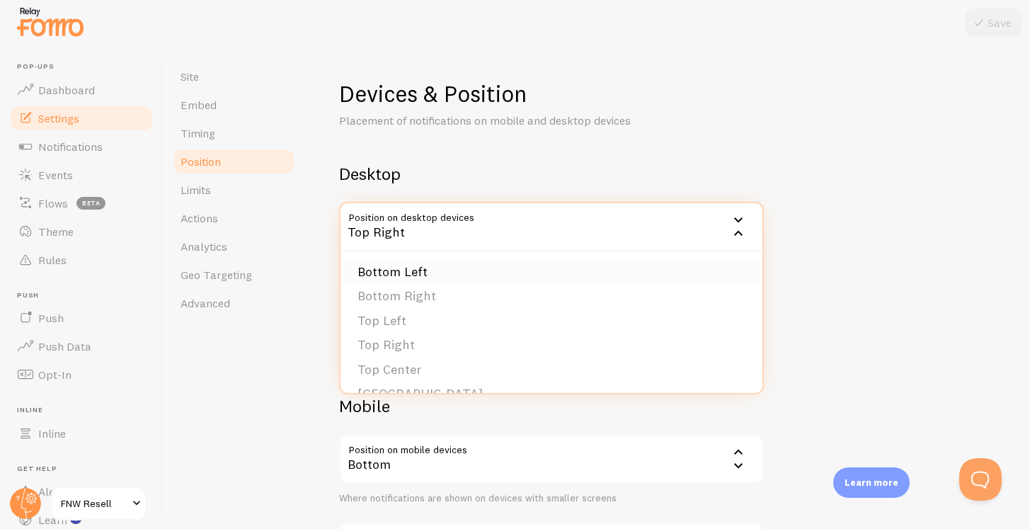
click at [404, 270] on li "Bottom Left" at bounding box center [552, 272] width 422 height 25
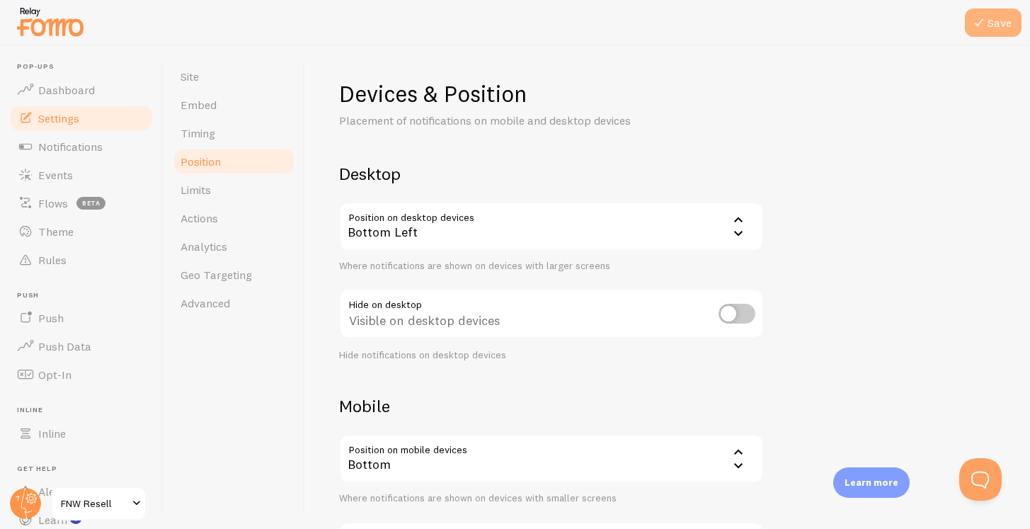
click at [986, 26] on icon at bounding box center [979, 22] width 17 height 17
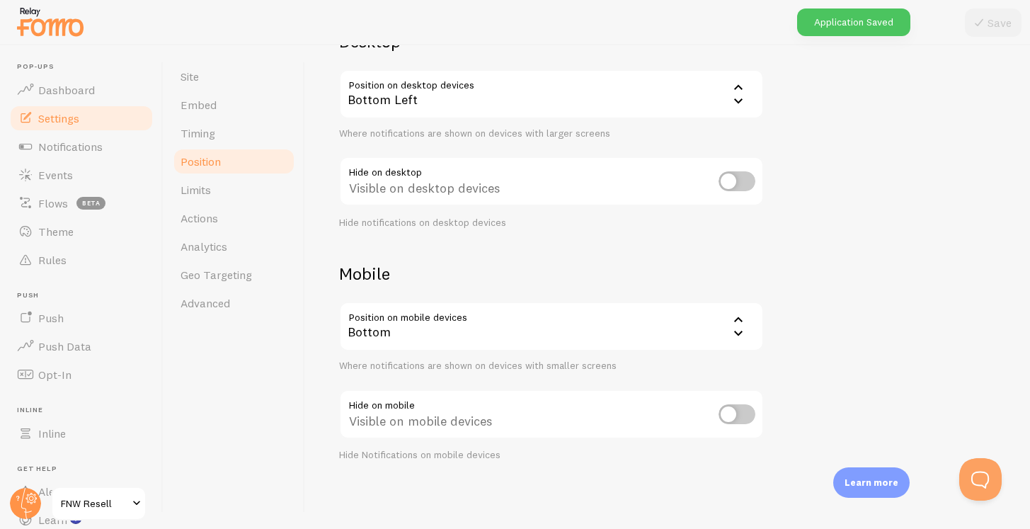
scroll to position [4, 0]
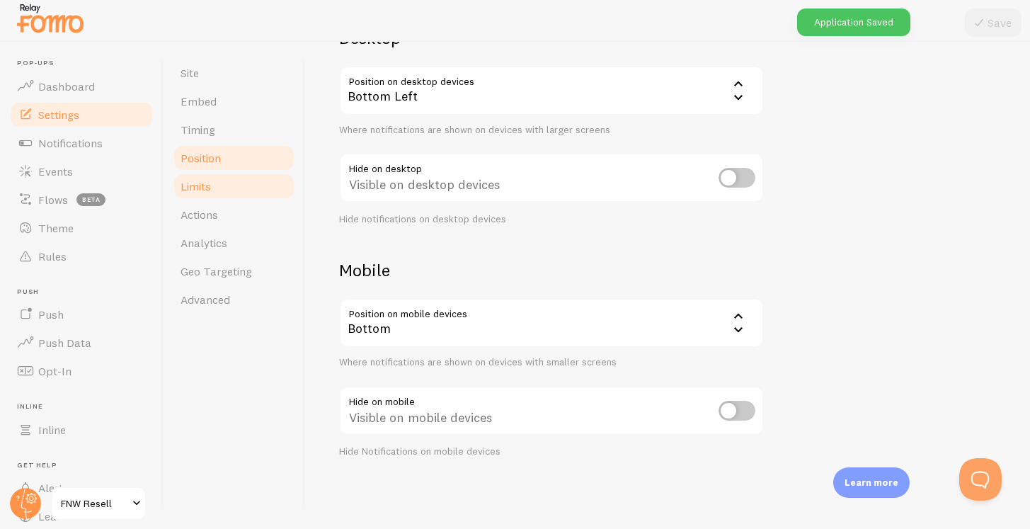
click at [235, 194] on link "Limits" at bounding box center [234, 186] width 124 height 28
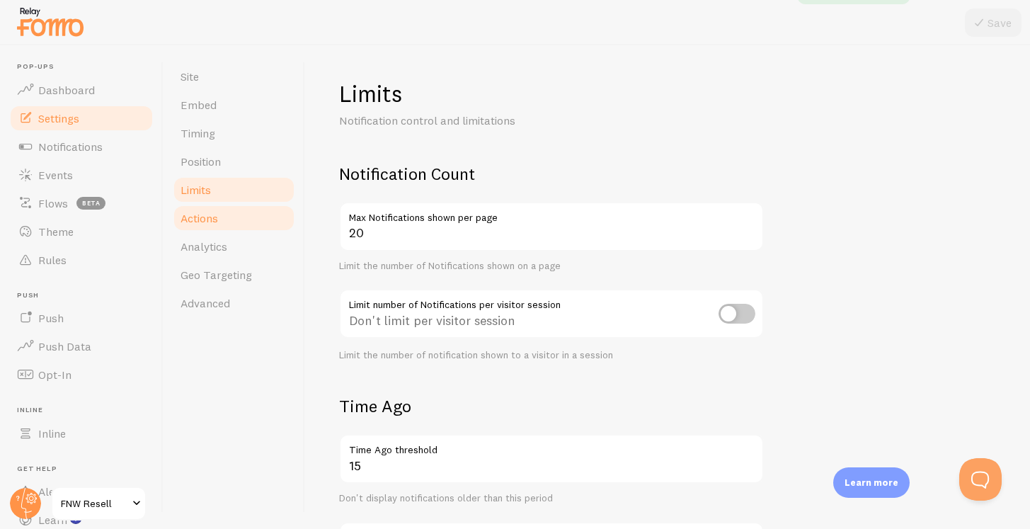
click at [243, 215] on link "Actions" at bounding box center [234, 218] width 124 height 28
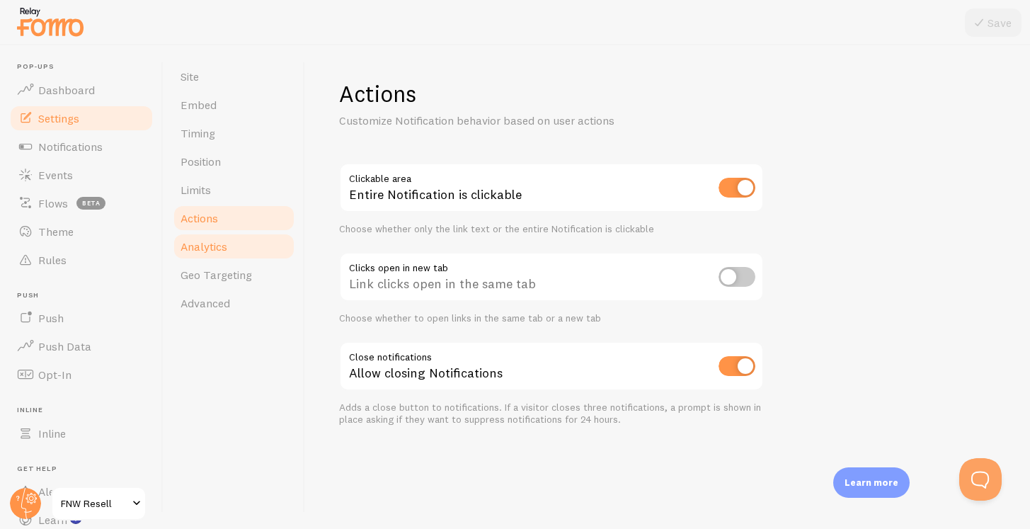
click at [246, 245] on link "Analytics" at bounding box center [234, 246] width 124 height 28
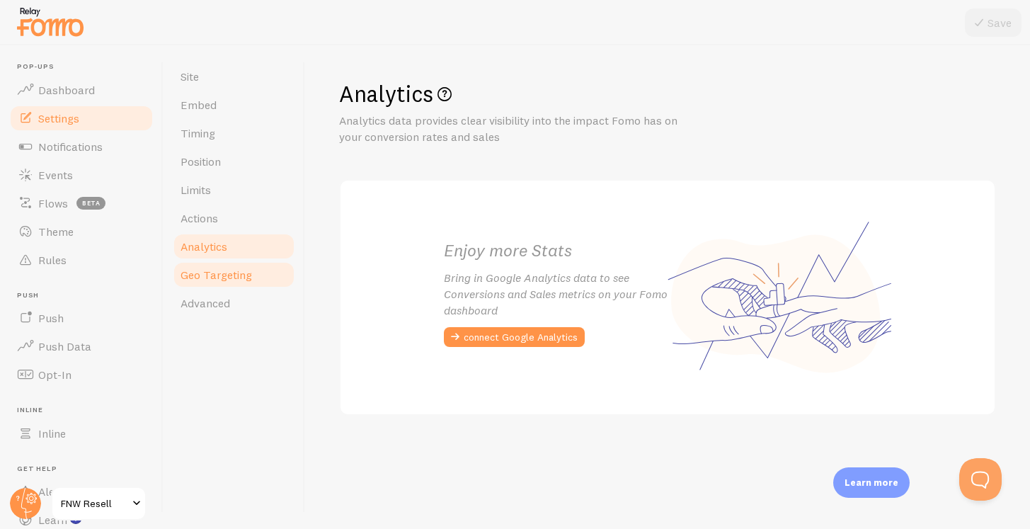
click at [242, 271] on span "Geo Targeting" at bounding box center [217, 275] width 72 height 14
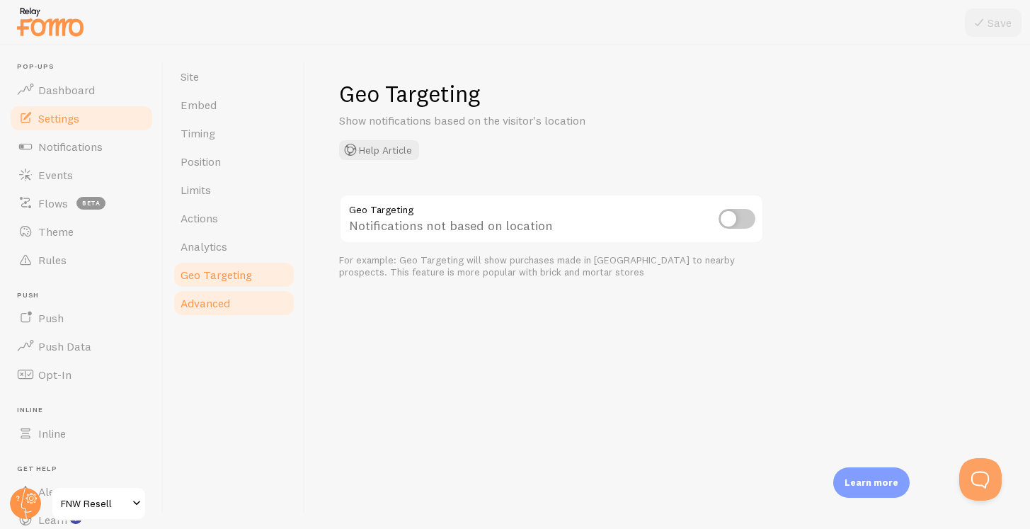
click at [234, 316] on link "Advanced" at bounding box center [234, 303] width 124 height 28
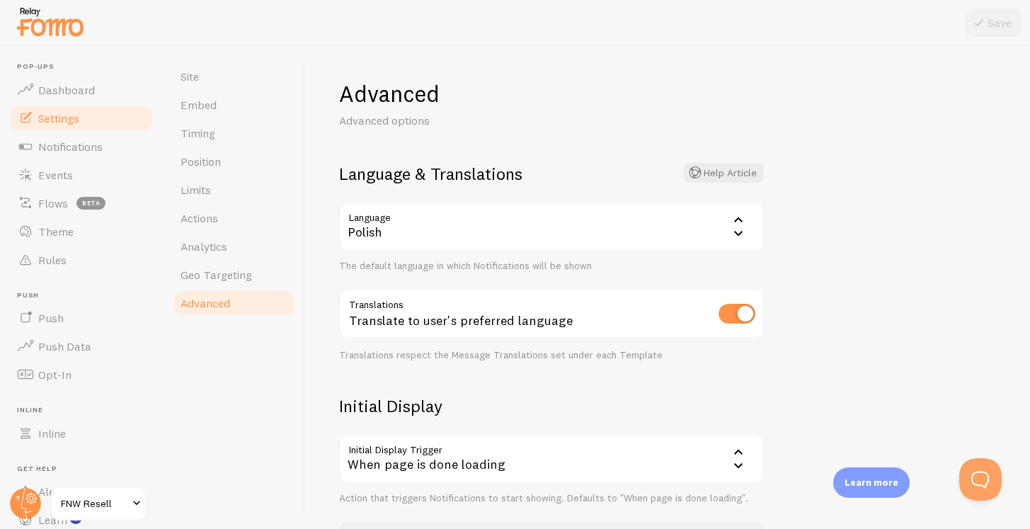
click at [733, 315] on input "checkbox" at bounding box center [737, 314] width 37 height 20
checkbox input "false"
click at [991, 13] on button "Save" at bounding box center [993, 22] width 57 height 28
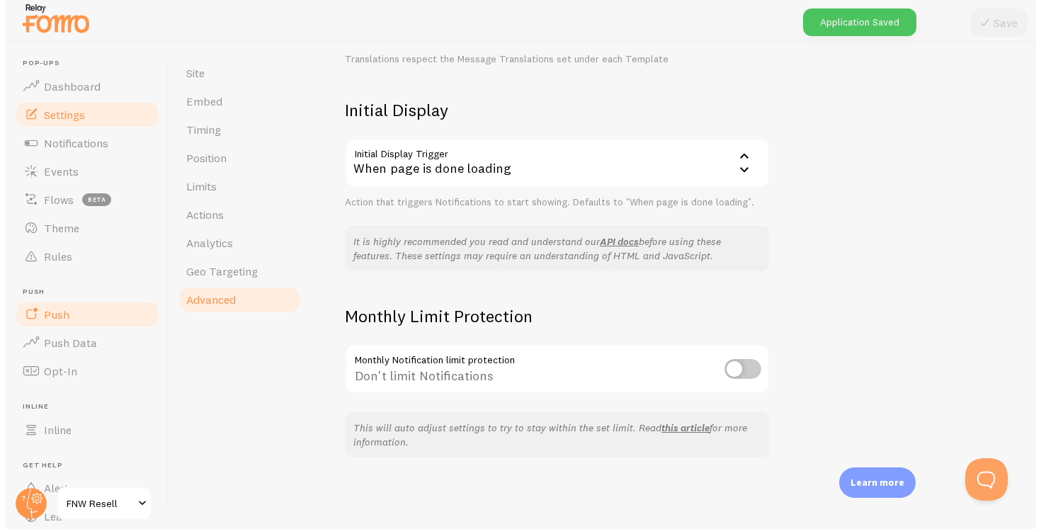
scroll to position [84, 0]
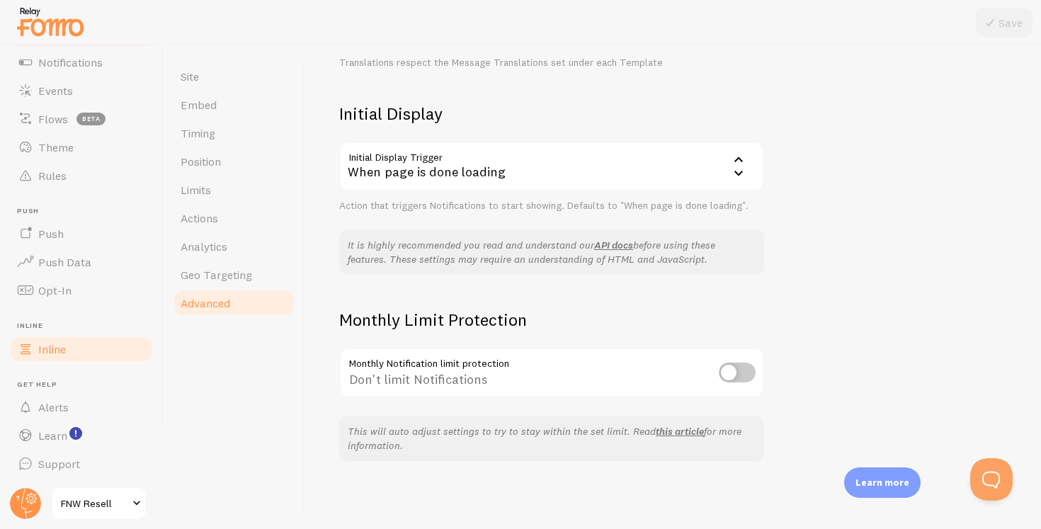
click at [69, 351] on link "Inline" at bounding box center [81, 349] width 146 height 28
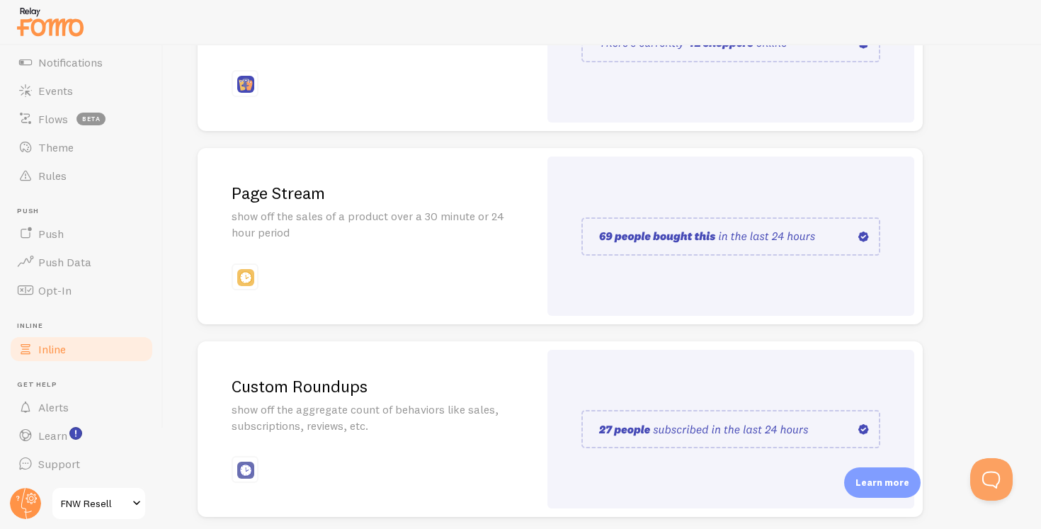
scroll to position [327, 0]
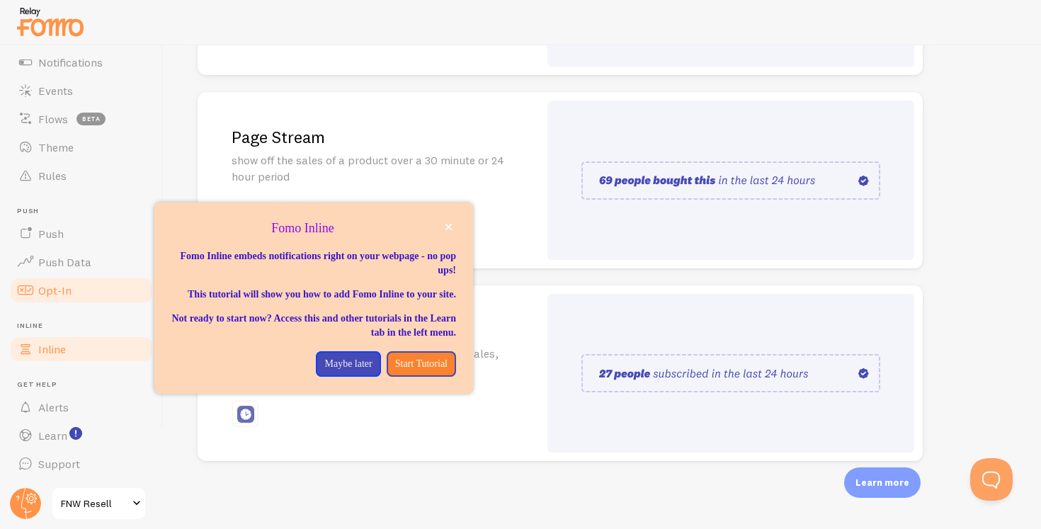
click at [59, 282] on link "Opt-In" at bounding box center [81, 290] width 146 height 28
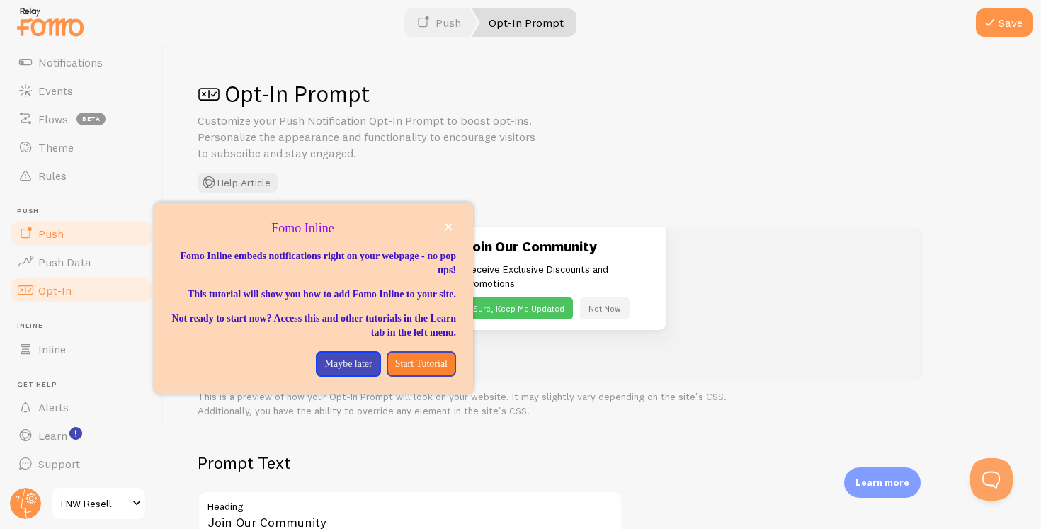
click at [59, 241] on link "Push" at bounding box center [81, 234] width 146 height 28
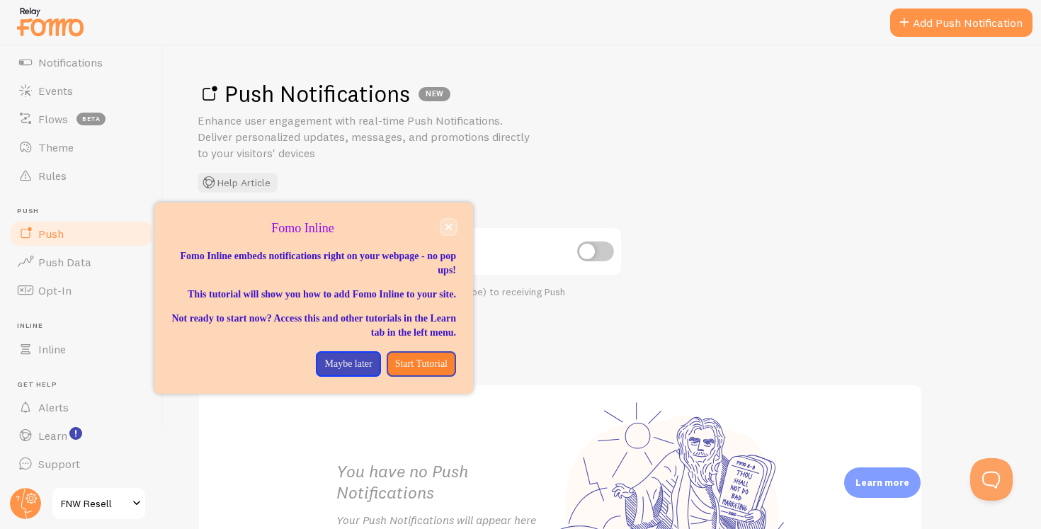
click at [444, 231] on button "close," at bounding box center [448, 227] width 15 height 15
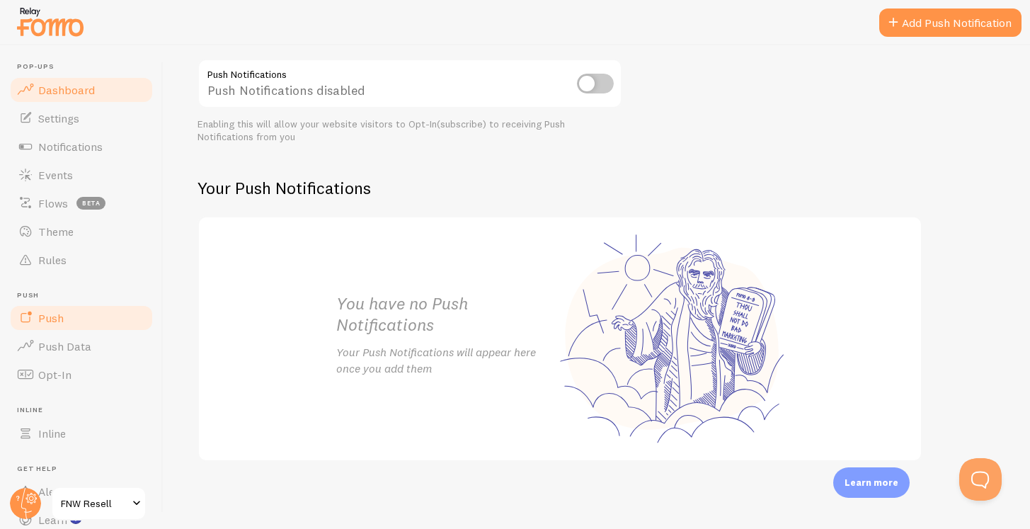
click at [75, 101] on link "Dashboard" at bounding box center [81, 90] width 146 height 28
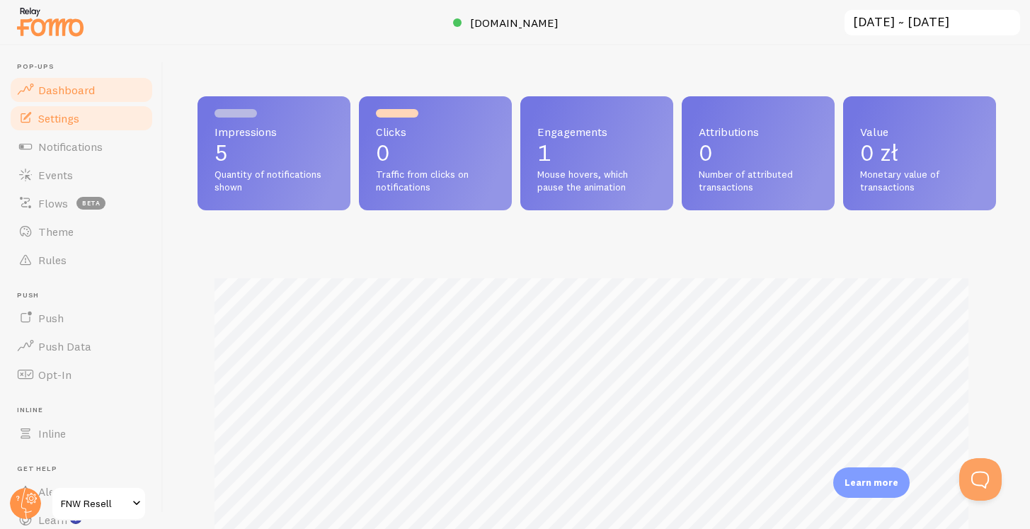
scroll to position [372, 788]
click at [75, 118] on span "Settings" at bounding box center [58, 118] width 41 height 14
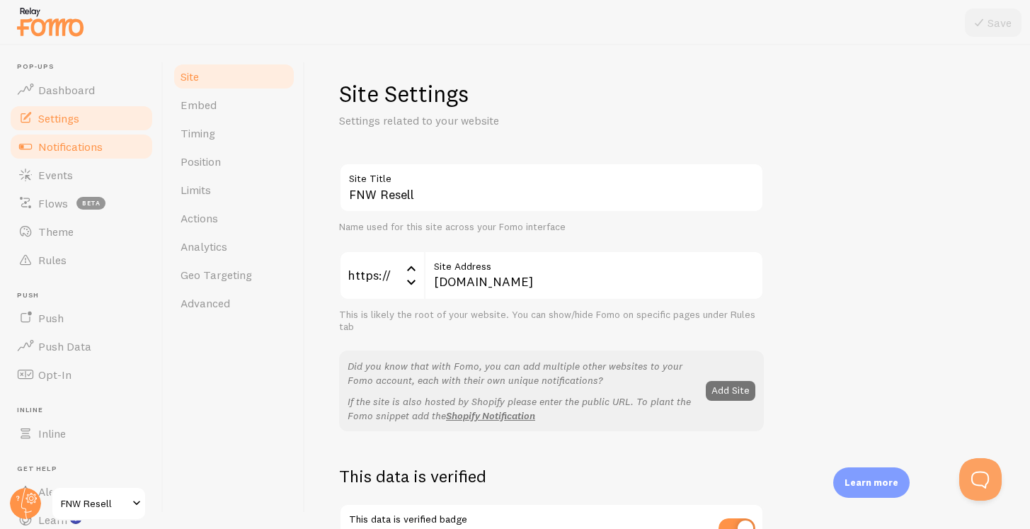
click at [74, 141] on span "Notifications" at bounding box center [70, 147] width 64 height 14
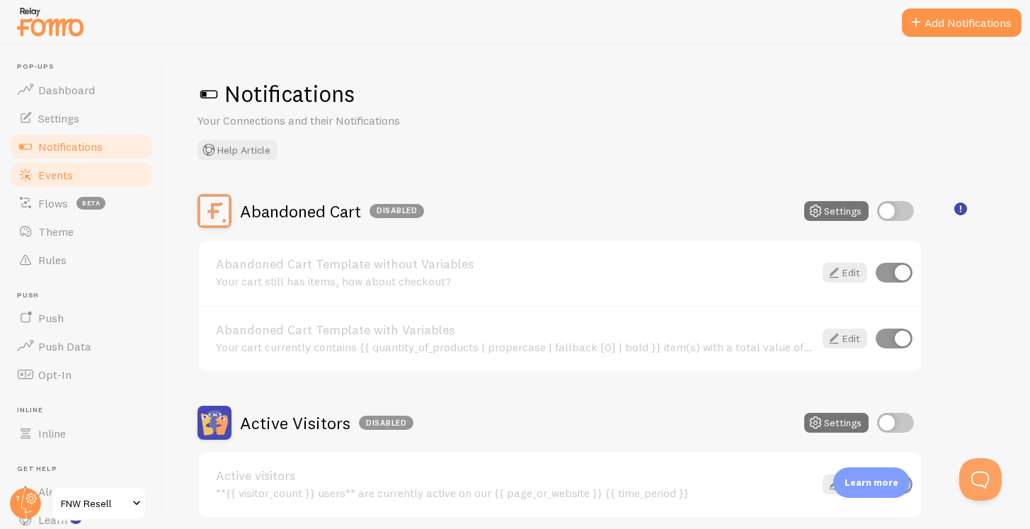
click at [74, 166] on link "Events" at bounding box center [81, 175] width 146 height 28
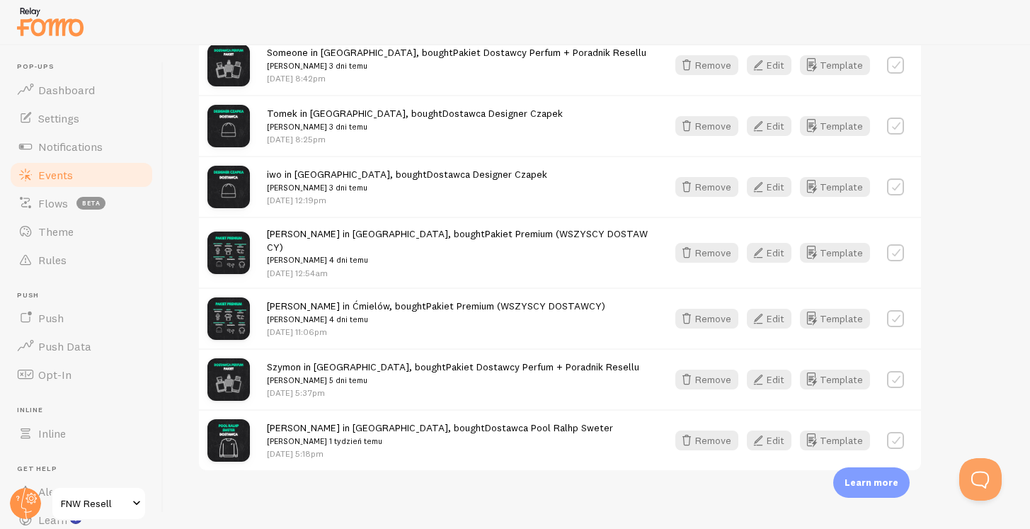
scroll to position [458, 0]
click at [854, 478] on p "Learn more" at bounding box center [872, 482] width 54 height 13
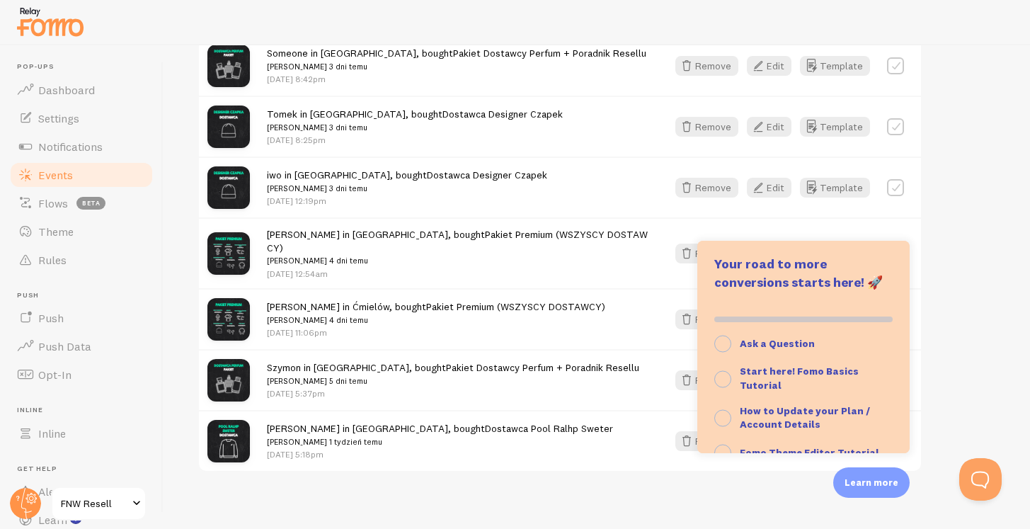
click at [934, 334] on div "Captured Latest Removed Filter by Template all Show all Show all Abandoned Cart…" at bounding box center [597, 154] width 799 height 635
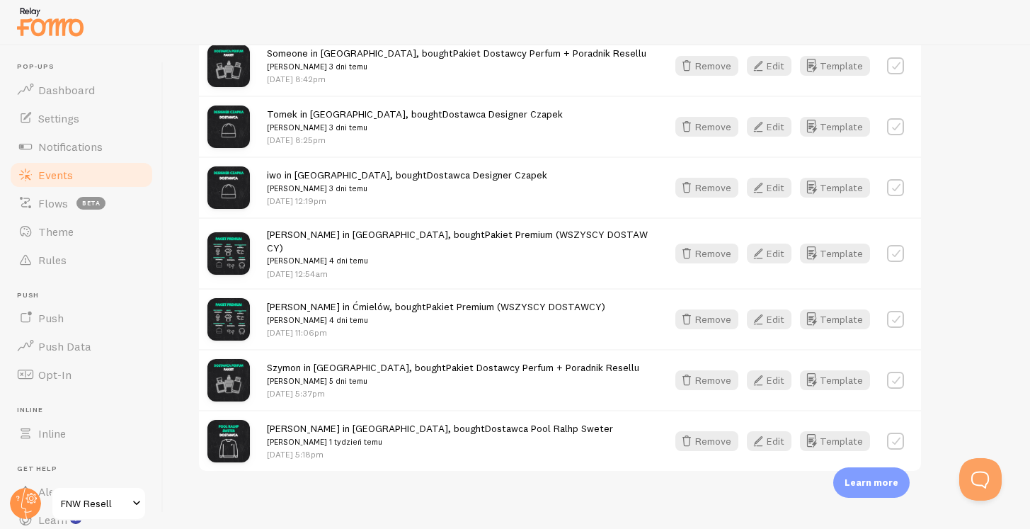
scroll to position [0, 0]
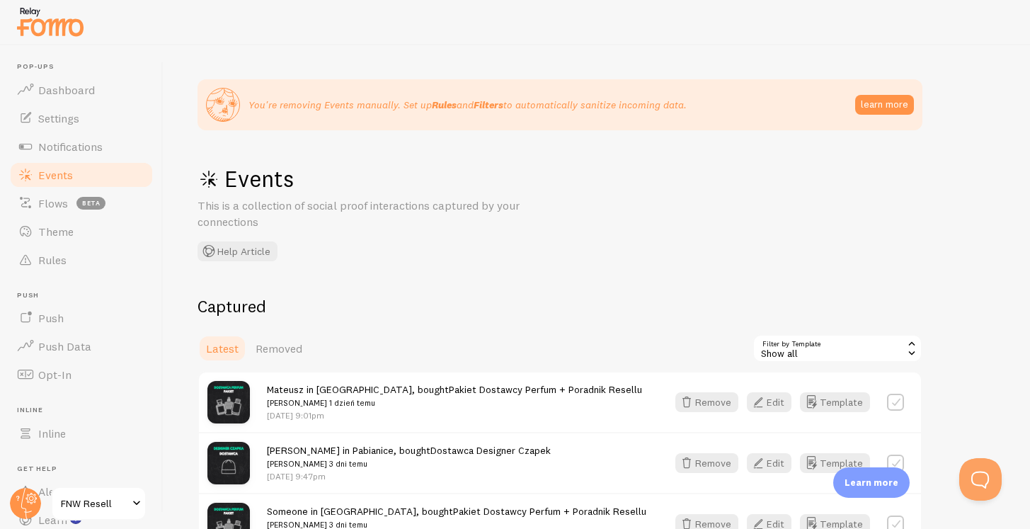
click at [77, 180] on link "Events" at bounding box center [81, 175] width 146 height 28
click at [765, 351] on div "Show all" at bounding box center [838, 348] width 170 height 28
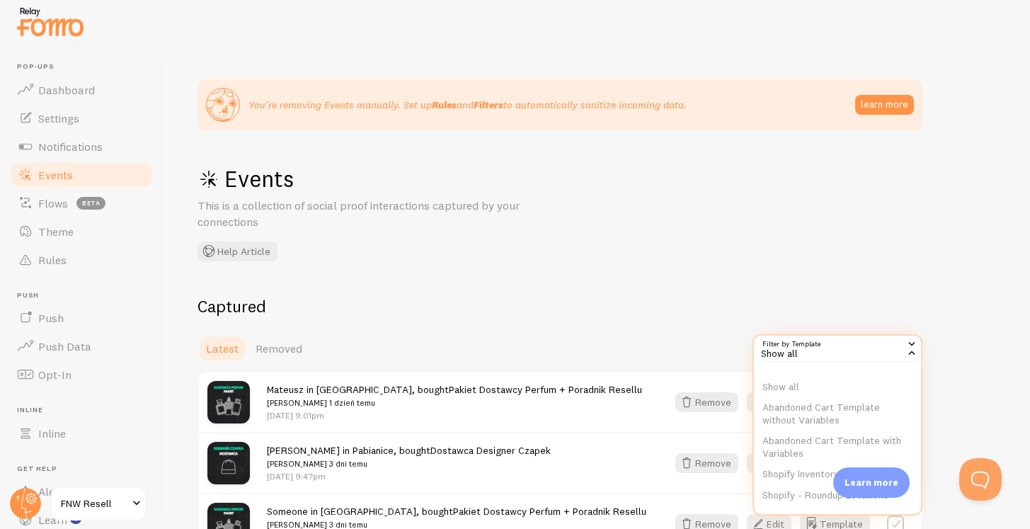
click at [601, 312] on h2 "Captured" at bounding box center [560, 306] width 725 height 22
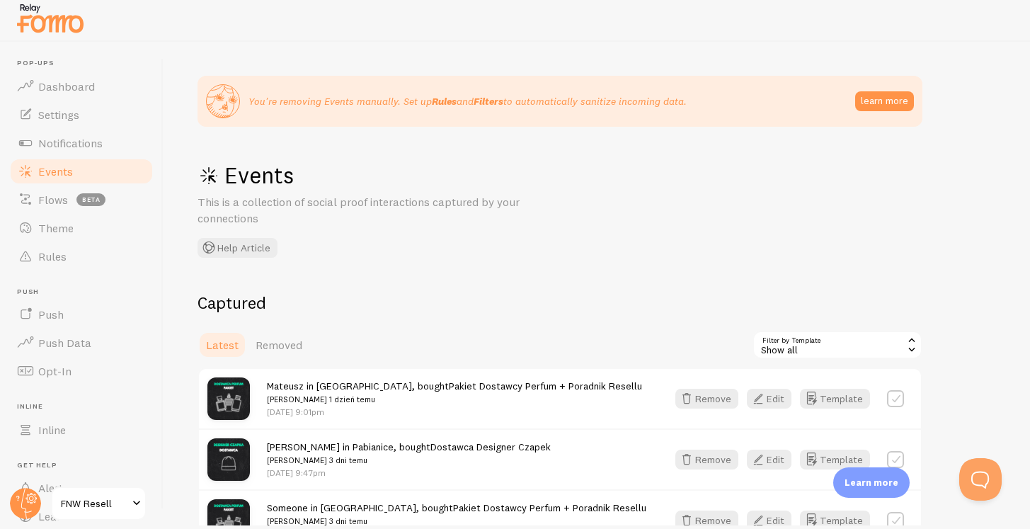
click at [971, 26] on div at bounding box center [515, 18] width 1030 height 45
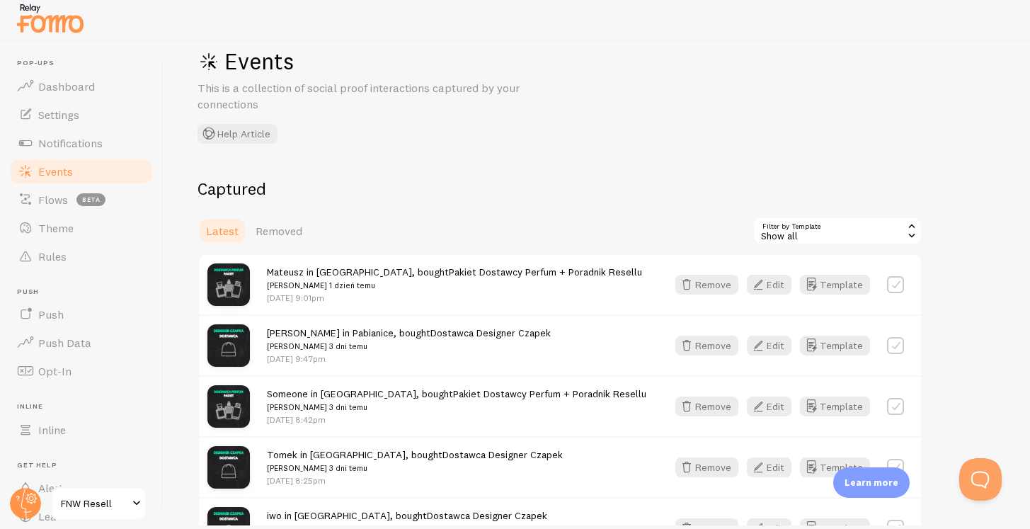
scroll to position [115, 0]
click at [890, 288] on label at bounding box center [895, 283] width 17 height 17
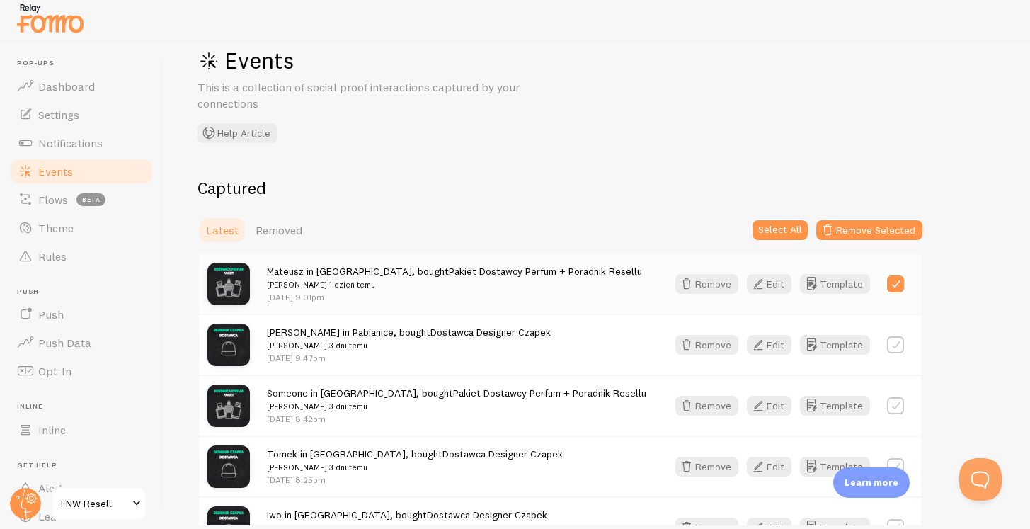
click at [891, 281] on label at bounding box center [895, 283] width 17 height 17
checkbox input "false"
click at [767, 289] on icon "button" at bounding box center [758, 283] width 17 height 17
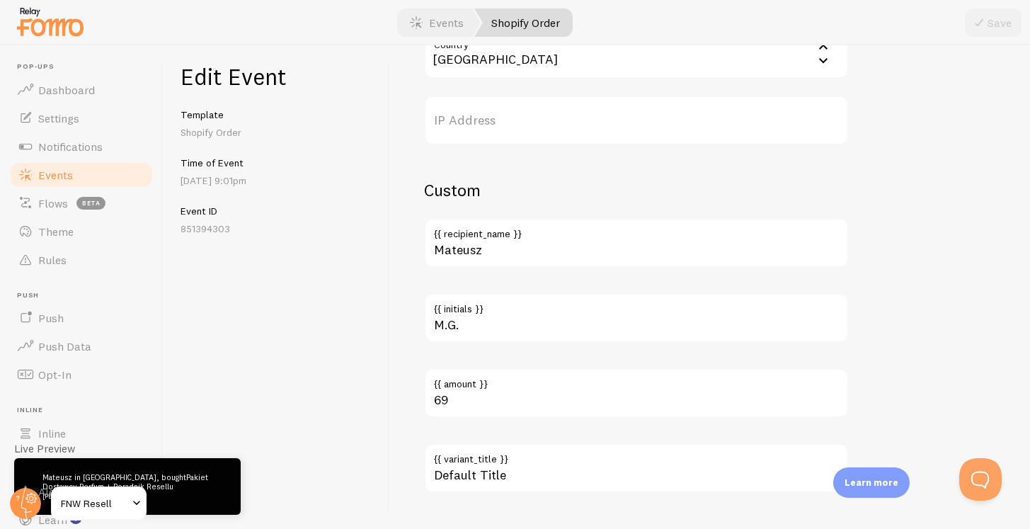
scroll to position [847, 0]
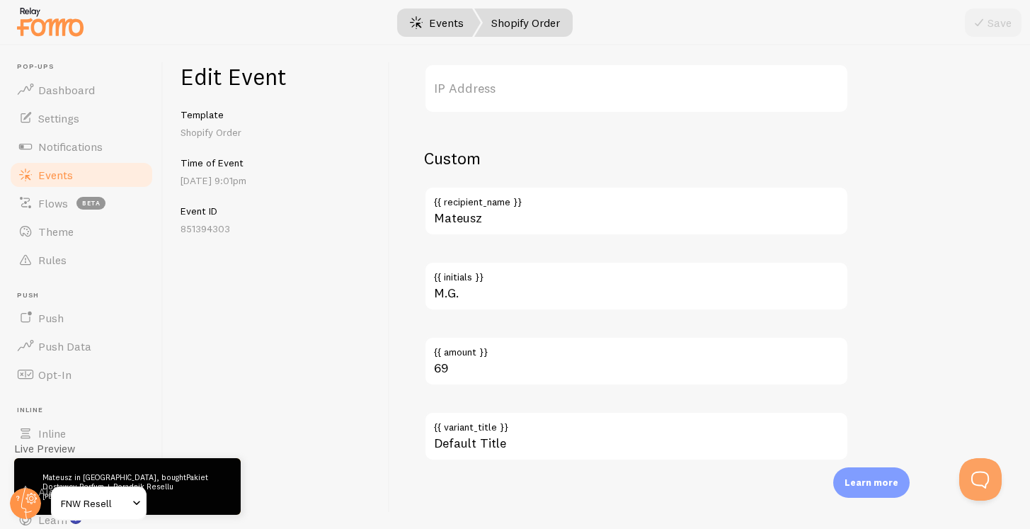
click at [438, 33] on link "Events" at bounding box center [437, 22] width 88 height 28
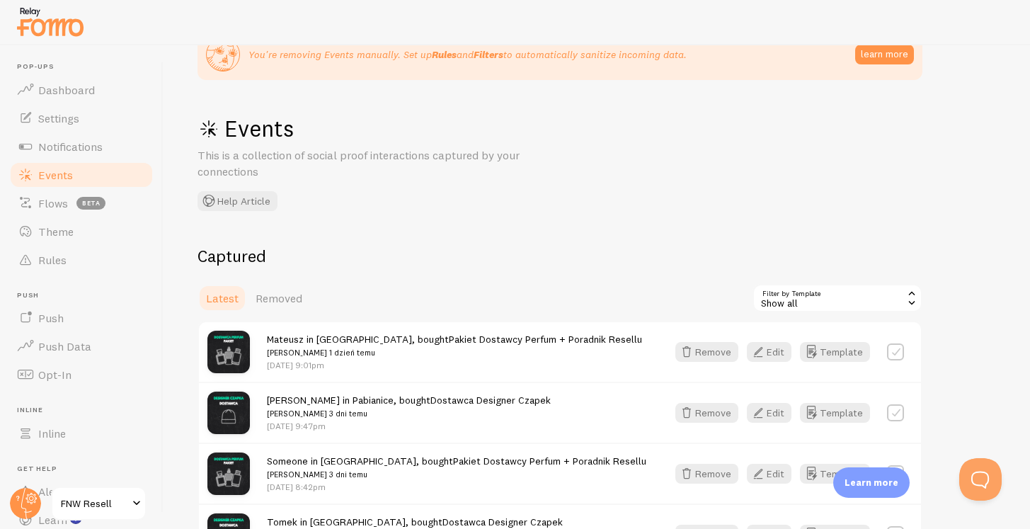
scroll to position [52, 0]
click at [910, 300] on icon at bounding box center [912, 302] width 6 height 4
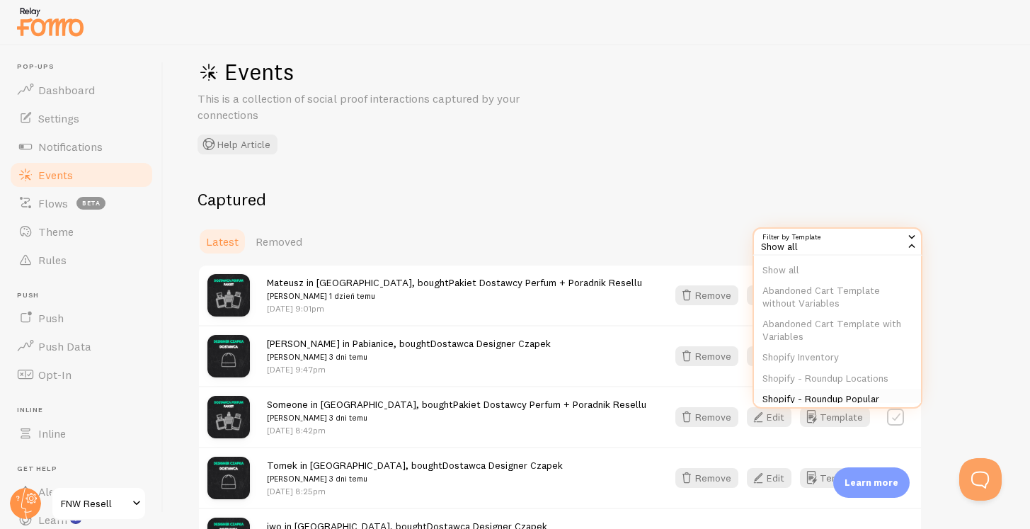
scroll to position [0, 0]
click at [620, 207] on h2 "Captured" at bounding box center [560, 199] width 725 height 22
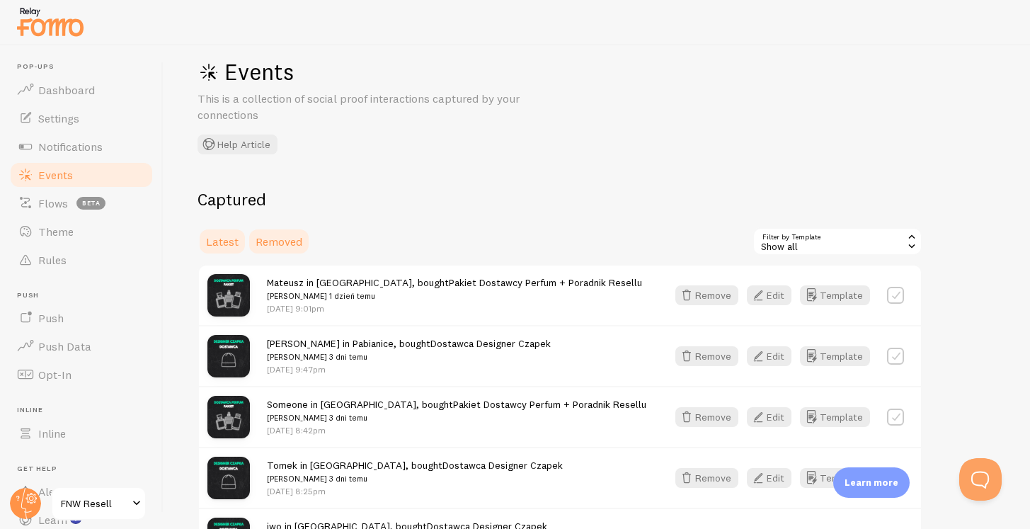
click at [275, 235] on span "Removed" at bounding box center [279, 241] width 47 height 14
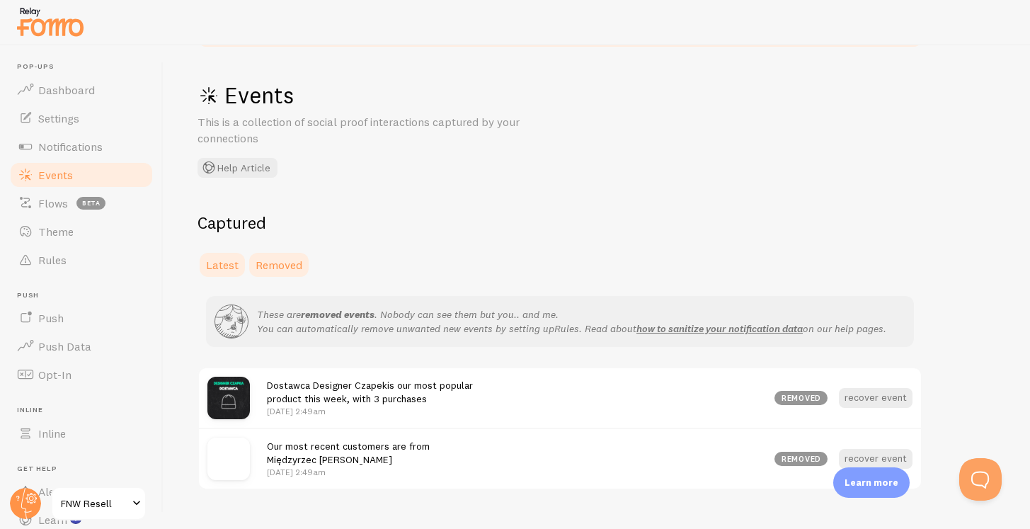
scroll to position [112, 0]
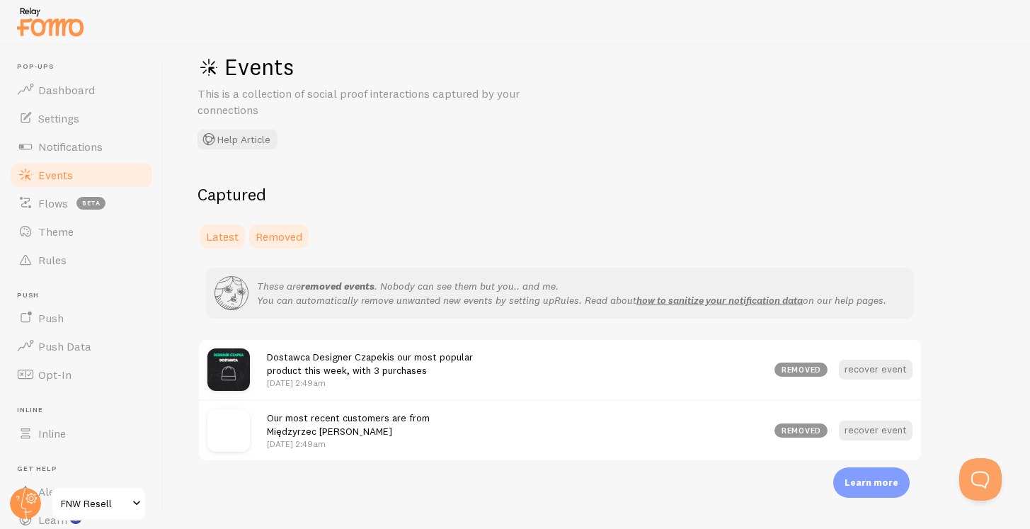
click at [229, 231] on span "Latest" at bounding box center [222, 236] width 33 height 14
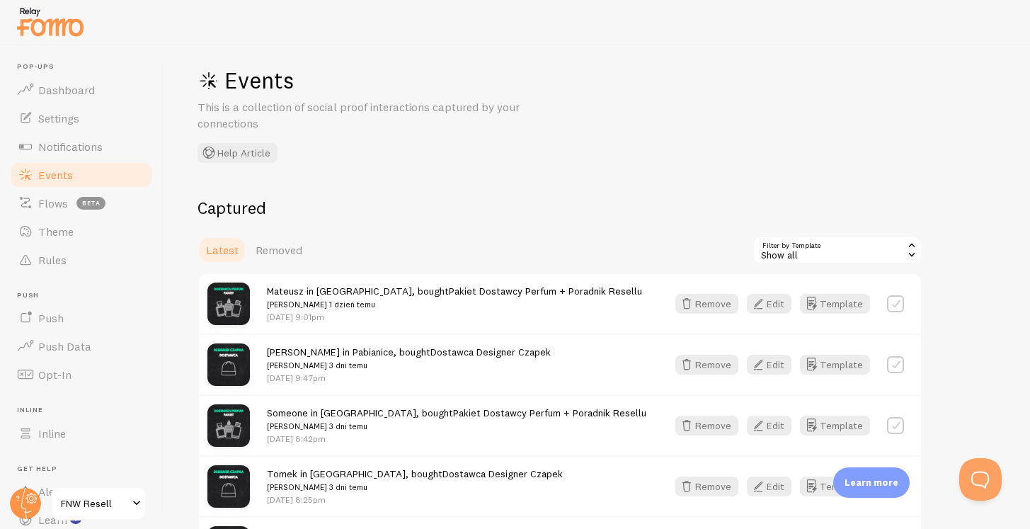
scroll to position [98, 0]
